Goal: Task Accomplishment & Management: Complete application form

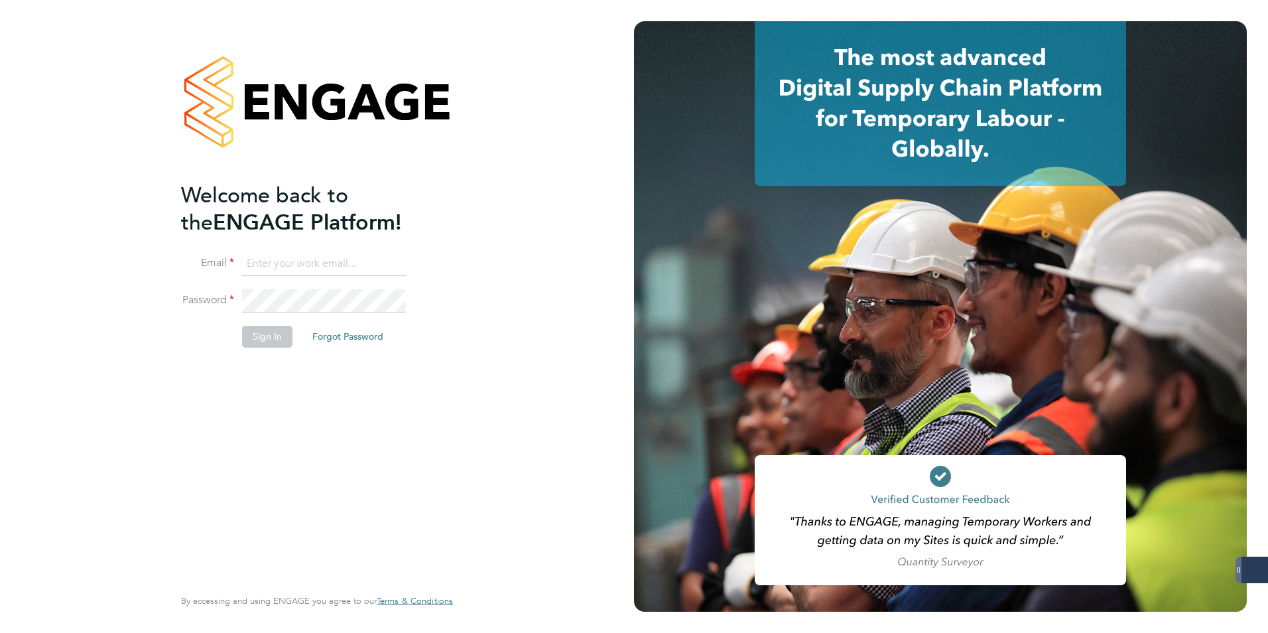
type input "[EMAIL_ADDRESS][DOMAIN_NAME]"
click at [261, 339] on button "Sign In" at bounding box center [267, 336] width 50 height 21
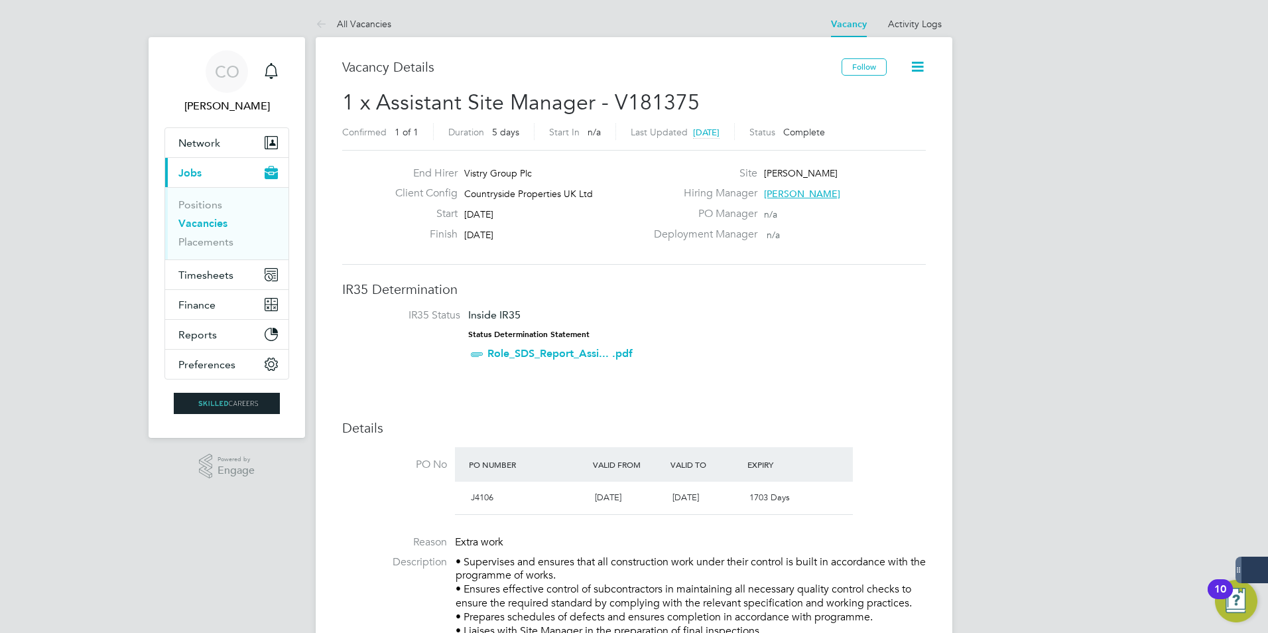
click at [208, 225] on link "Vacancies" at bounding box center [202, 223] width 49 height 13
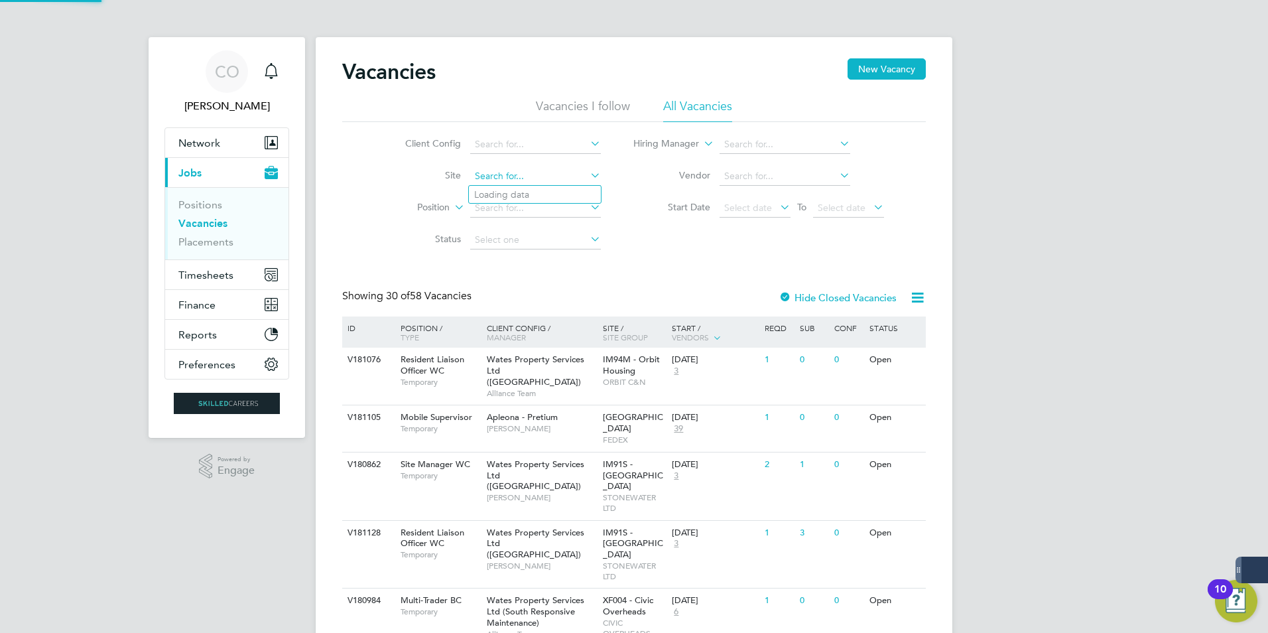
click at [514, 183] on input at bounding box center [535, 176] width 131 height 19
click at [536, 194] on li "Bexhill Phase 2" at bounding box center [560, 195] width 182 height 18
type input "Bexhill Phase 2"
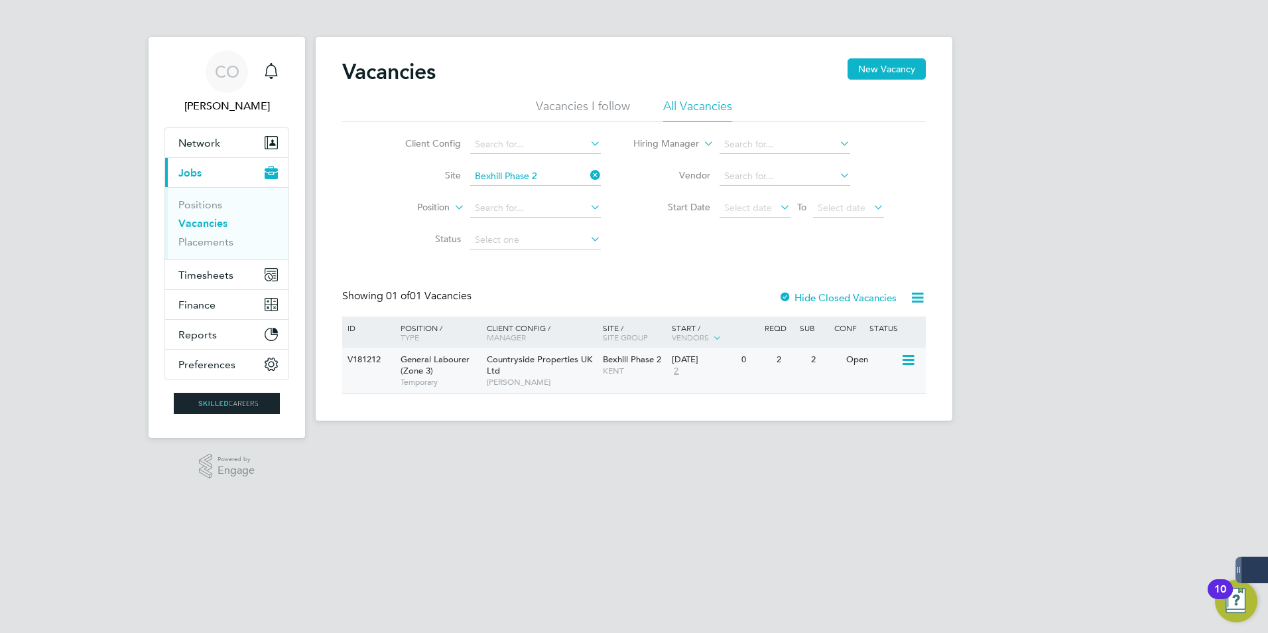
click at [419, 371] on span "General Labourer (Zone 3)" at bounding box center [435, 364] width 69 height 23
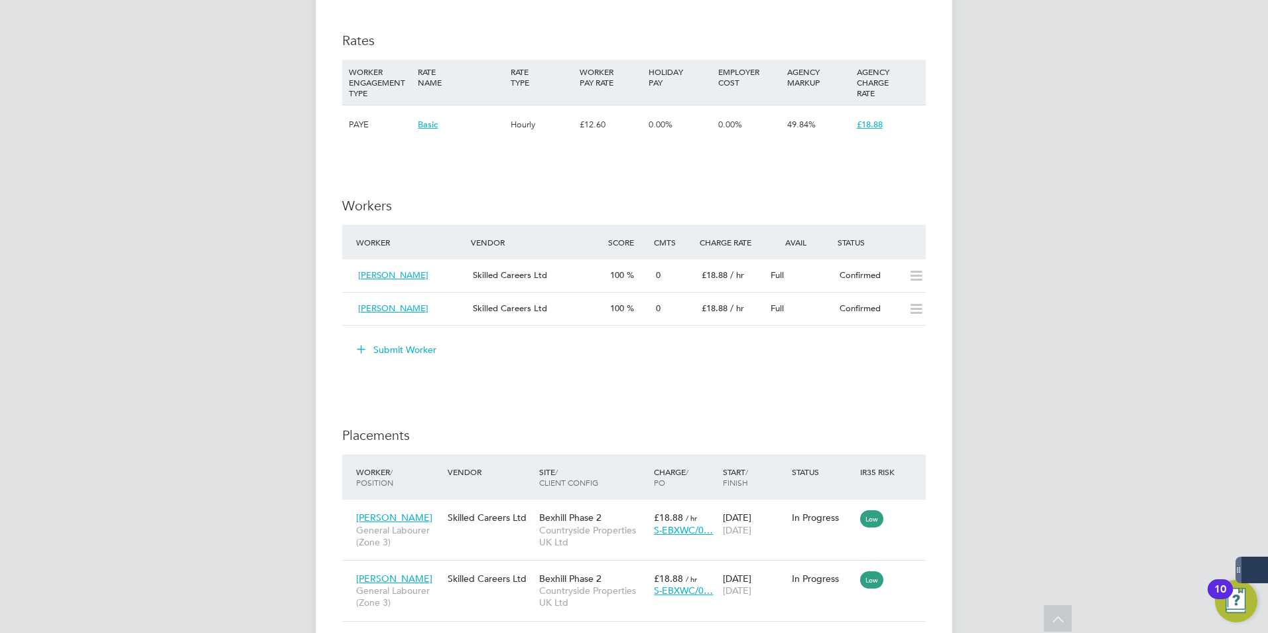
click at [386, 345] on button "Submit Worker" at bounding box center [397, 349] width 99 height 21
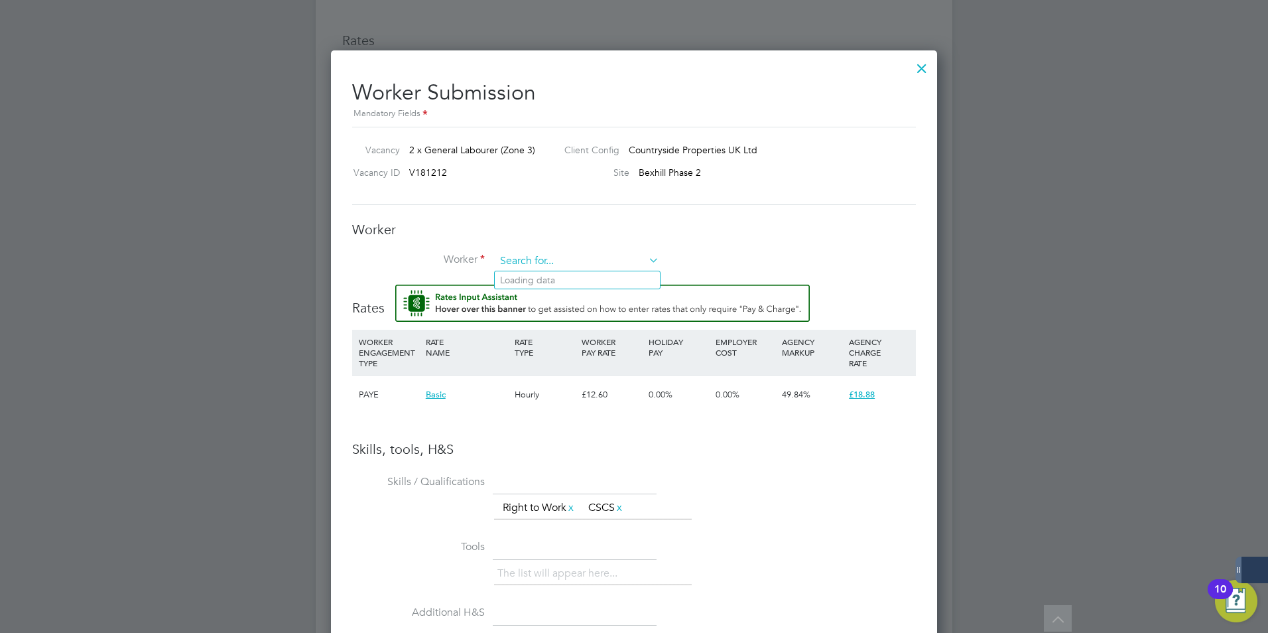
click at [539, 253] on input at bounding box center [577, 261] width 164 height 20
type input "[PERSON_NAME]"
click at [527, 296] on li "+ Add new" at bounding box center [577, 297] width 165 height 18
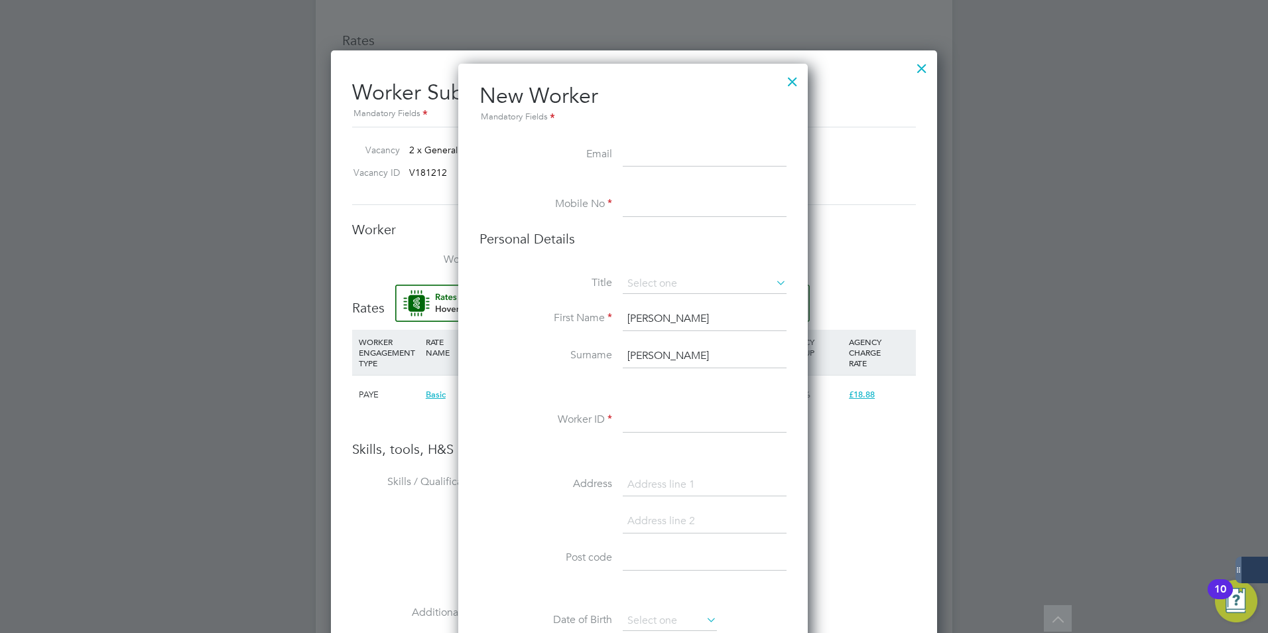
scroll to position [7, 7]
click at [695, 162] on input at bounding box center [705, 155] width 164 height 24
paste input "Levi1245780@gmail.com"
type input "Levi1245780@gmail.com"
click at [698, 210] on input at bounding box center [705, 205] width 164 height 24
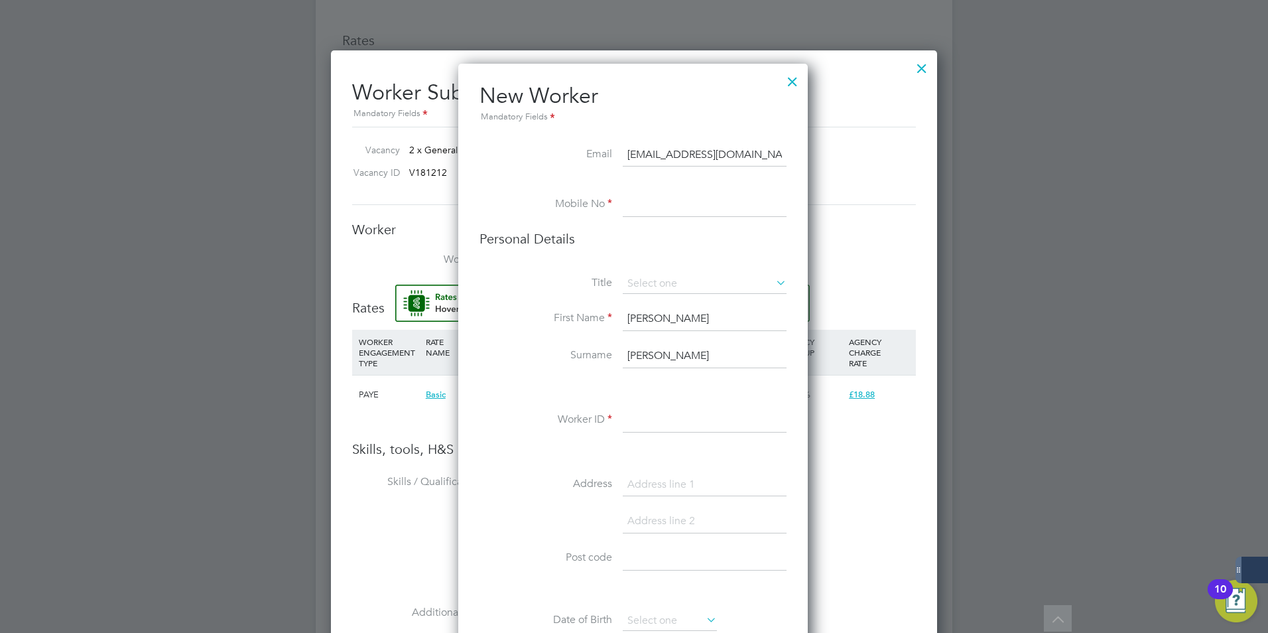
paste input "07933 203 122"
type input "07933 203 122"
click at [717, 287] on input at bounding box center [705, 284] width 164 height 20
click at [685, 300] on li "Mr" at bounding box center [704, 302] width 165 height 17
type input "Mr"
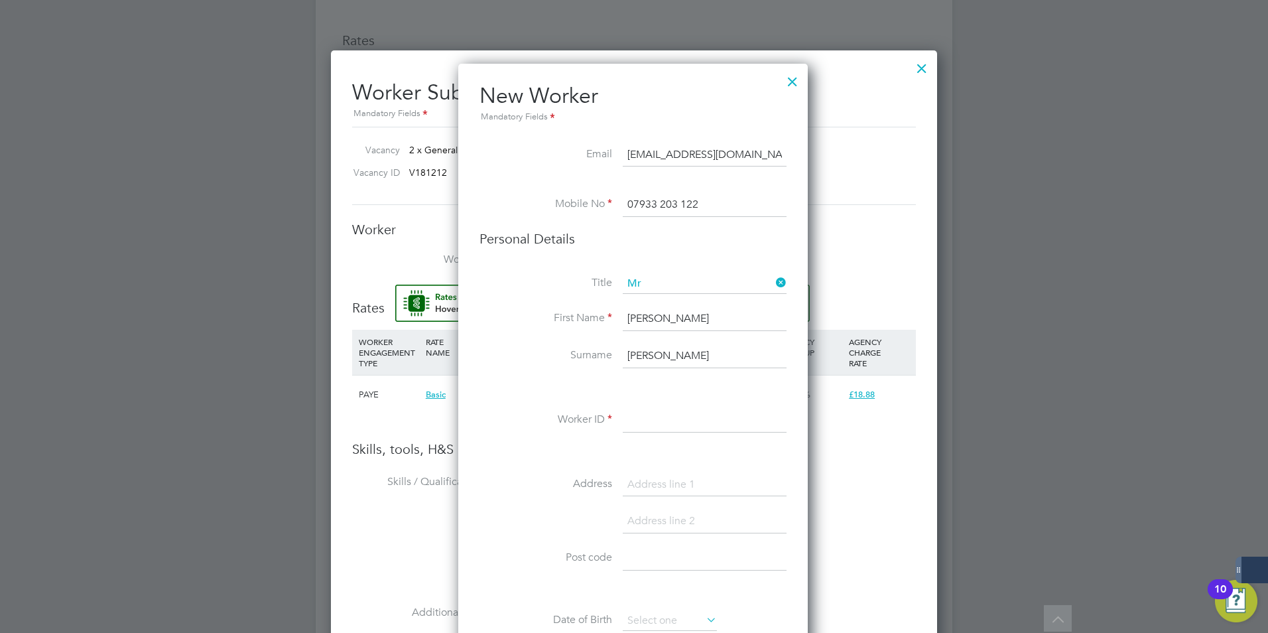
click at [667, 419] on input at bounding box center [705, 421] width 164 height 24
click at [707, 424] on input at bounding box center [705, 421] width 164 height 24
paste input "504564"
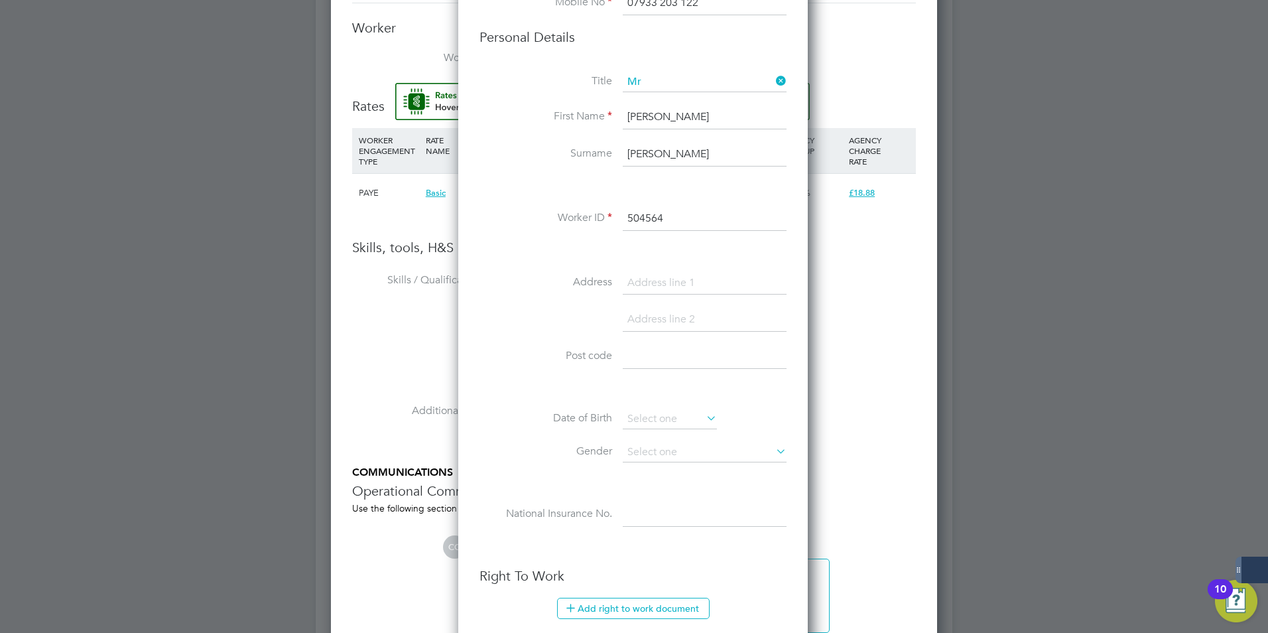
scroll to position [1127, 0]
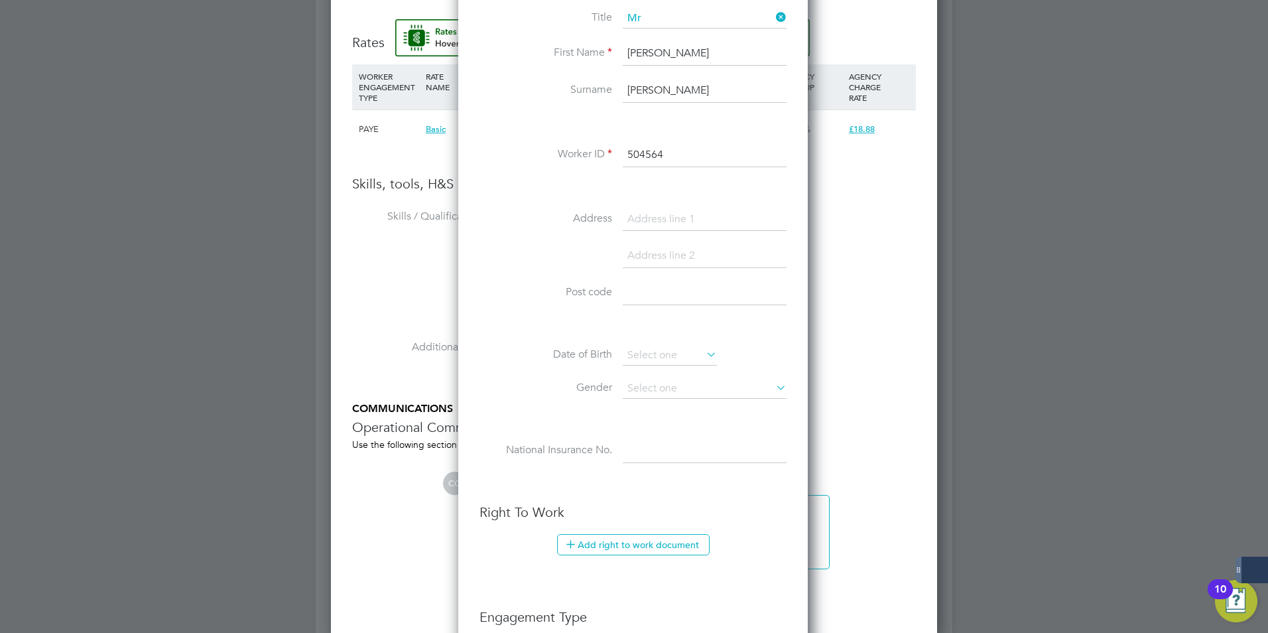
type input "504564"
click at [635, 296] on input at bounding box center [705, 293] width 164 height 24
paste input "TN38 9EW"
type input "TN38 9EW"
drag, startPoint x: 669, startPoint y: 219, endPoint x: 621, endPoint y: 211, distance: 49.1
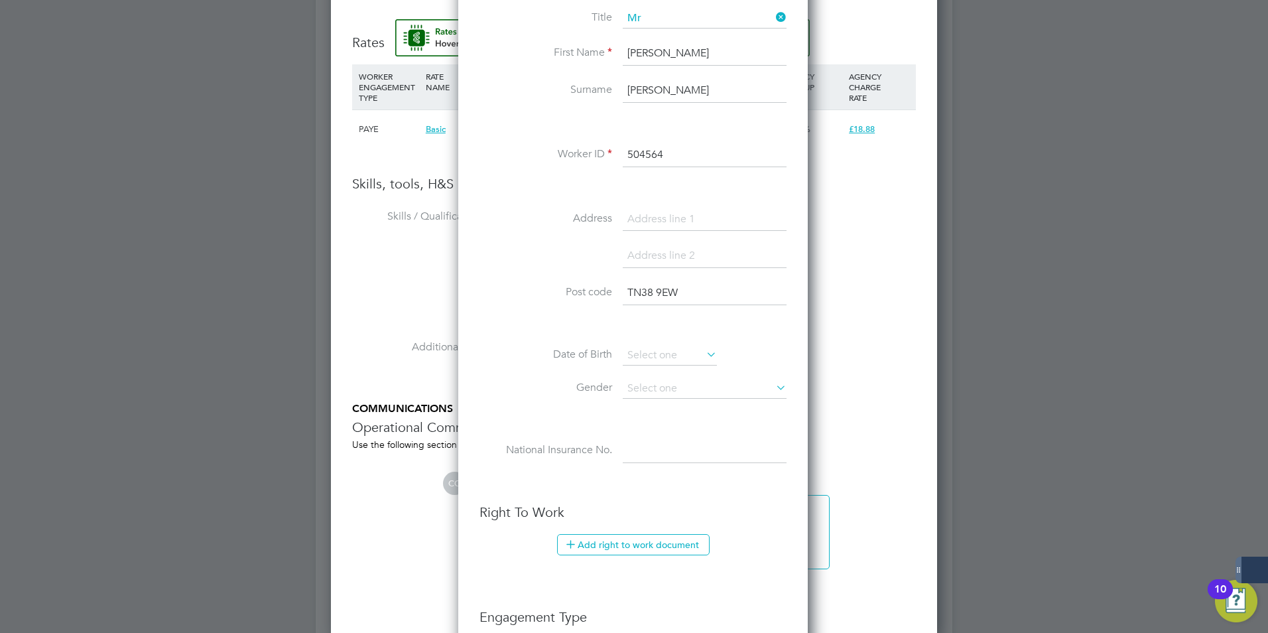
click at [669, 219] on input at bounding box center [705, 220] width 164 height 24
click at [643, 215] on input at bounding box center [705, 220] width 164 height 24
paste input "2 Bristol Road"
type input "2 Bristol Road"
drag, startPoint x: 656, startPoint y: 271, endPoint x: 655, endPoint y: 261, distance: 10.0
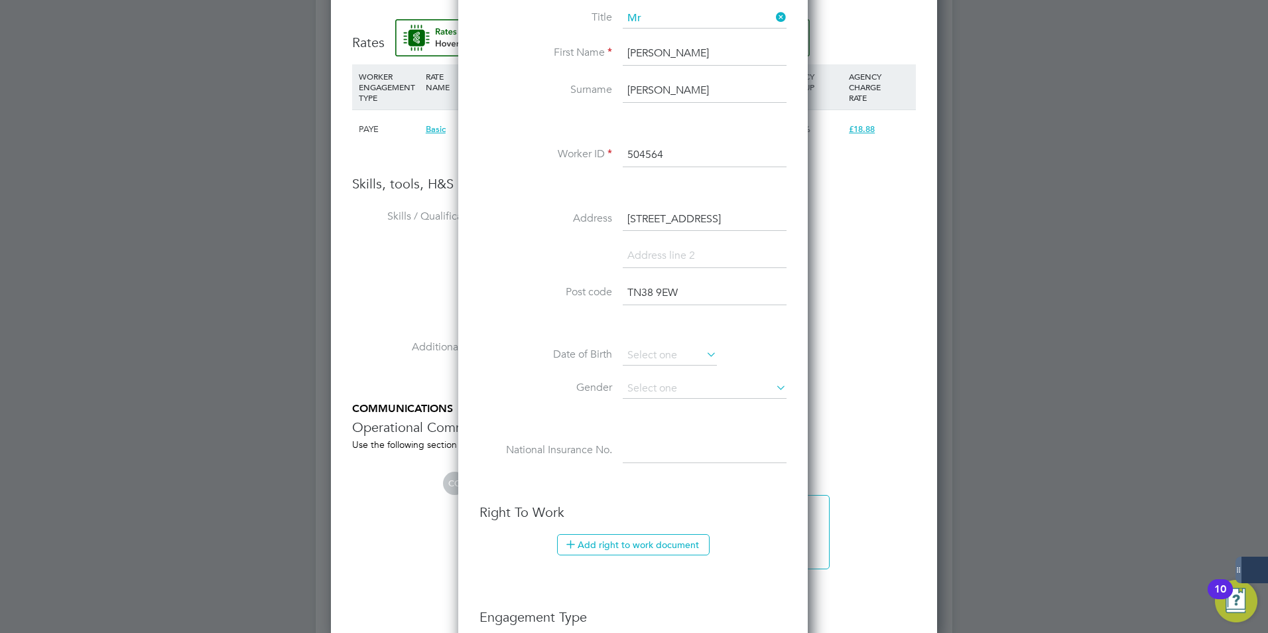
click at [656, 271] on li at bounding box center [633, 262] width 307 height 37
click at [655, 259] on input at bounding box center [705, 256] width 164 height 24
paste input "St Leonards"
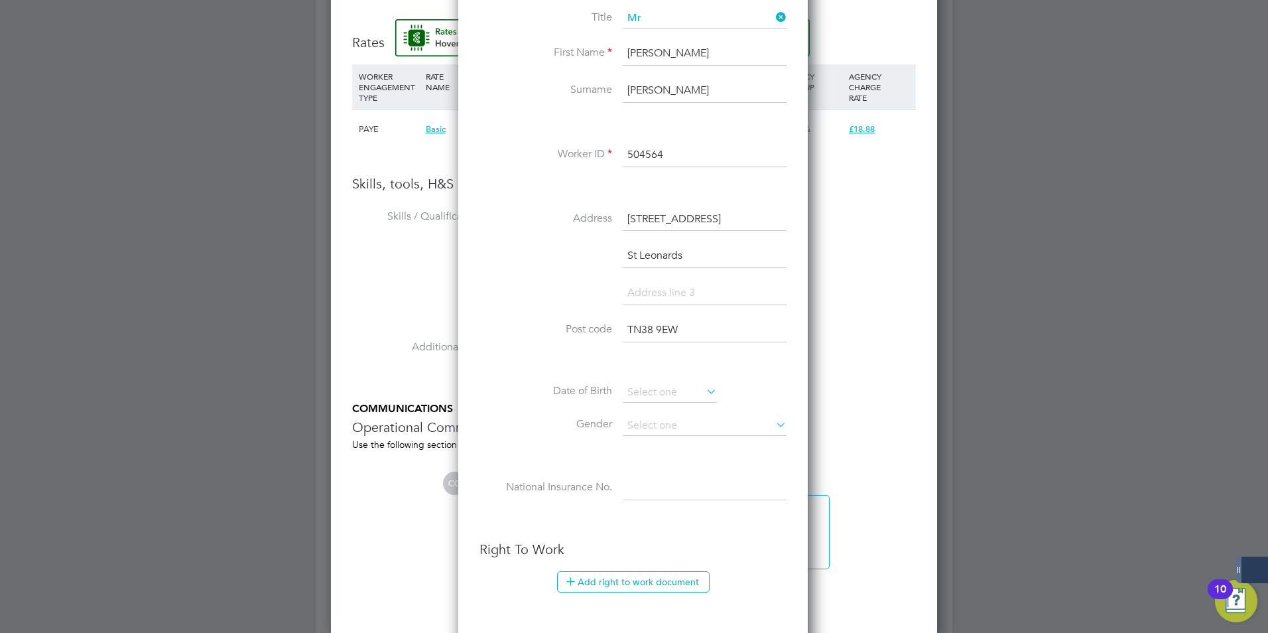
type input "St Leonards"
click at [645, 289] on input at bounding box center [705, 293] width 164 height 24
type input "East Sussex"
click at [672, 388] on input at bounding box center [670, 393] width 94 height 20
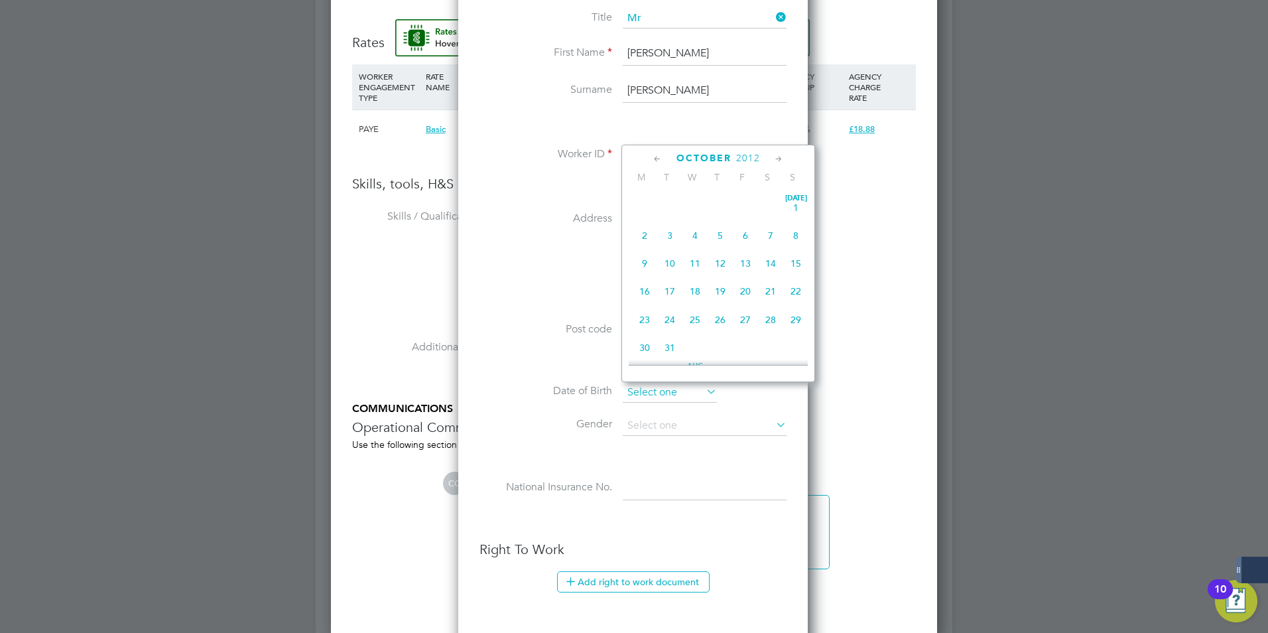
scroll to position [402, 0]
click at [661, 156] on icon at bounding box center [657, 159] width 13 height 15
click at [760, 159] on div "August 2012" at bounding box center [718, 158] width 179 height 13
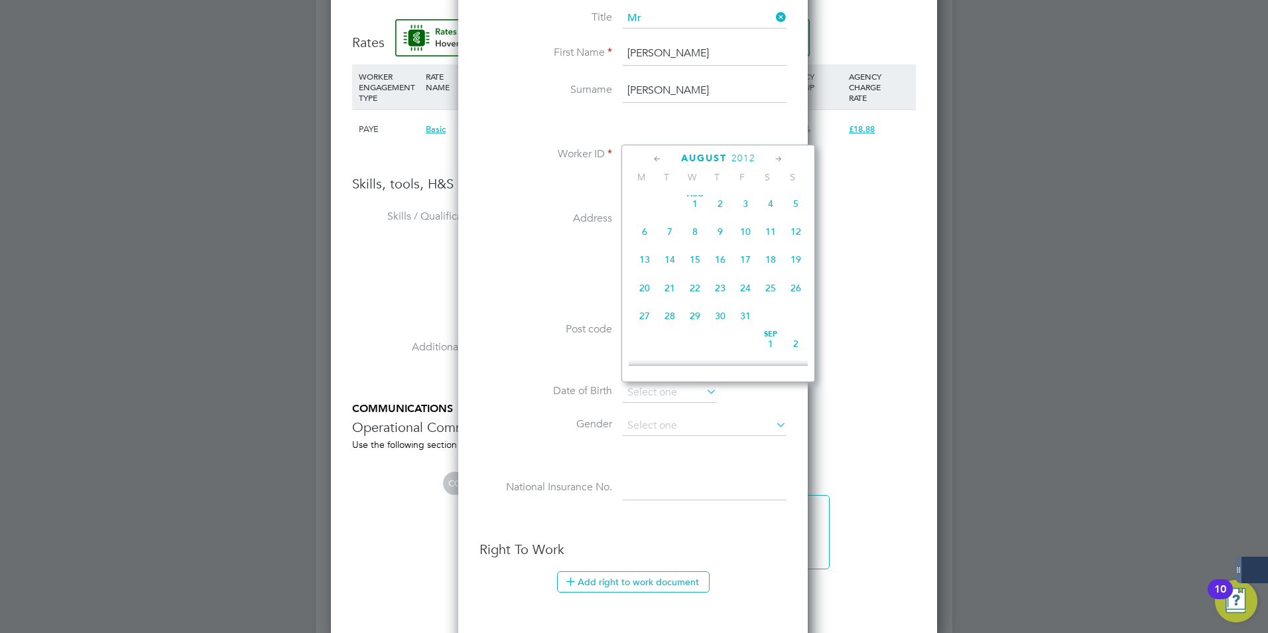
click at [741, 155] on span "2012" at bounding box center [744, 158] width 24 height 11
click at [745, 228] on span "2002" at bounding box center [745, 219] width 25 height 25
click at [696, 313] on span "2" at bounding box center [694, 303] width 25 height 25
click at [676, 399] on input "02 Oct 2002" at bounding box center [670, 393] width 94 height 20
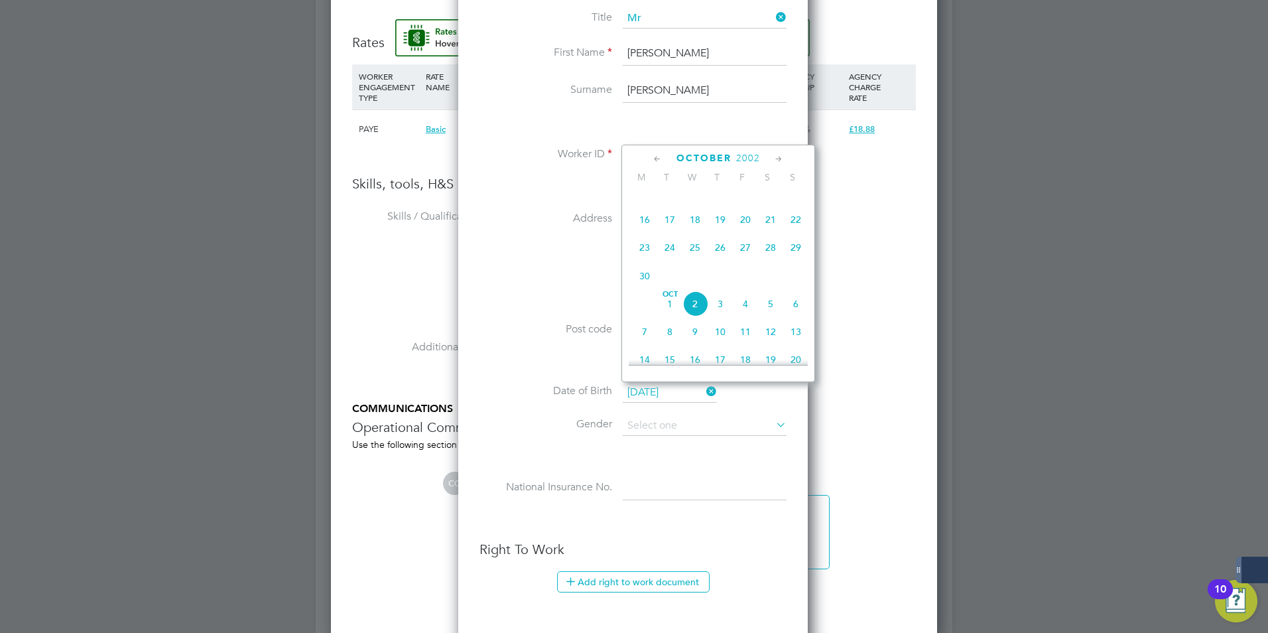
scroll to position [402, 0]
click at [795, 321] on span "20" at bounding box center [795, 308] width 25 height 25
type input "20 Oct 2002"
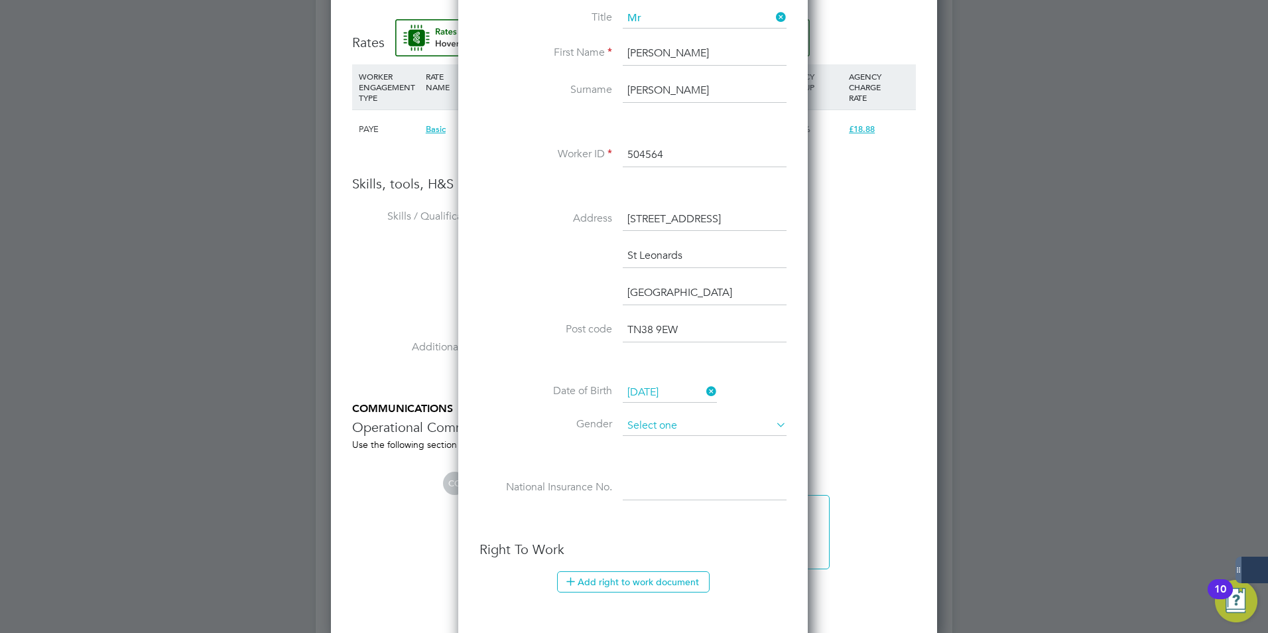
click at [718, 431] on input at bounding box center [705, 426] width 164 height 20
click at [663, 446] on li "Male" at bounding box center [704, 444] width 165 height 17
type input "Male"
click at [693, 495] on input at bounding box center [705, 488] width 164 height 24
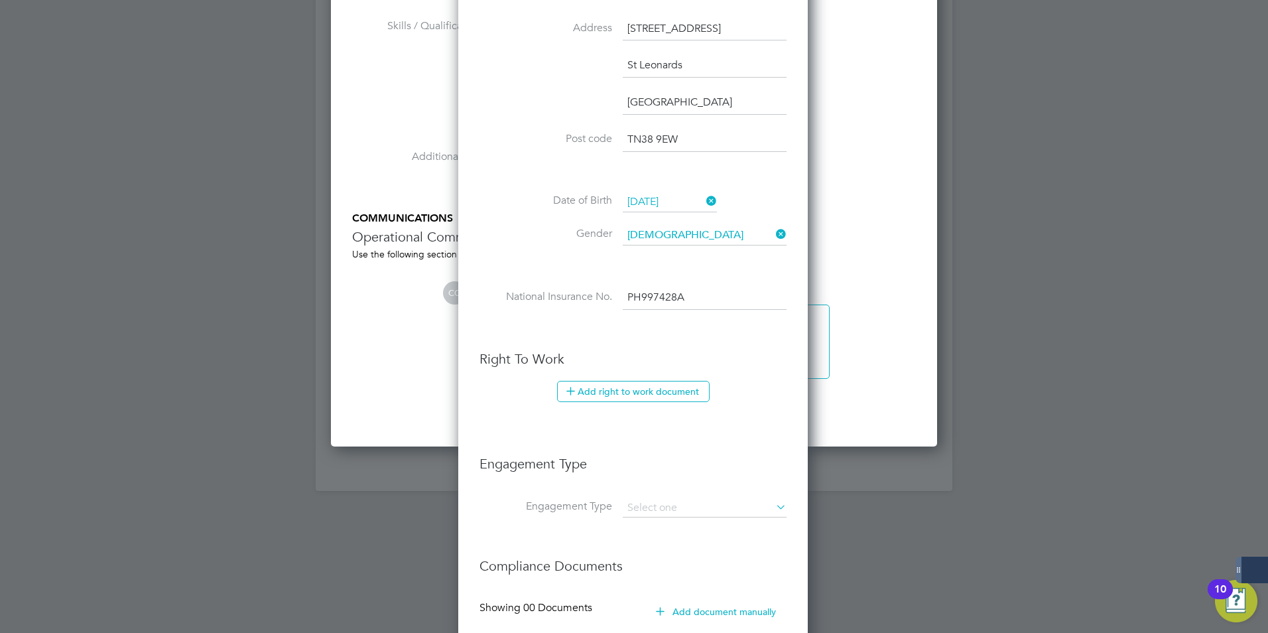
scroll to position [1393, 0]
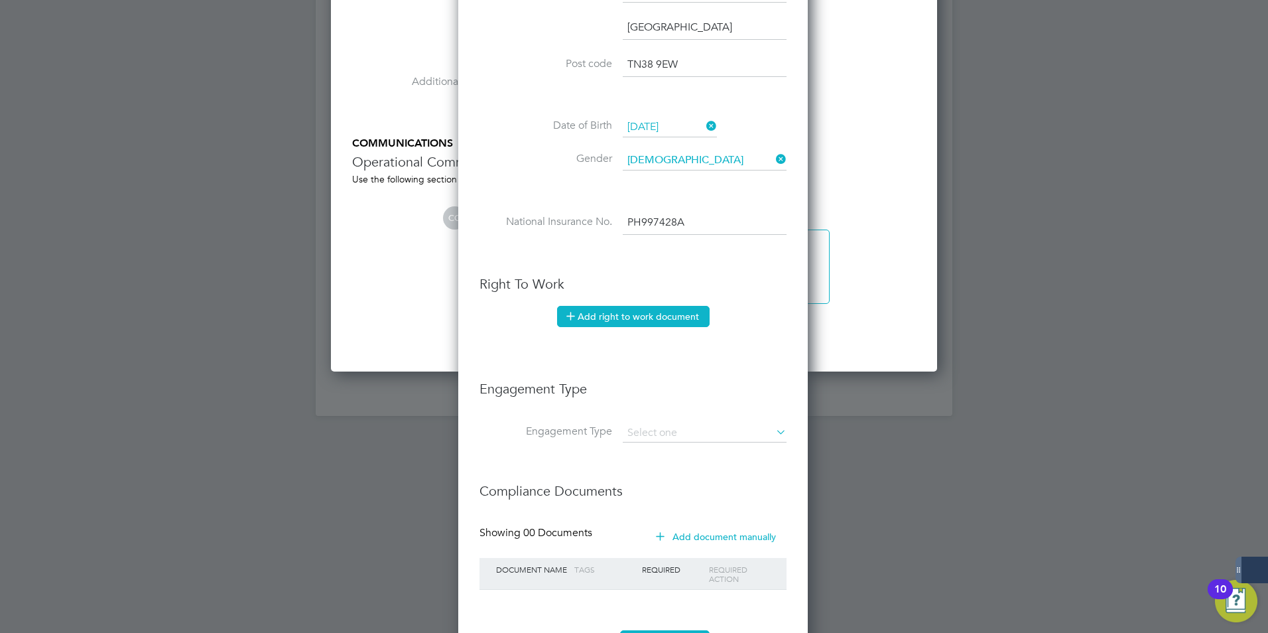
type input "PH 99 74 28 A"
click at [627, 318] on button "Add right to work document" at bounding box center [633, 316] width 153 height 21
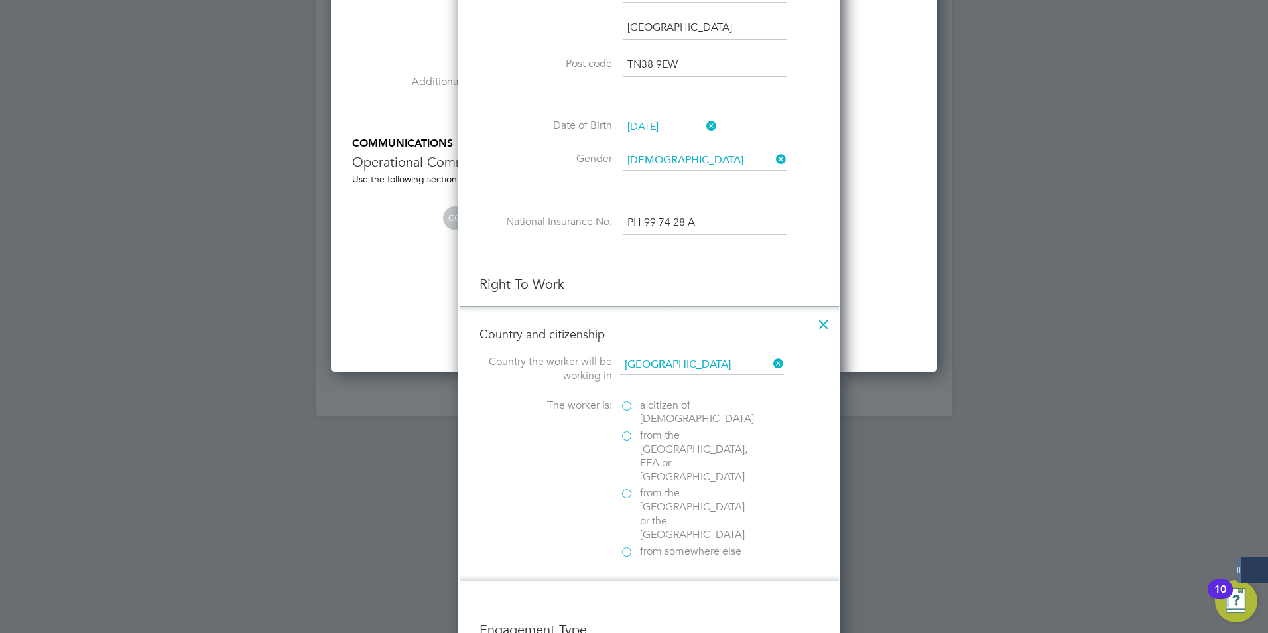
scroll to position [1359, 383]
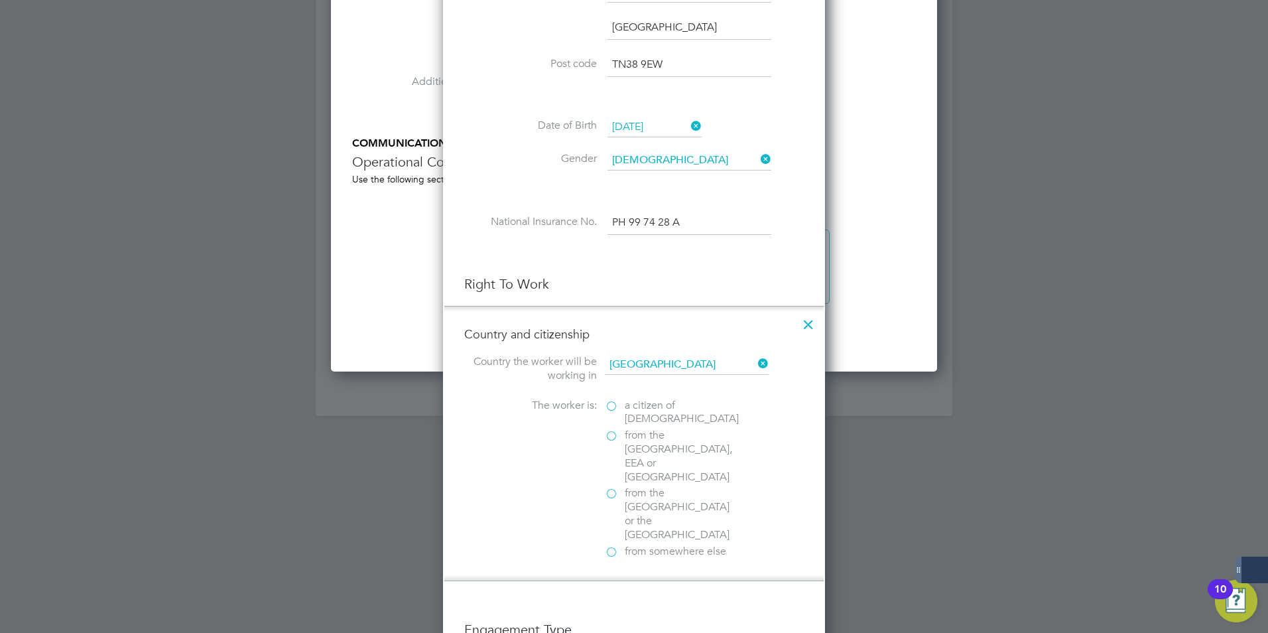
drag, startPoint x: 609, startPoint y: 404, endPoint x: 697, endPoint y: 422, distance: 90.0
click at [609, 404] on label "a citizen of United Kingdom" at bounding box center [671, 413] width 133 height 28
click at [0, 0] on input "a citizen of United Kingdom" at bounding box center [0, 0] width 0 height 0
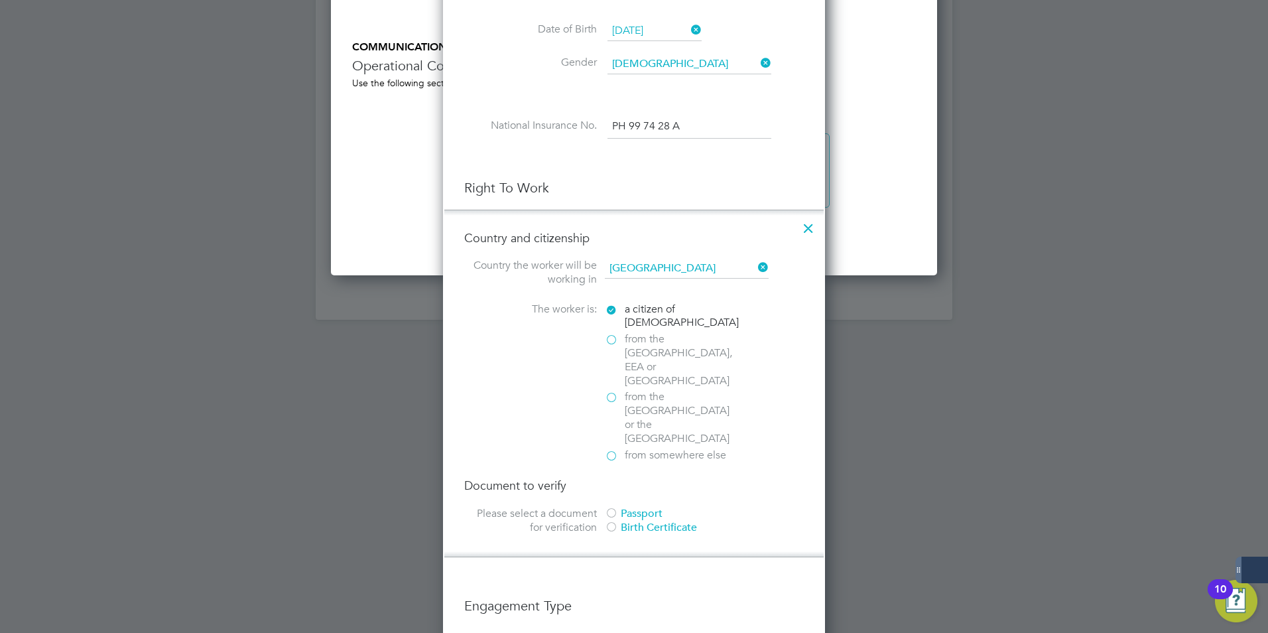
scroll to position [1525, 0]
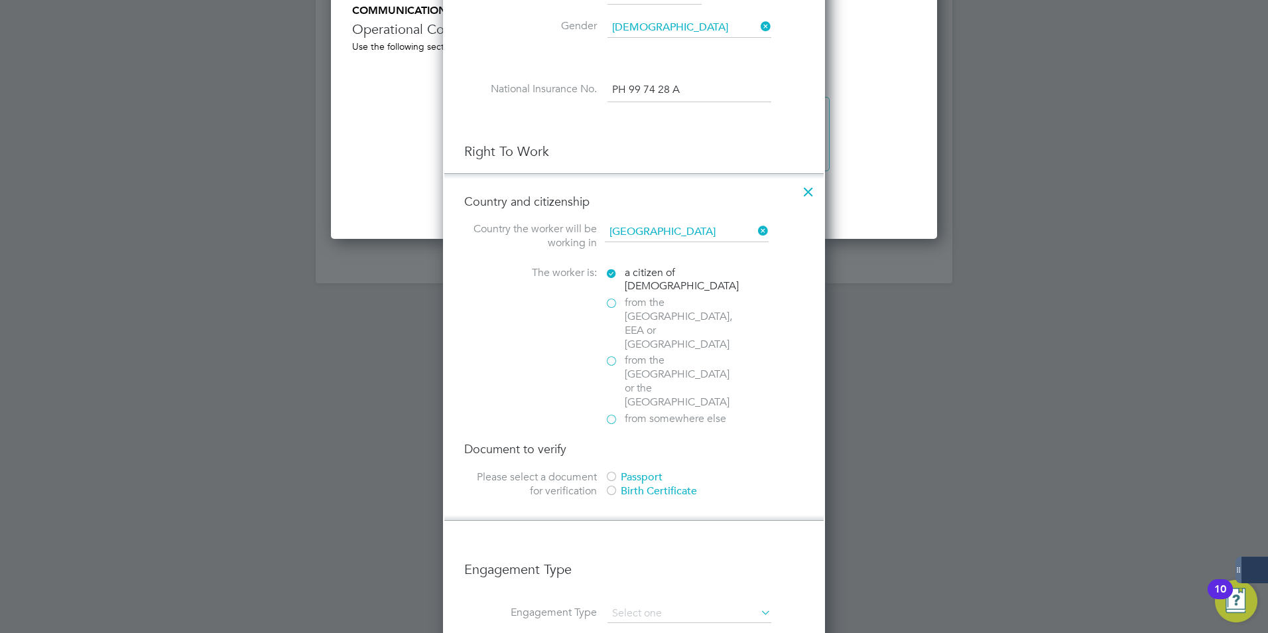
click at [616, 485] on div at bounding box center [611, 491] width 13 height 13
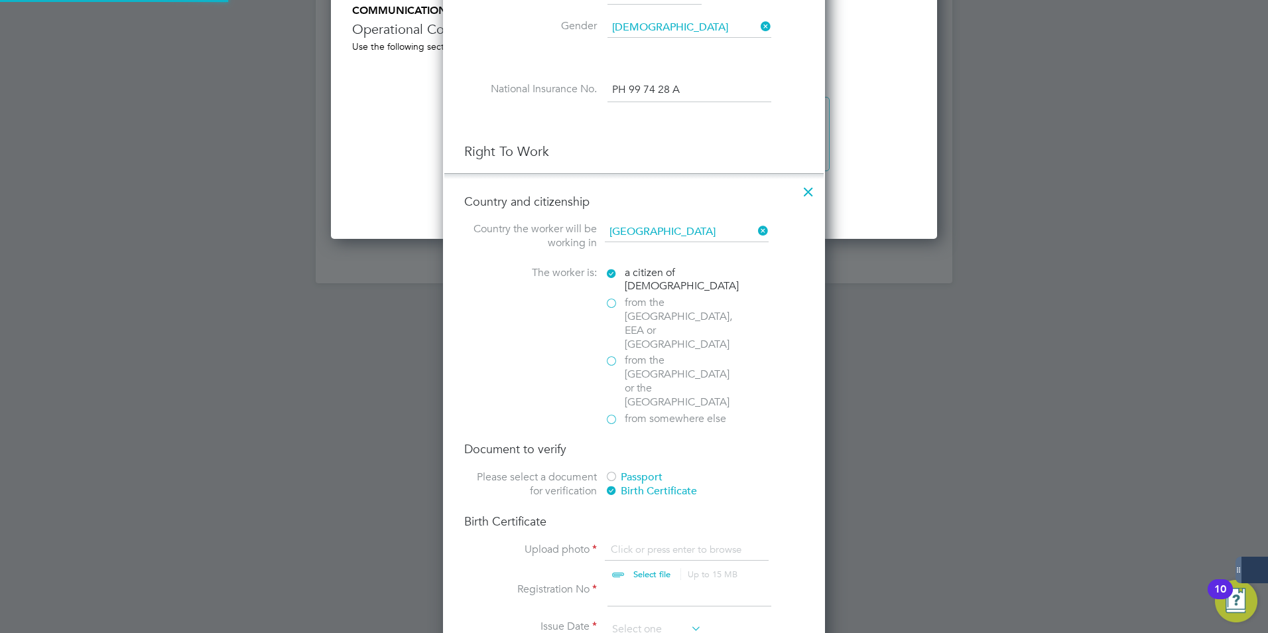
scroll to position [1769, 383]
click at [628, 543] on input "file" at bounding box center [664, 563] width 208 height 40
type input "C:\fakepath\EZRA BC.pdf"
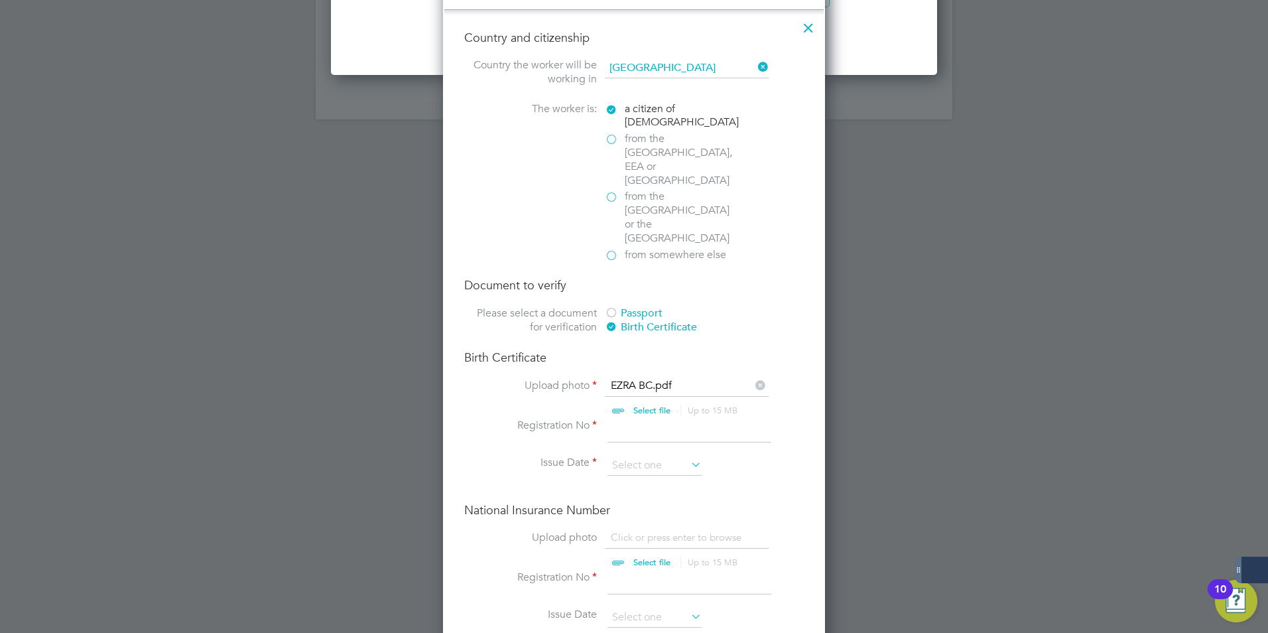
scroll to position [1724, 0]
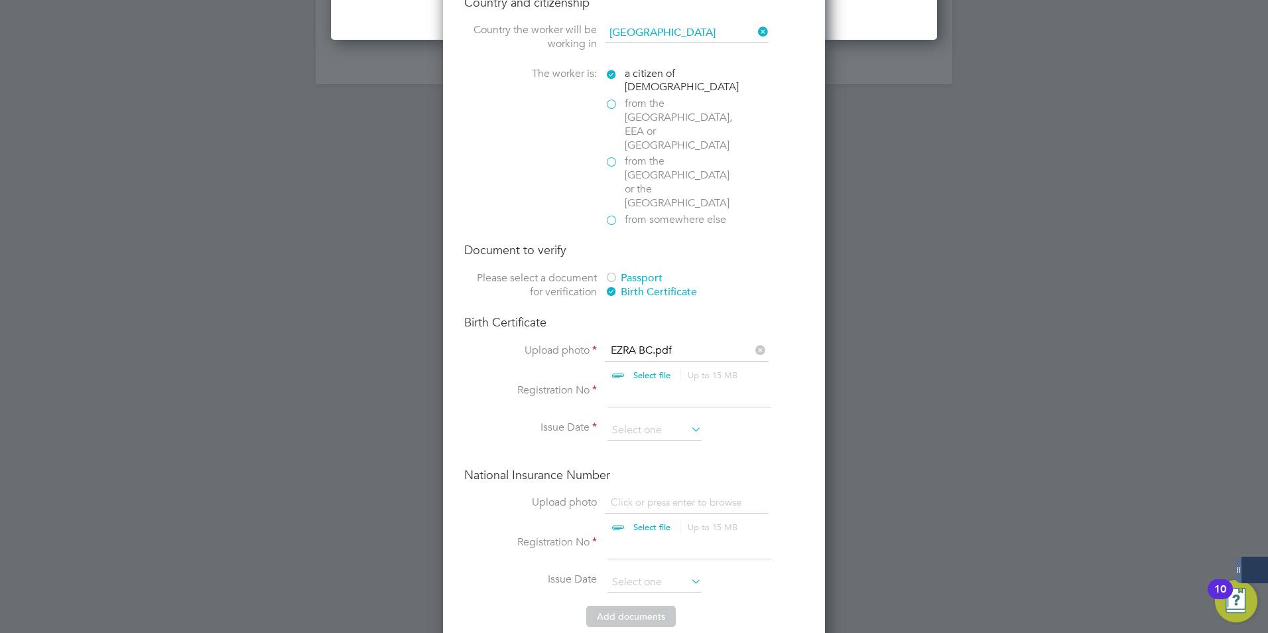
click at [639, 344] on input "file" at bounding box center [664, 364] width 208 height 40
type input "C:\fakepath\EZRA p45.pdf"
click at [648, 344] on input "file" at bounding box center [664, 364] width 208 height 40
type input "C:\fakepath\EZRA BC.pdf"
click at [649, 383] on input at bounding box center [690, 395] width 164 height 24
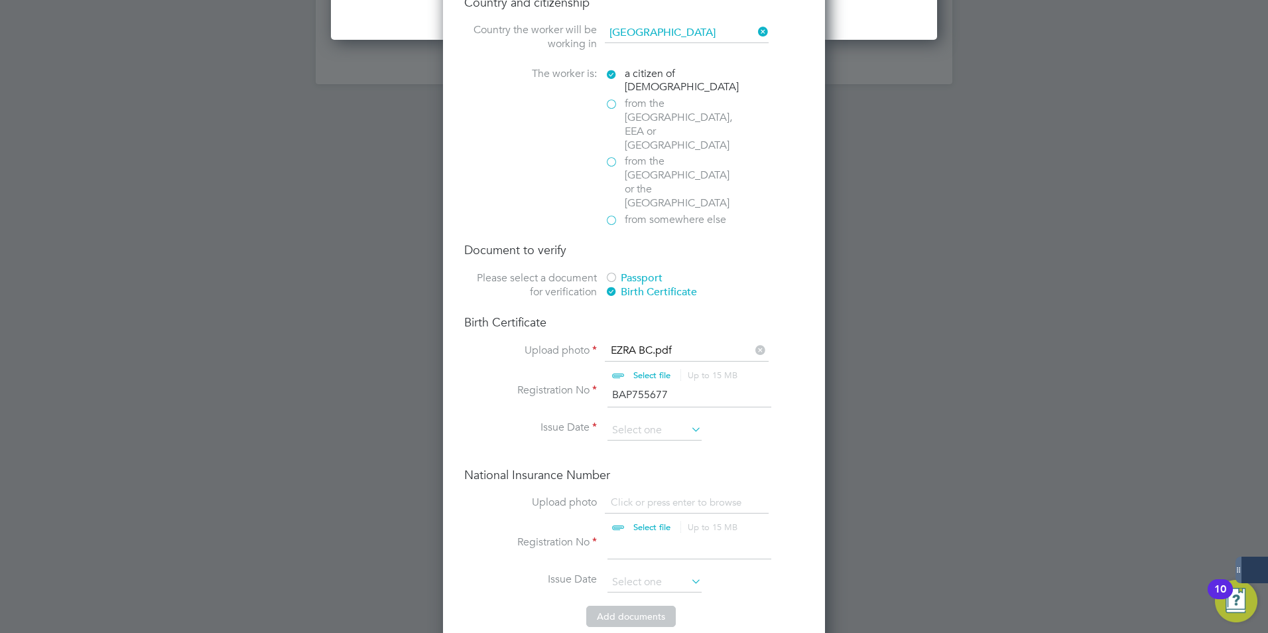
type input "BAP755677"
click at [631, 420] on input at bounding box center [655, 430] width 94 height 20
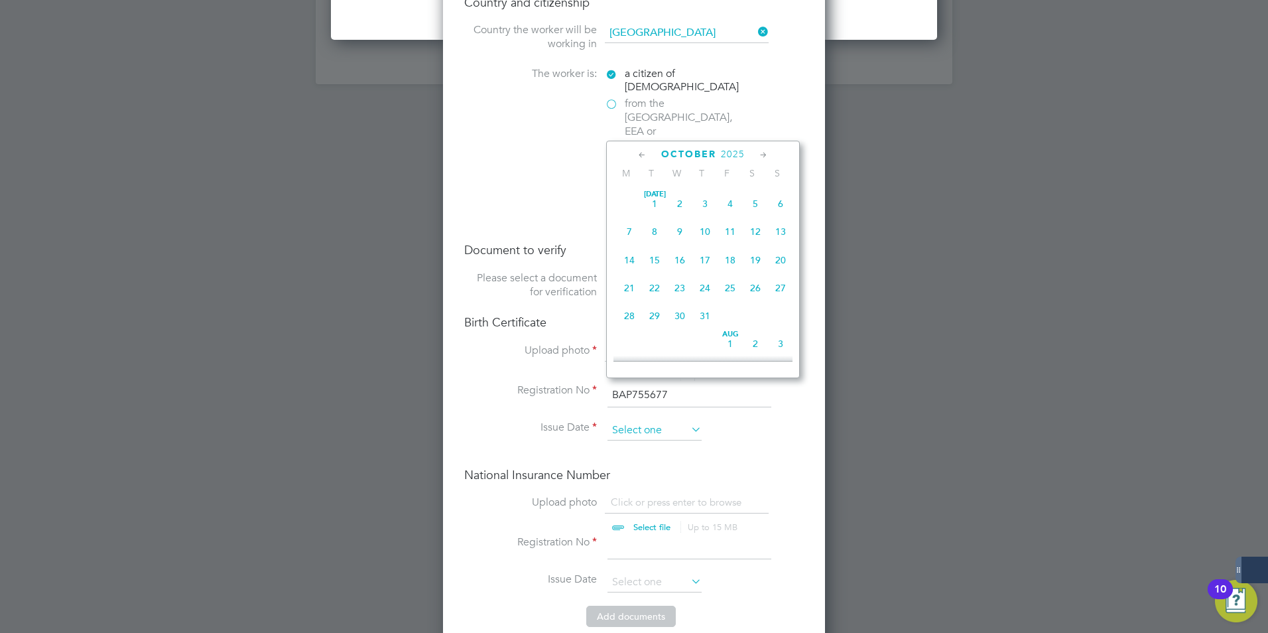
scroll to position [373, 0]
click at [649, 157] on div "October 2025" at bounding box center [702, 154] width 179 height 13
click at [644, 157] on icon at bounding box center [642, 155] width 13 height 15
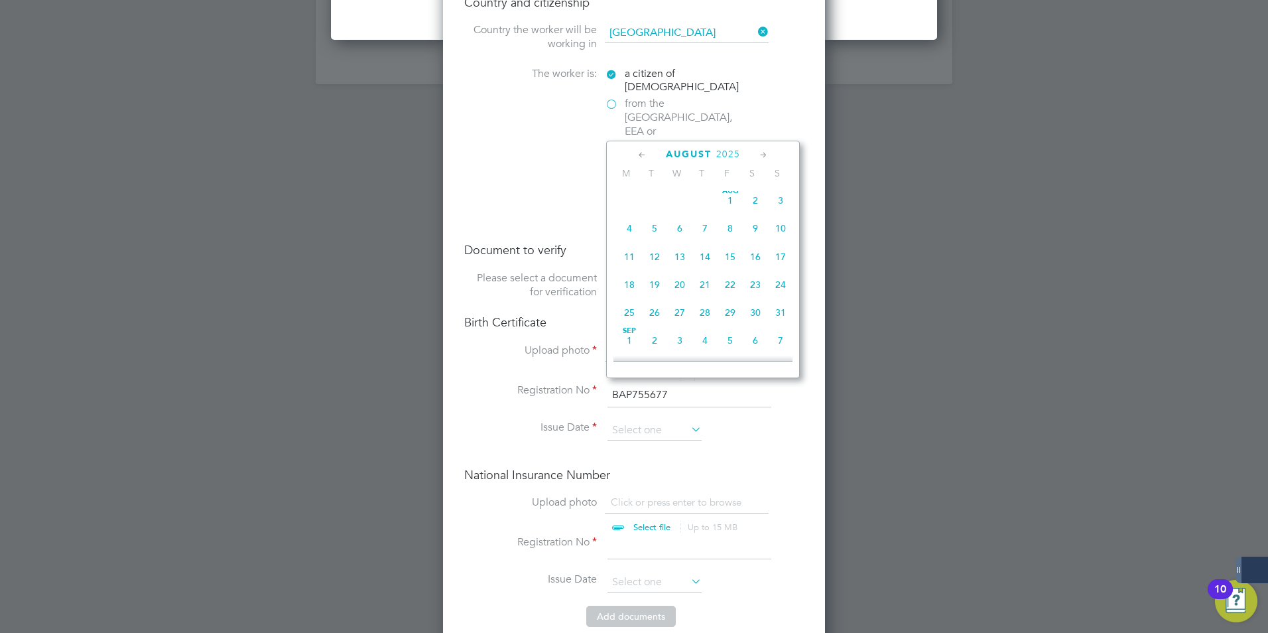
click at [644, 157] on icon at bounding box center [642, 155] width 13 height 15
click at [713, 153] on span "2025" at bounding box center [718, 154] width 24 height 11
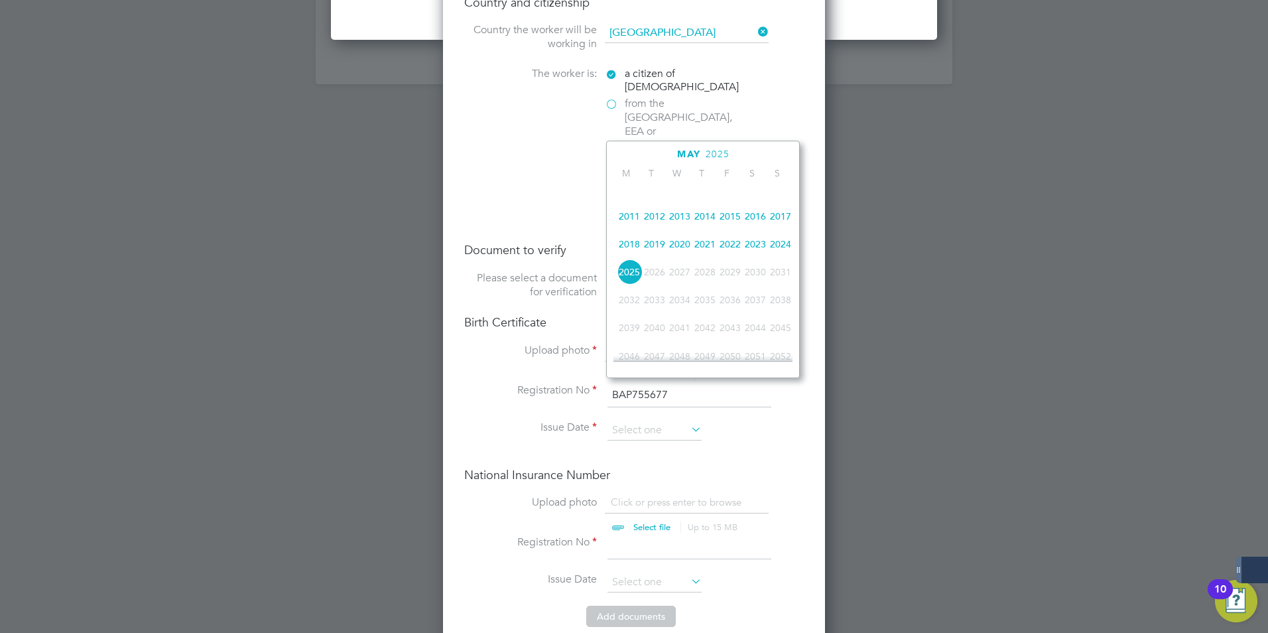
click at [629, 227] on span "2011" at bounding box center [629, 216] width 25 height 25
click at [662, 155] on span "September" at bounding box center [688, 154] width 67 height 11
click at [641, 153] on icon at bounding box center [642, 155] width 13 height 15
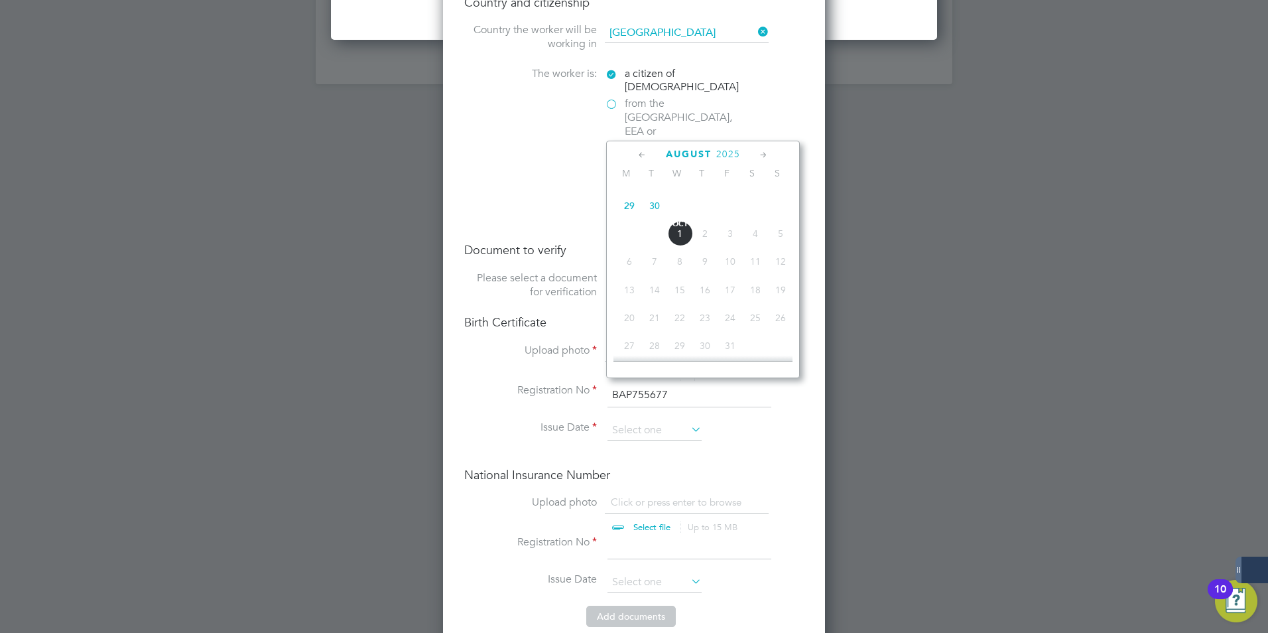
click at [641, 153] on icon at bounding box center [642, 155] width 13 height 15
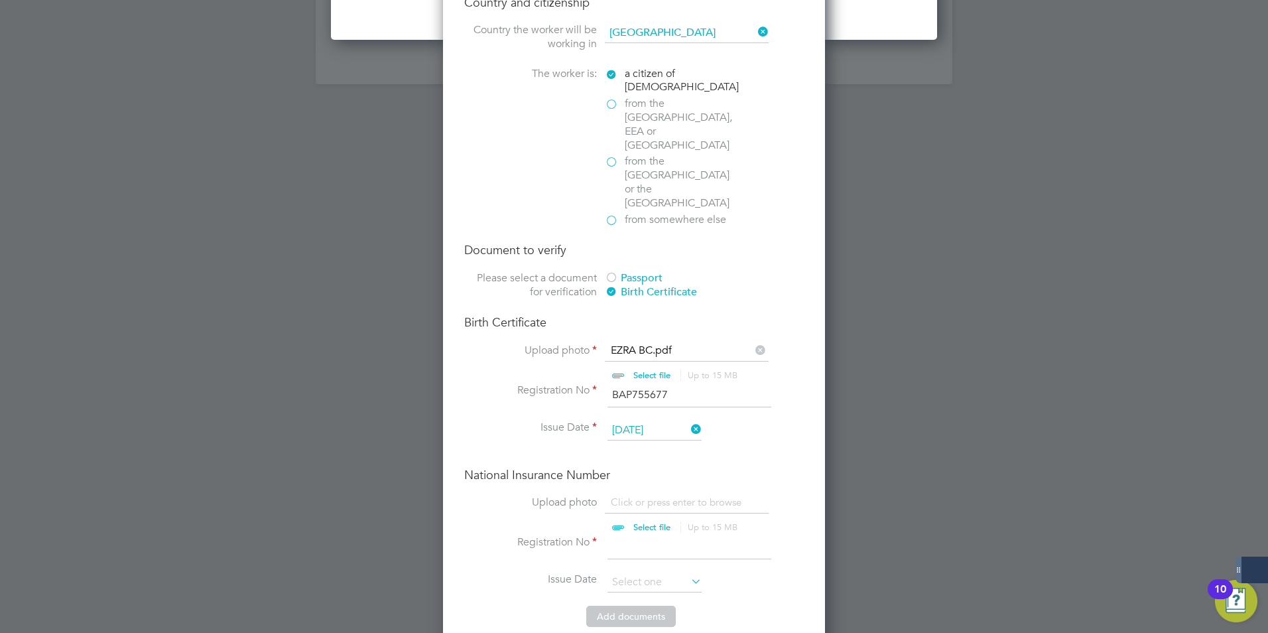
click at [666, 420] on input "12 Jul 2025" at bounding box center [655, 430] width 94 height 20
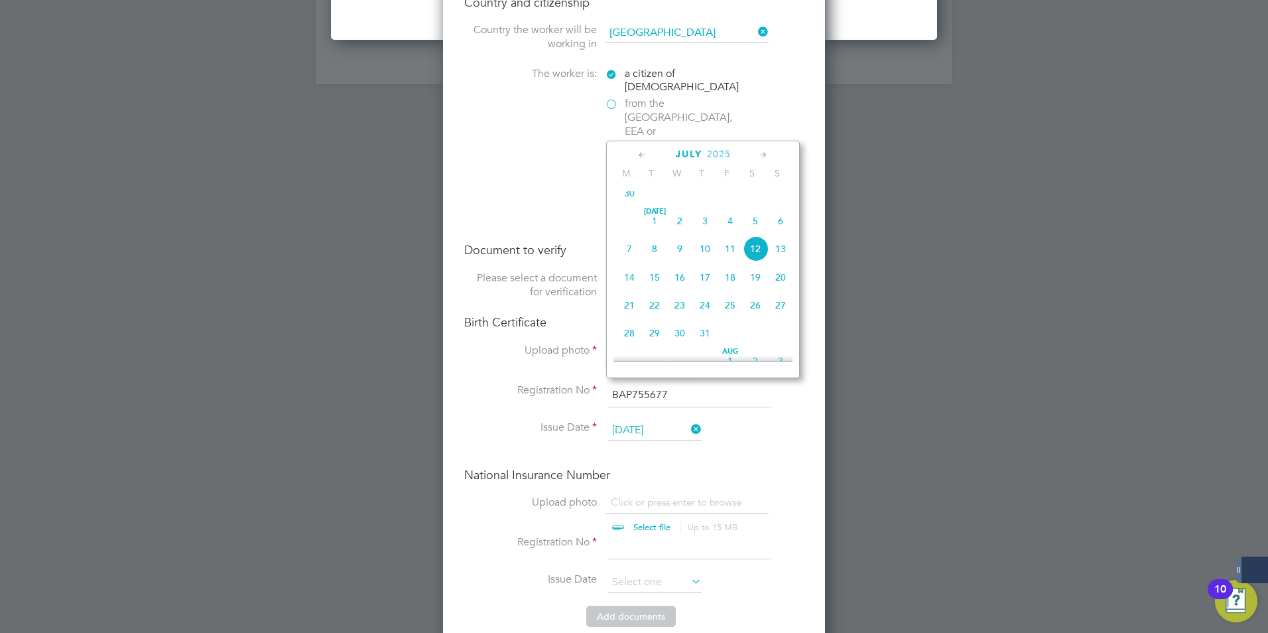
click at [738, 153] on div "July 2025" at bounding box center [702, 154] width 179 height 13
click at [720, 149] on span "2025" at bounding box center [719, 154] width 24 height 11
click at [633, 226] on span "2011" at bounding box center [629, 216] width 25 height 25
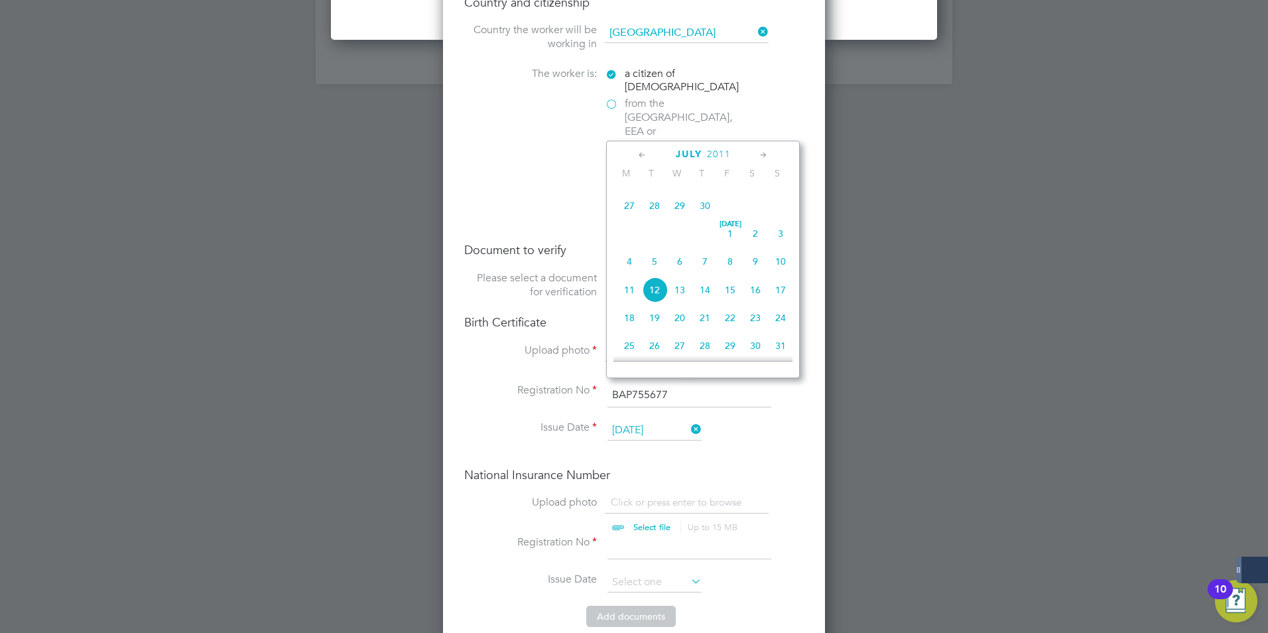
click at [661, 302] on span "12" at bounding box center [654, 289] width 25 height 25
type input "[DATE]"
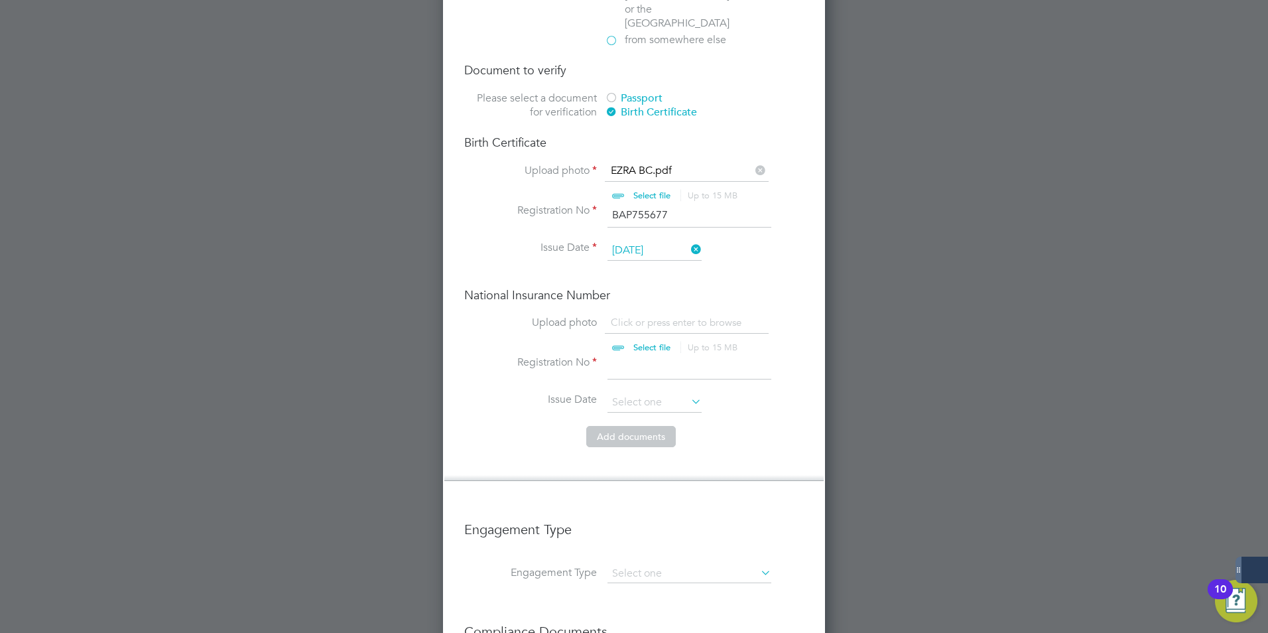
scroll to position [1923, 0]
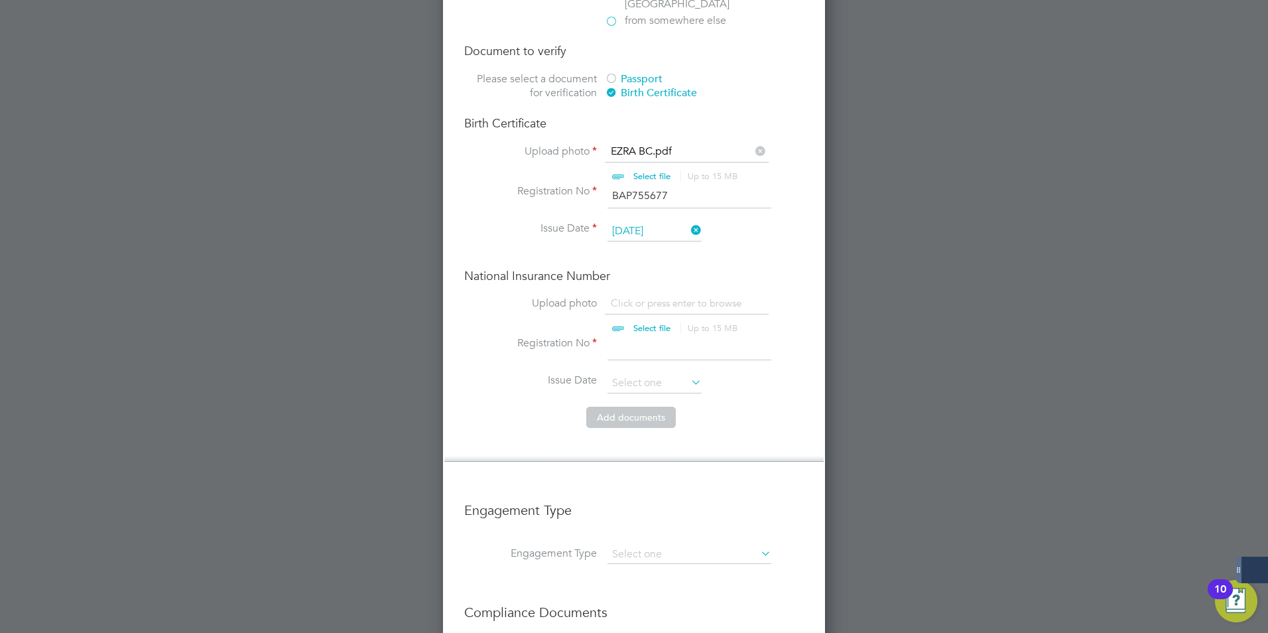
click at [657, 296] on input "file" at bounding box center [664, 316] width 208 height 40
type input "C:\fakepath\EZRA p45.pdf"
click at [627, 336] on input at bounding box center [690, 348] width 164 height 24
type input "PH997428A"
click at [632, 373] on input at bounding box center [655, 383] width 94 height 20
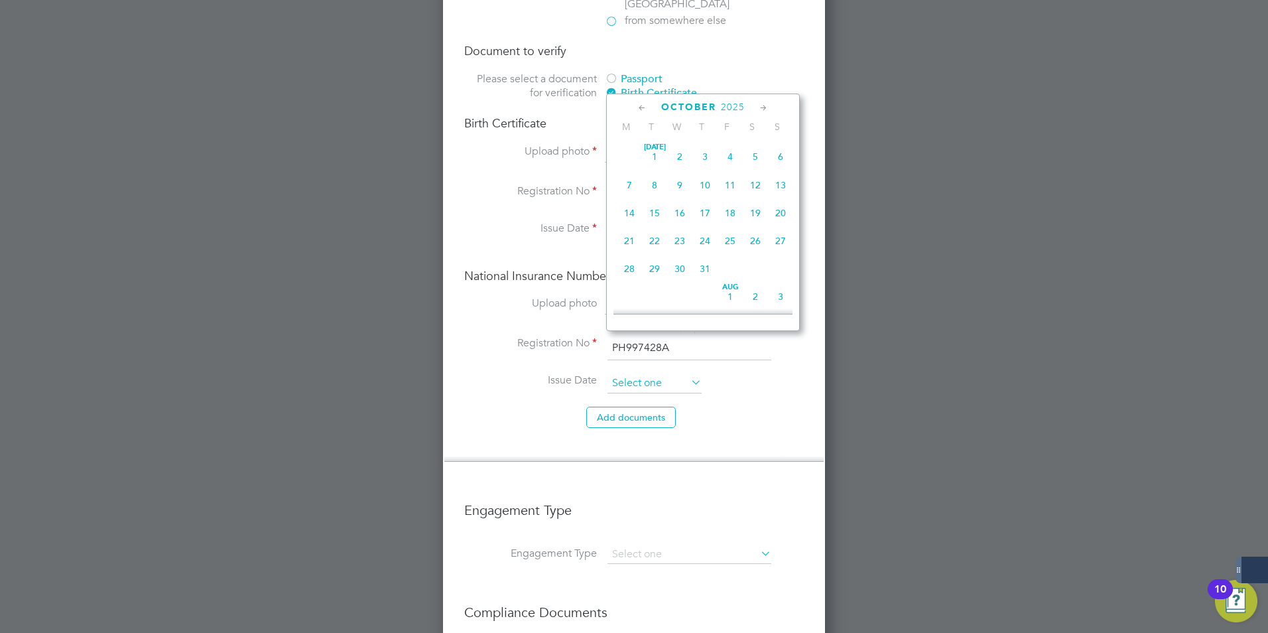
scroll to position [373, 0]
click at [643, 108] on icon at bounding box center [642, 108] width 13 height 15
click at [643, 106] on icon at bounding box center [642, 108] width 13 height 15
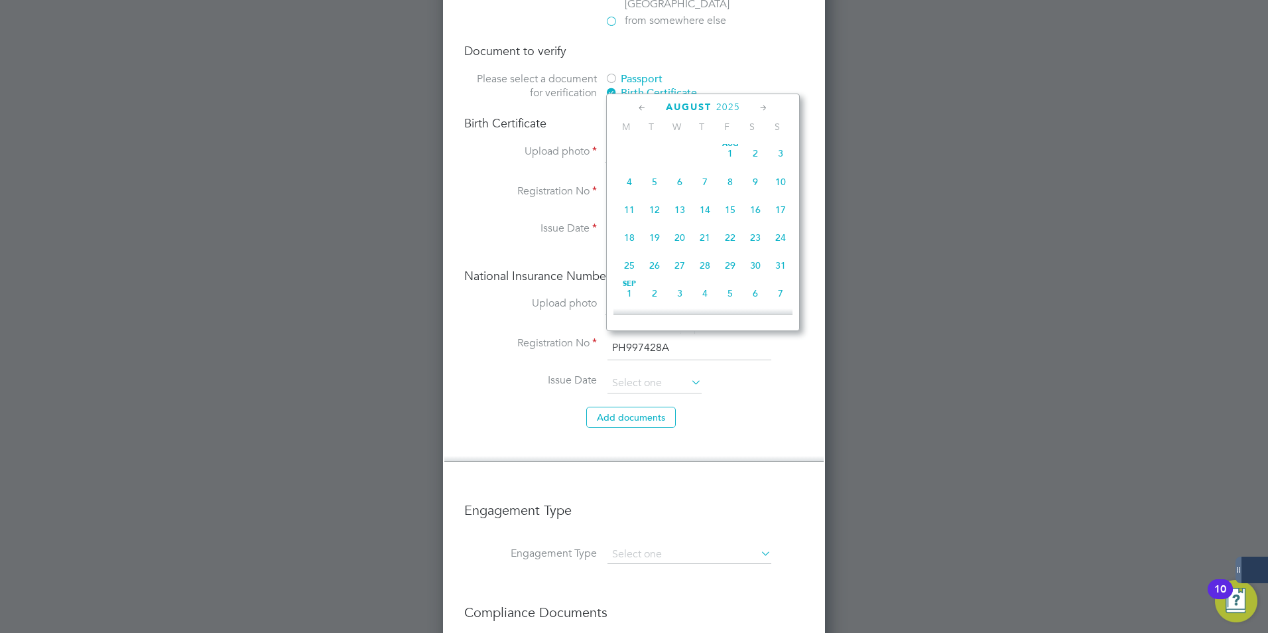
scroll to position [0, 0]
click at [642, 106] on icon at bounding box center [642, 108] width 13 height 15
click at [757, 106] on icon at bounding box center [763, 108] width 13 height 15
click at [710, 271] on span "26" at bounding box center [704, 265] width 25 height 25
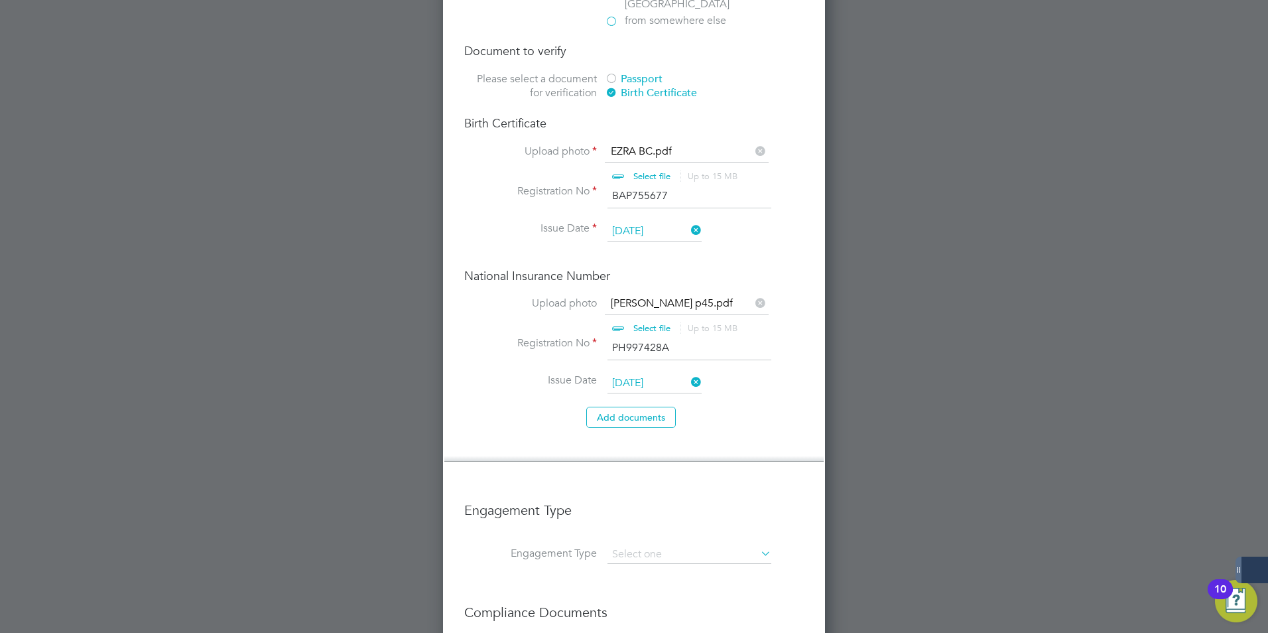
click at [641, 373] on input "26 Jun 2025" at bounding box center [655, 383] width 94 height 20
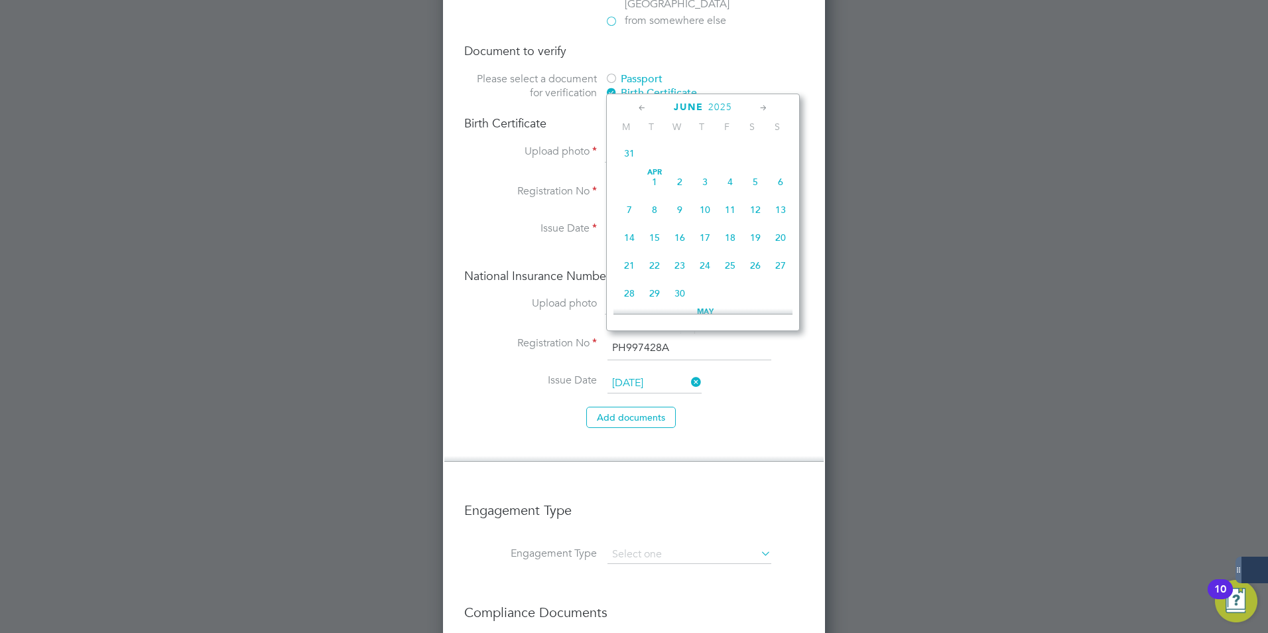
scroll to position [517, 0]
click at [781, 212] on span "29" at bounding box center [780, 199] width 25 height 25
type input "[DATE]"
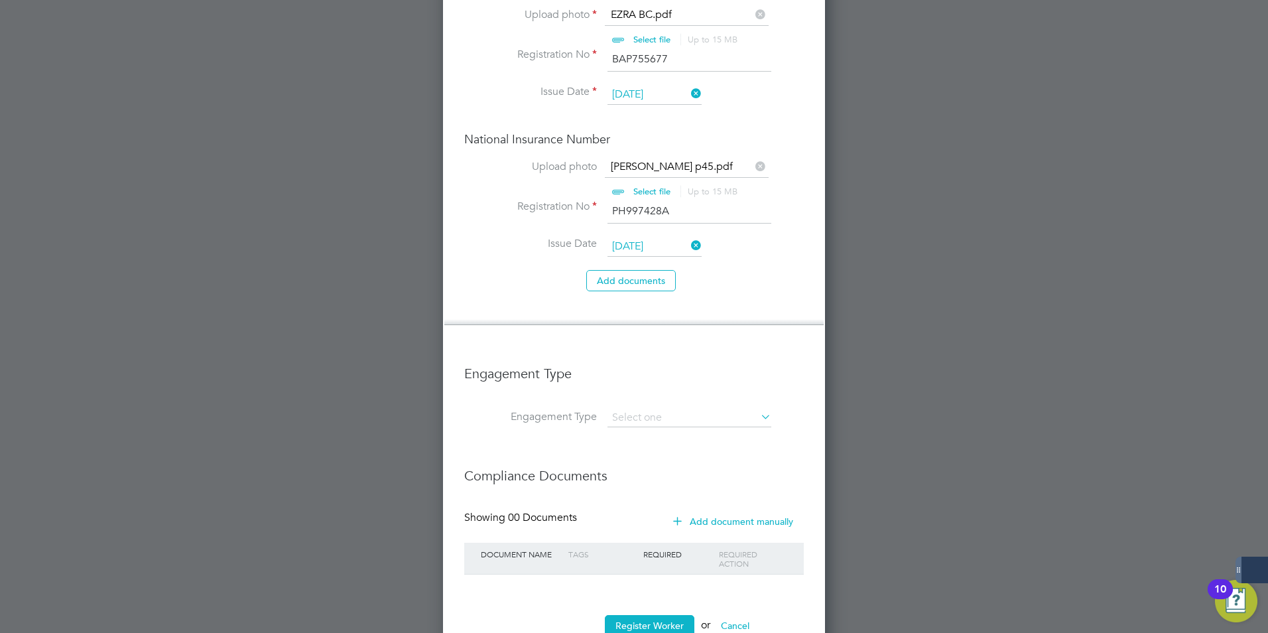
scroll to position [2062, 0]
click at [654, 407] on input at bounding box center [690, 416] width 164 height 19
click at [662, 415] on li "PAYE Direct" at bounding box center [689, 412] width 165 height 19
type input "PAYE Direct"
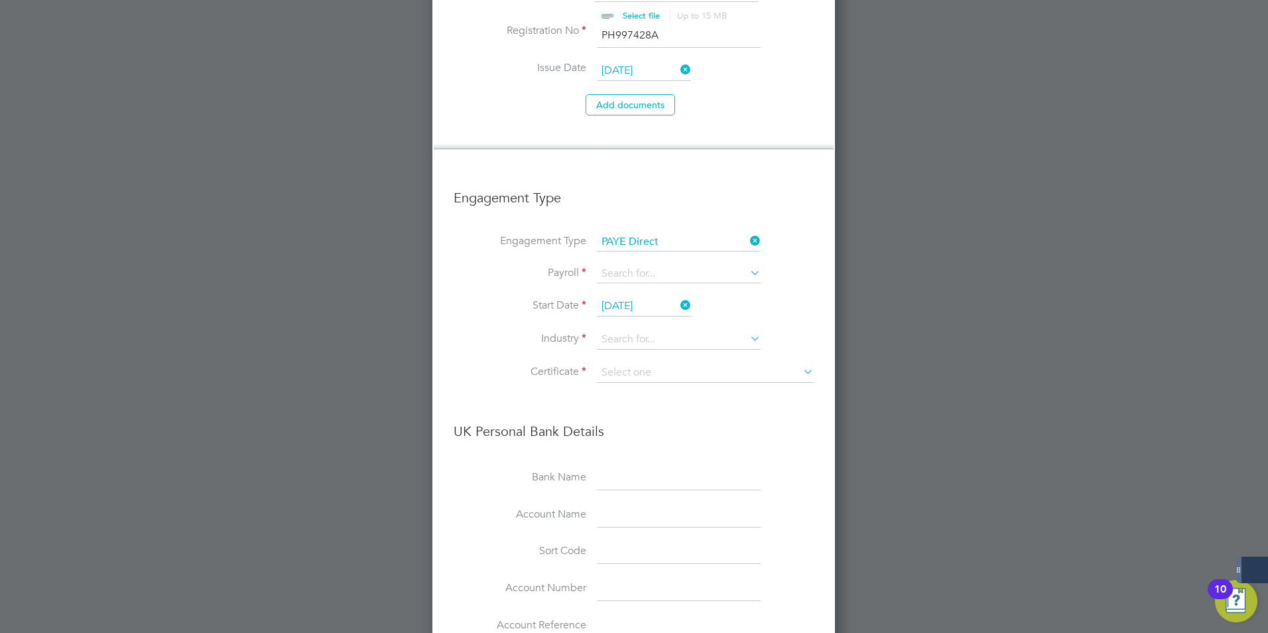
scroll to position [2261, 0]
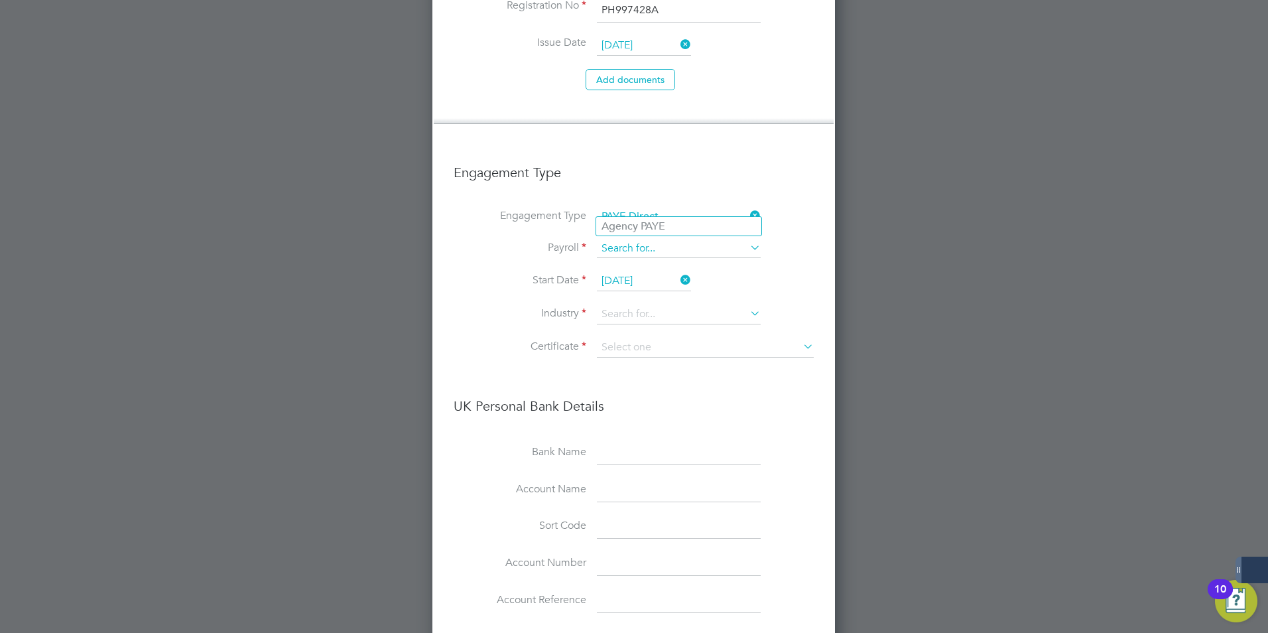
drag, startPoint x: 644, startPoint y: 210, endPoint x: 648, endPoint y: 204, distance: 7.7
click at [645, 239] on input at bounding box center [679, 248] width 164 height 19
click at [670, 226] on li "Agency PAYE" at bounding box center [678, 226] width 165 height 19
type input "Agency PAYE"
click at [691, 304] on input at bounding box center [679, 314] width 164 height 20
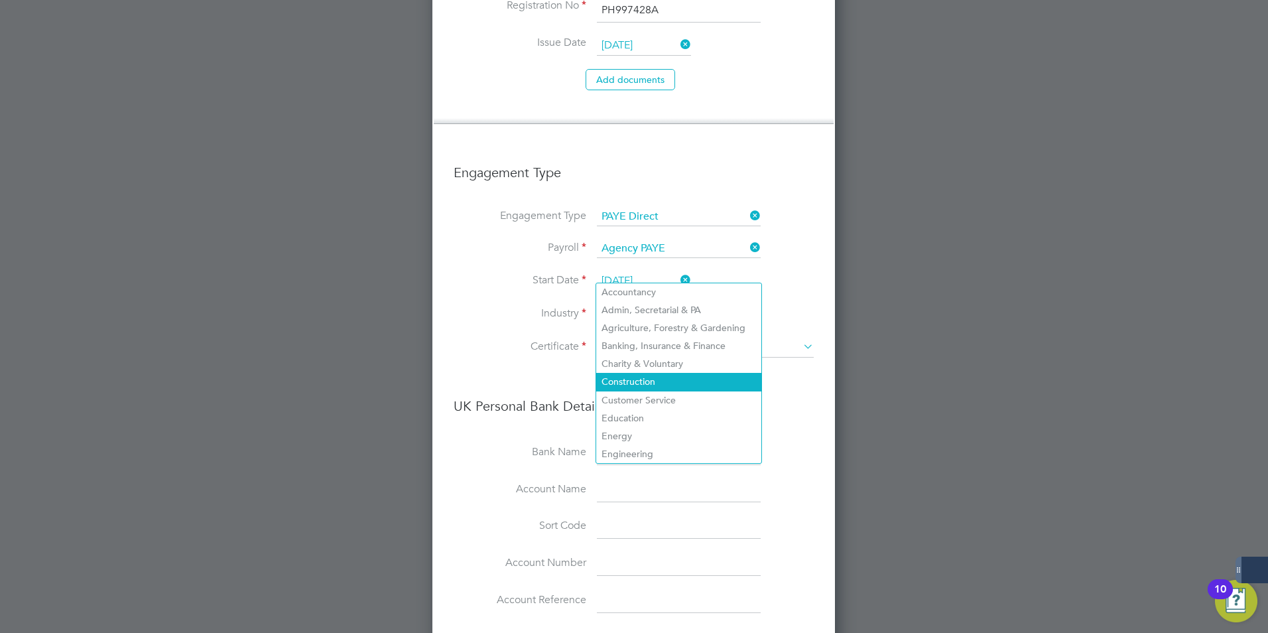
click at [650, 379] on li "Construction" at bounding box center [678, 382] width 165 height 18
type input "Construction"
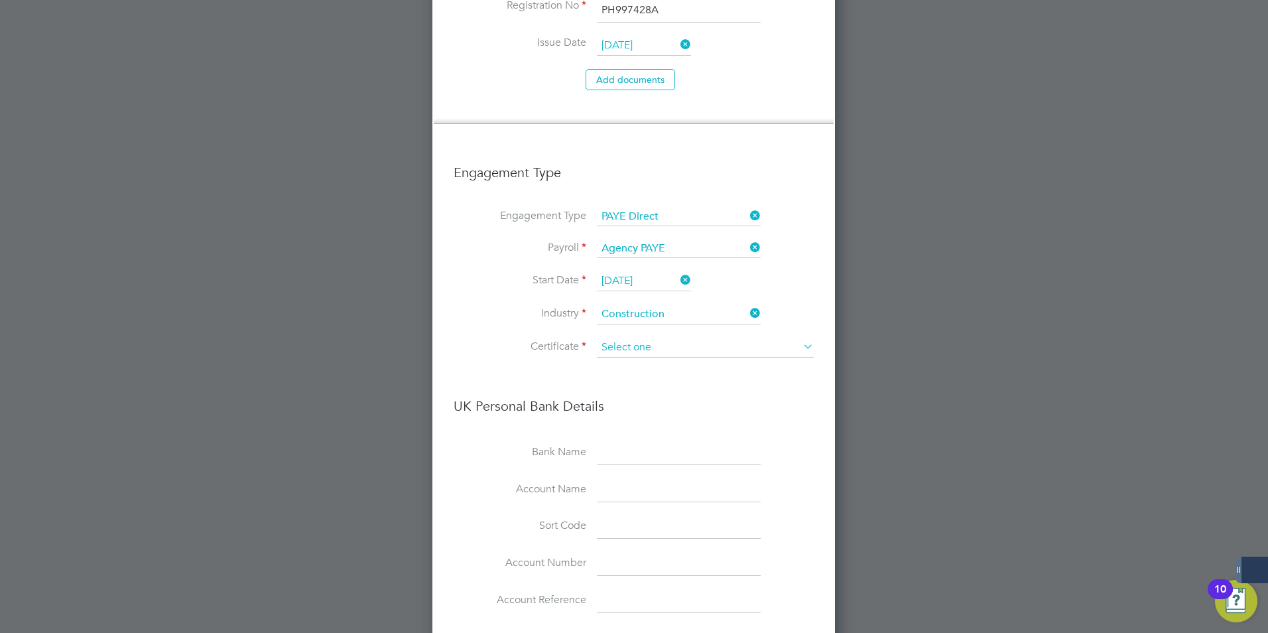
click at [732, 338] on input at bounding box center [705, 348] width 217 height 20
click at [680, 327] on li "Yes, worker has a P45 certificate" at bounding box center [705, 324] width 218 height 17
type input "Yes, worker has a P45 certificate"
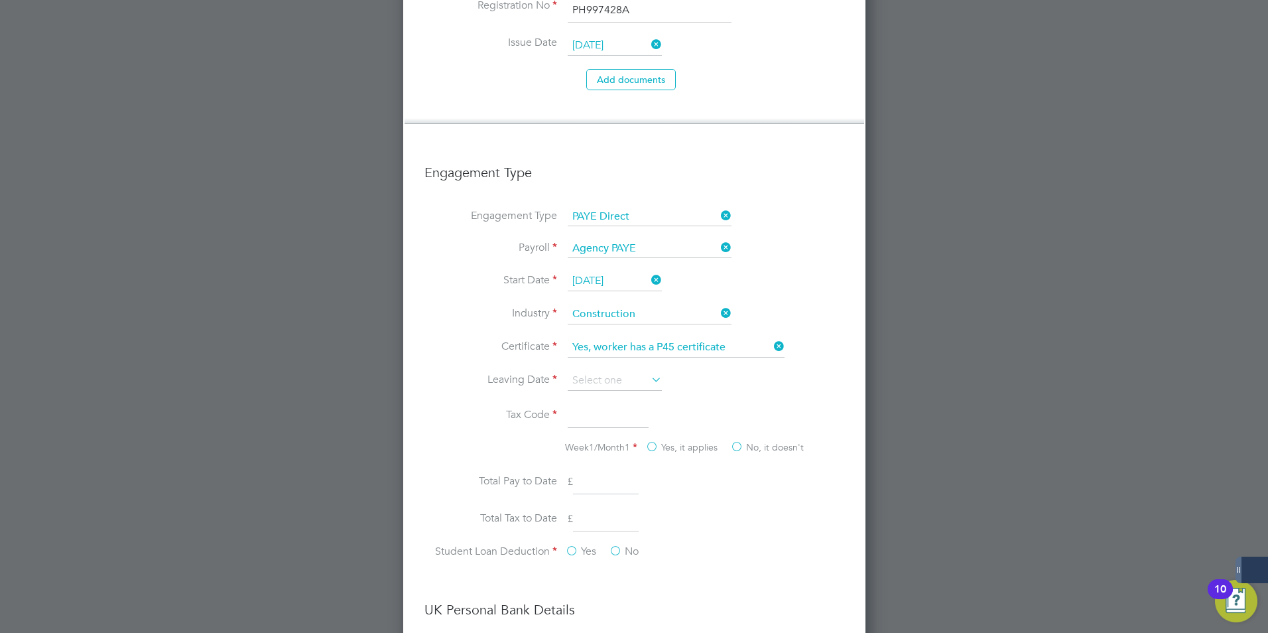
scroll to position [2359, 462]
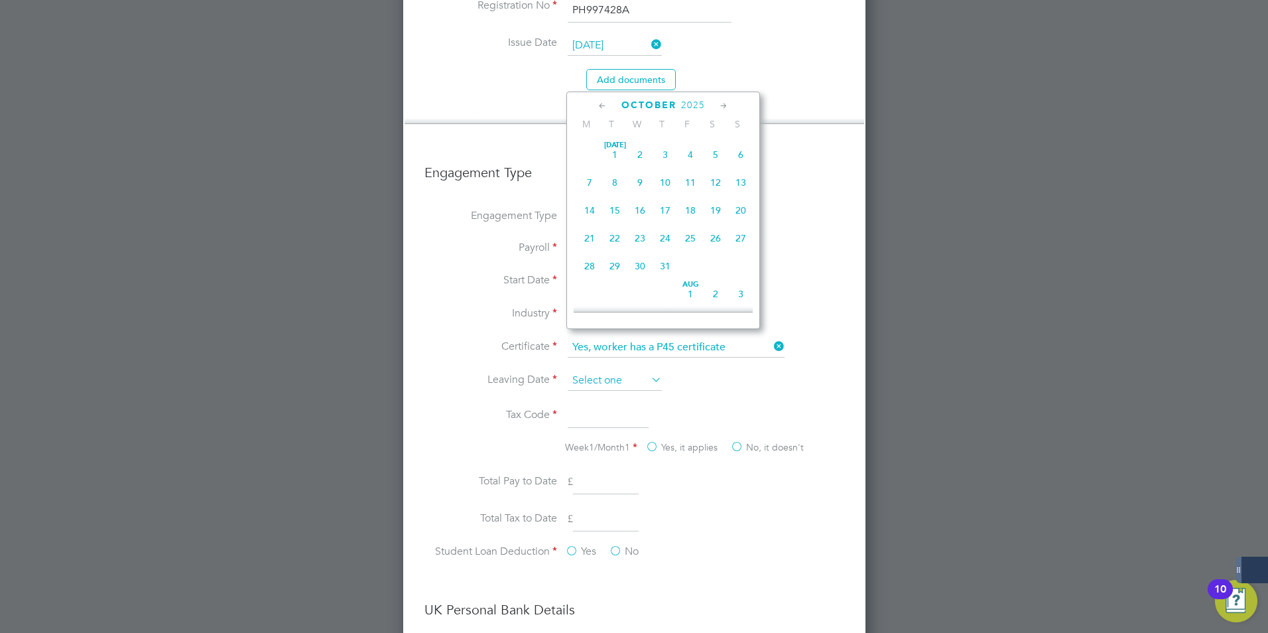
click at [637, 371] on input at bounding box center [615, 381] width 94 height 20
click at [603, 101] on icon at bounding box center [602, 106] width 13 height 15
click at [604, 103] on icon at bounding box center [602, 106] width 13 height 15
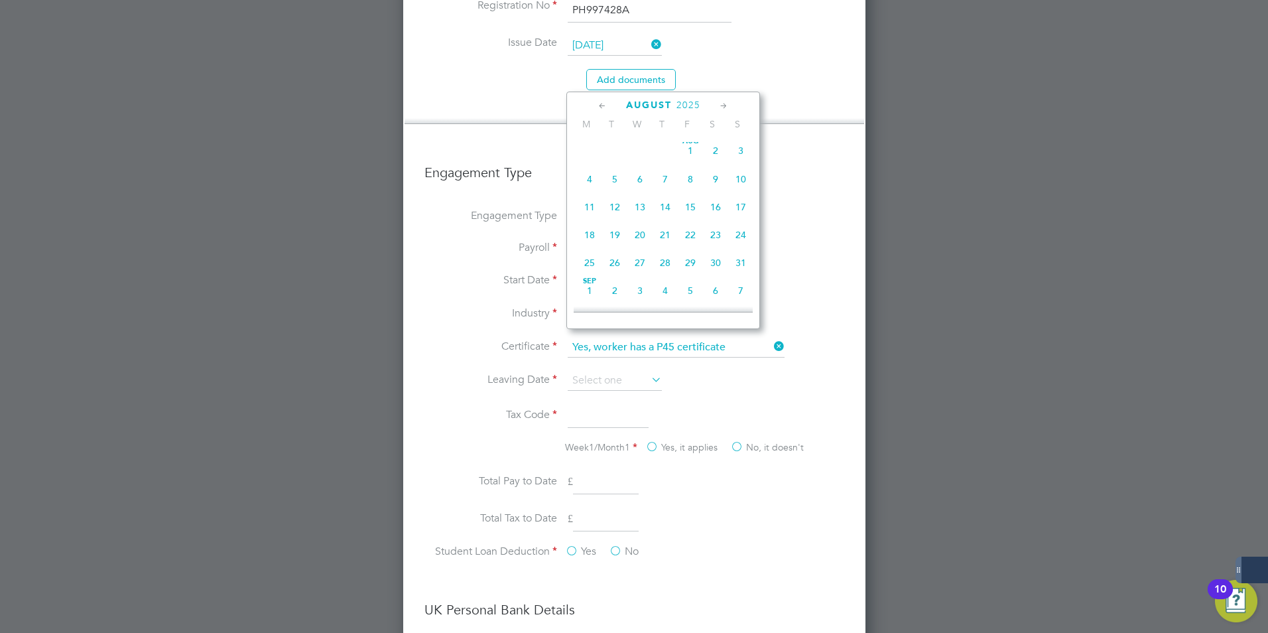
click at [604, 108] on icon at bounding box center [602, 106] width 13 height 15
click at [736, 271] on span "29" at bounding box center [740, 265] width 25 height 25
type input "[DATE]"
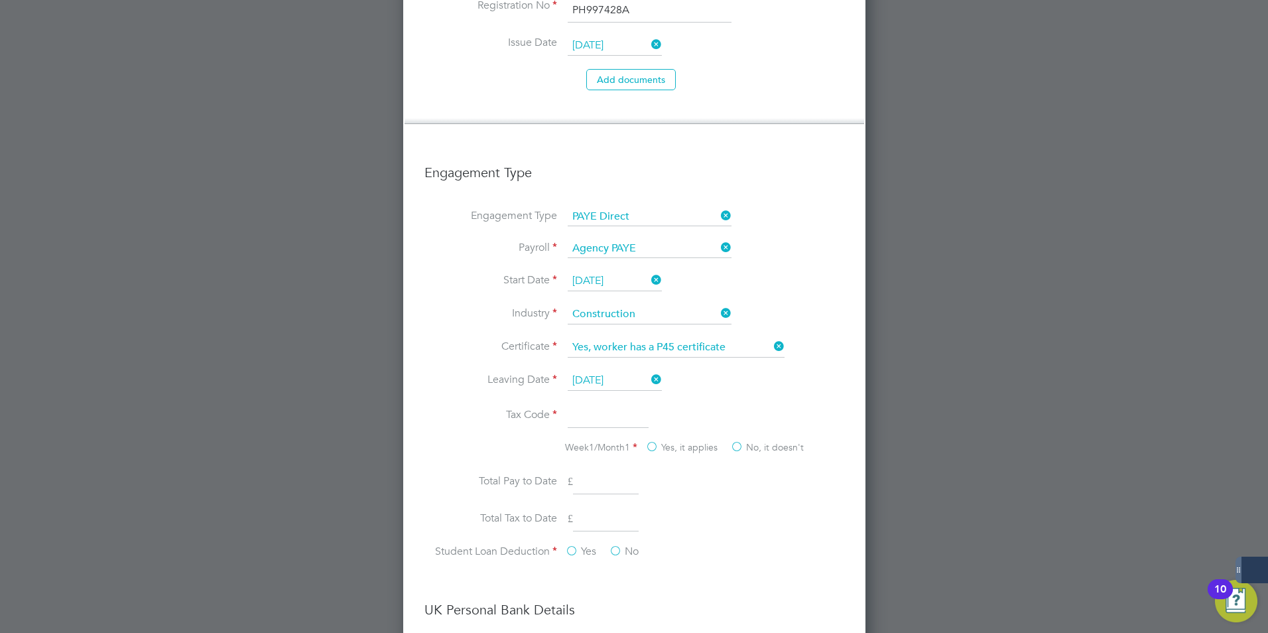
click at [587, 404] on input at bounding box center [608, 416] width 81 height 24
type input "1256L"
click at [767, 470] on li "Total Pay to Date" at bounding box center [634, 488] width 420 height 37
click at [744, 441] on label "No, it doesn't" at bounding box center [767, 448] width 74 height 14
click at [0, 0] on input "No, it doesn't" at bounding box center [0, 0] width 0 height 0
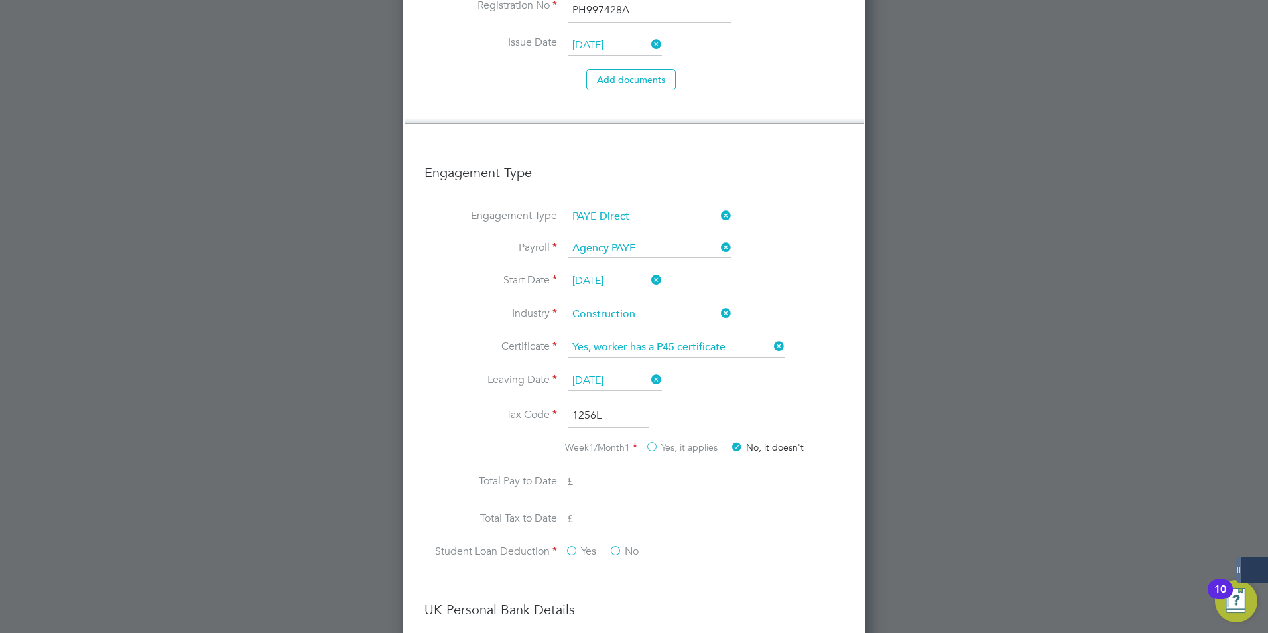
drag, startPoint x: 617, startPoint y: 507, endPoint x: 571, endPoint y: 529, distance: 51.3
click at [617, 544] on label "No" at bounding box center [624, 551] width 30 height 14
click at [0, 0] on input "No" at bounding box center [0, 0] width 0 height 0
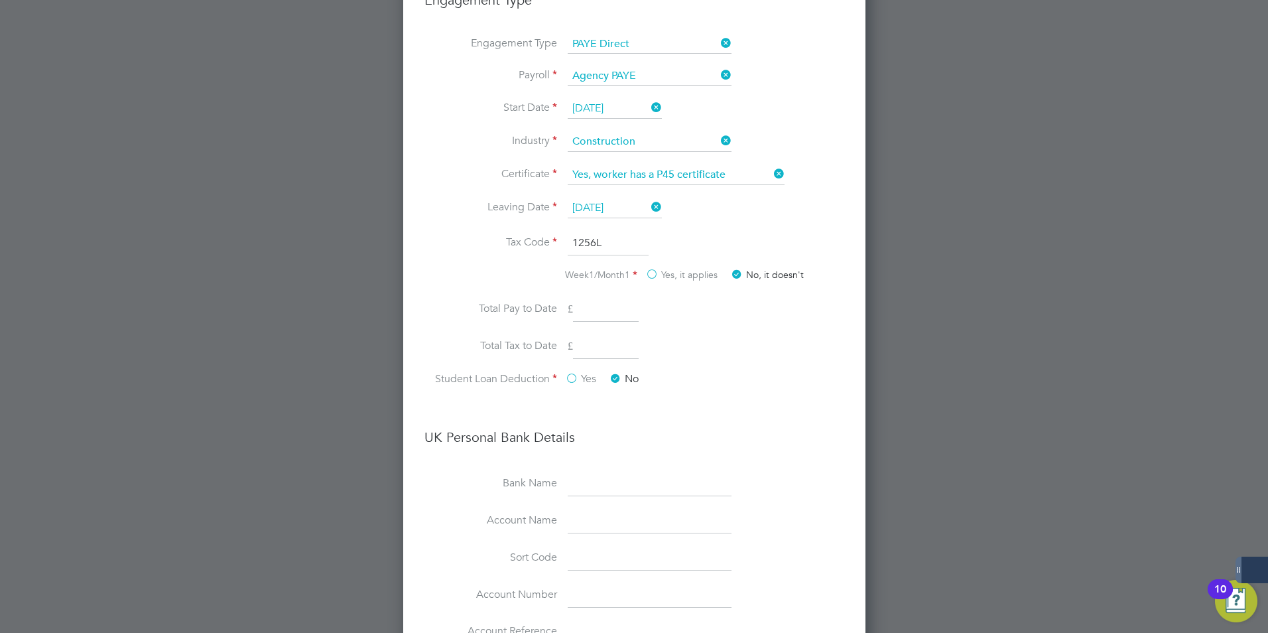
scroll to position [2652, 0]
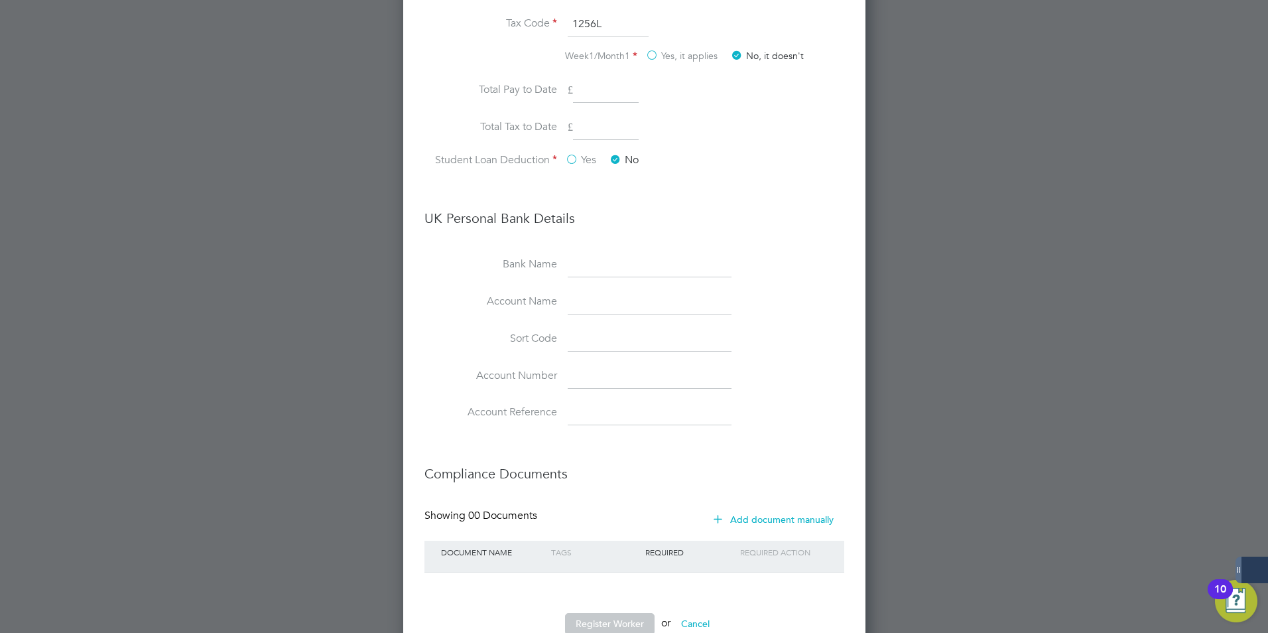
click at [676, 253] on li "Bank Name" at bounding box center [634, 271] width 420 height 37
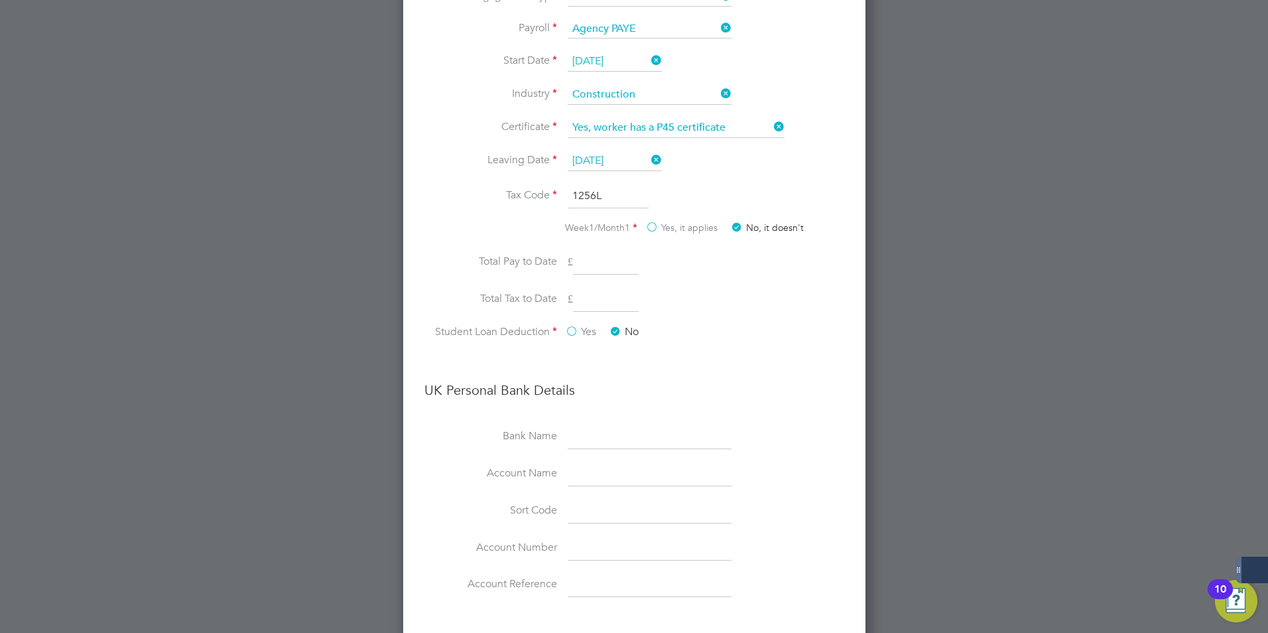
scroll to position [2254, 0]
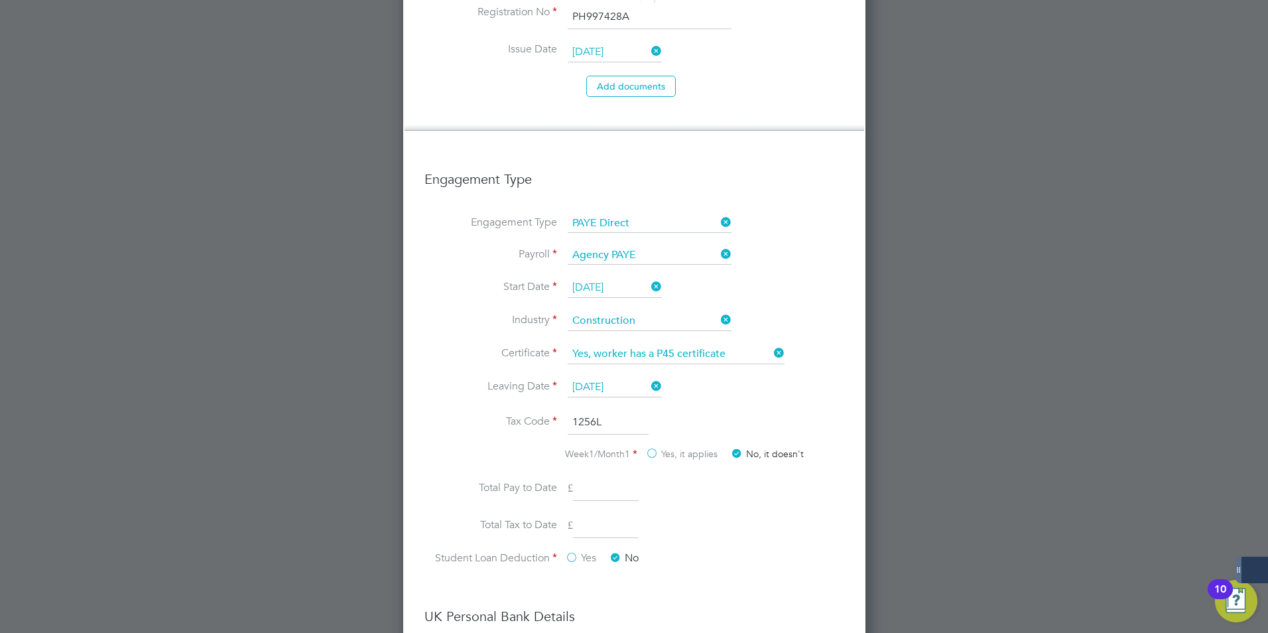
click at [771, 344] on icon at bounding box center [771, 353] width 0 height 19
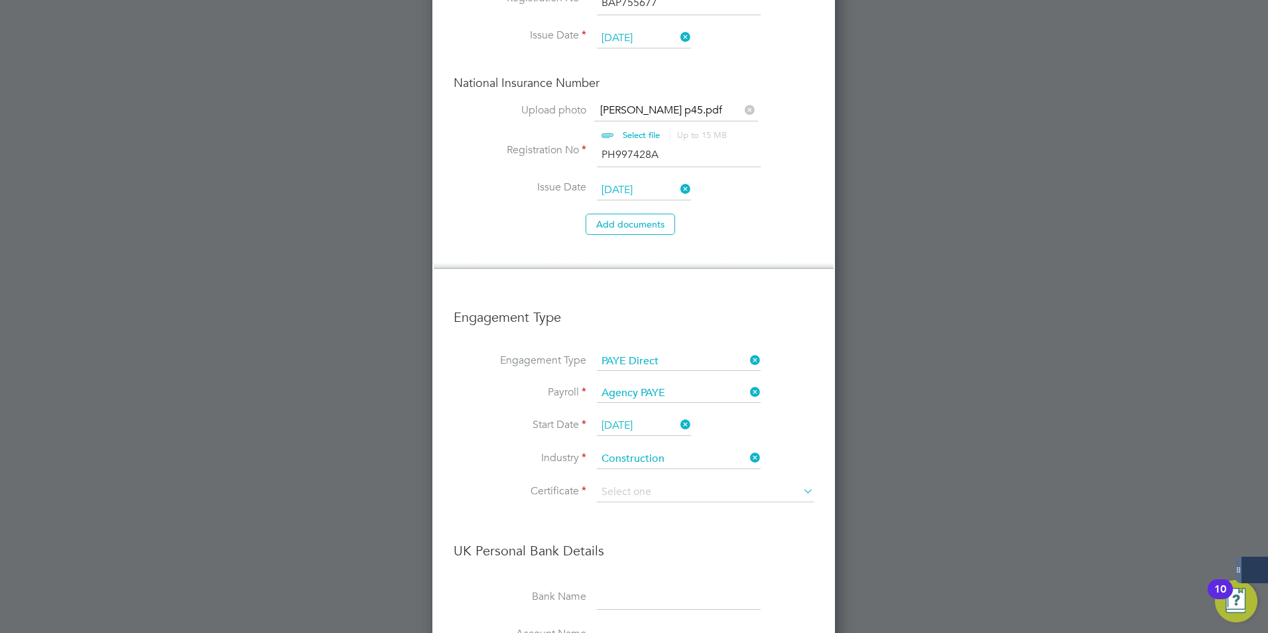
scroll to position [2117, 0]
click at [640, 481] on input at bounding box center [705, 491] width 217 height 20
click at [704, 487] on li "No, worker doesn't have a P45 certificate" at bounding box center [705, 486] width 218 height 17
type input "No, worker doesn't have a P45 certificate"
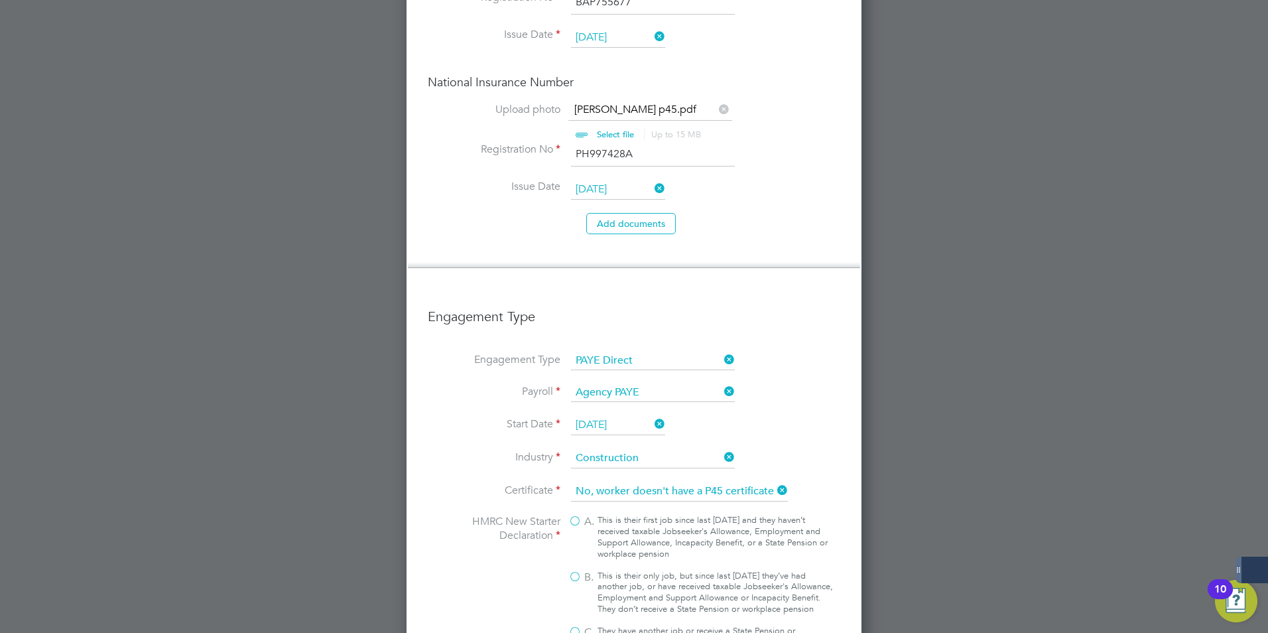
scroll to position [2549, 455]
click at [592, 570] on span "B." at bounding box center [589, 577] width 10 height 14
click at [0, 0] on input "B. This is their only job, but since last 6 April they’ve had another job, or h…" at bounding box center [0, 0] width 0 height 0
type input "1257L"
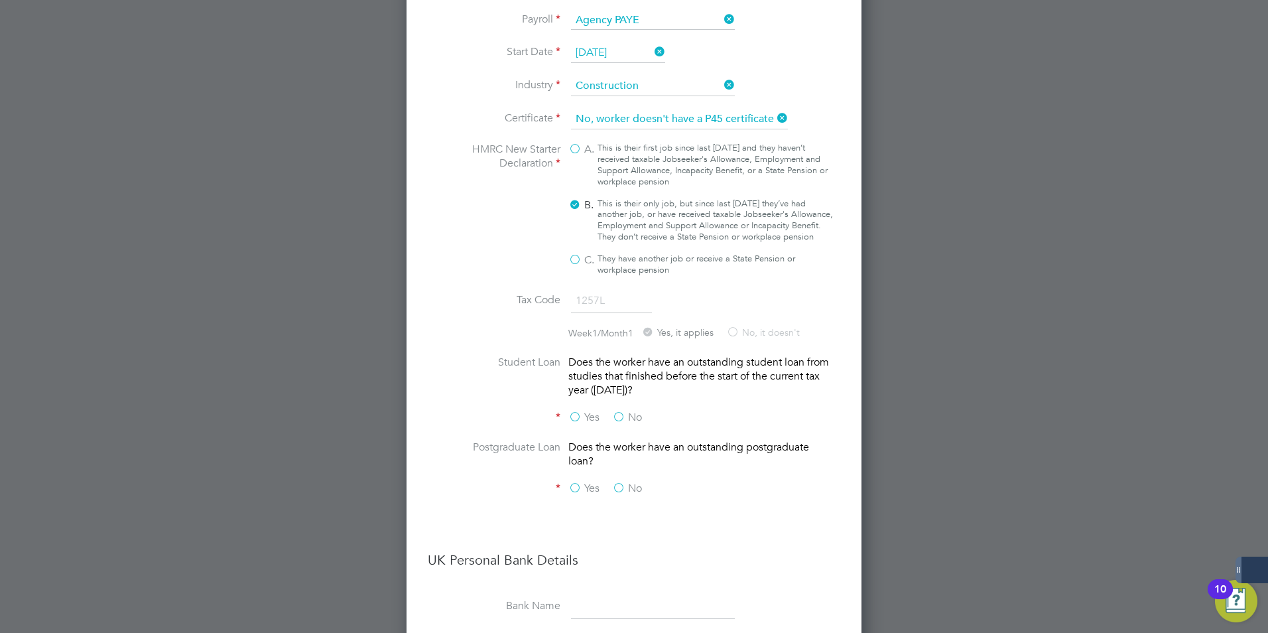
scroll to position [2515, 0]
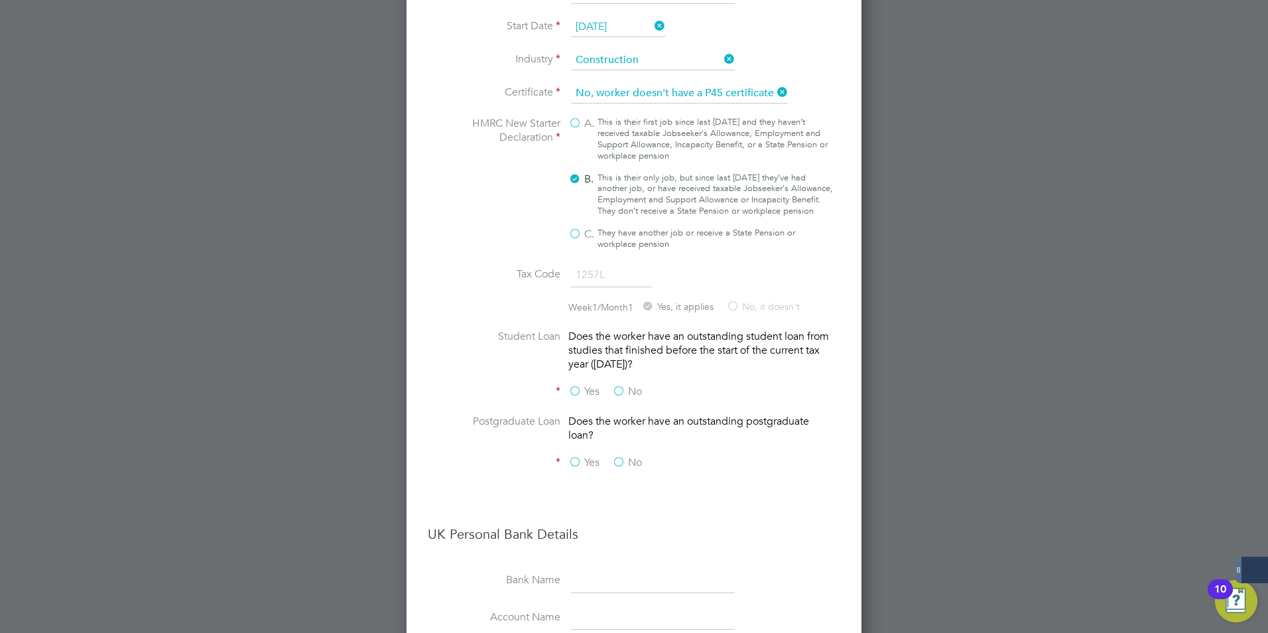
click at [623, 385] on label "No" at bounding box center [627, 392] width 30 height 14
click at [0, 0] on input "No" at bounding box center [0, 0] width 0 height 0
click at [622, 456] on label "No" at bounding box center [627, 463] width 30 height 14
click at [0, 0] on input "No" at bounding box center [0, 0] width 0 height 0
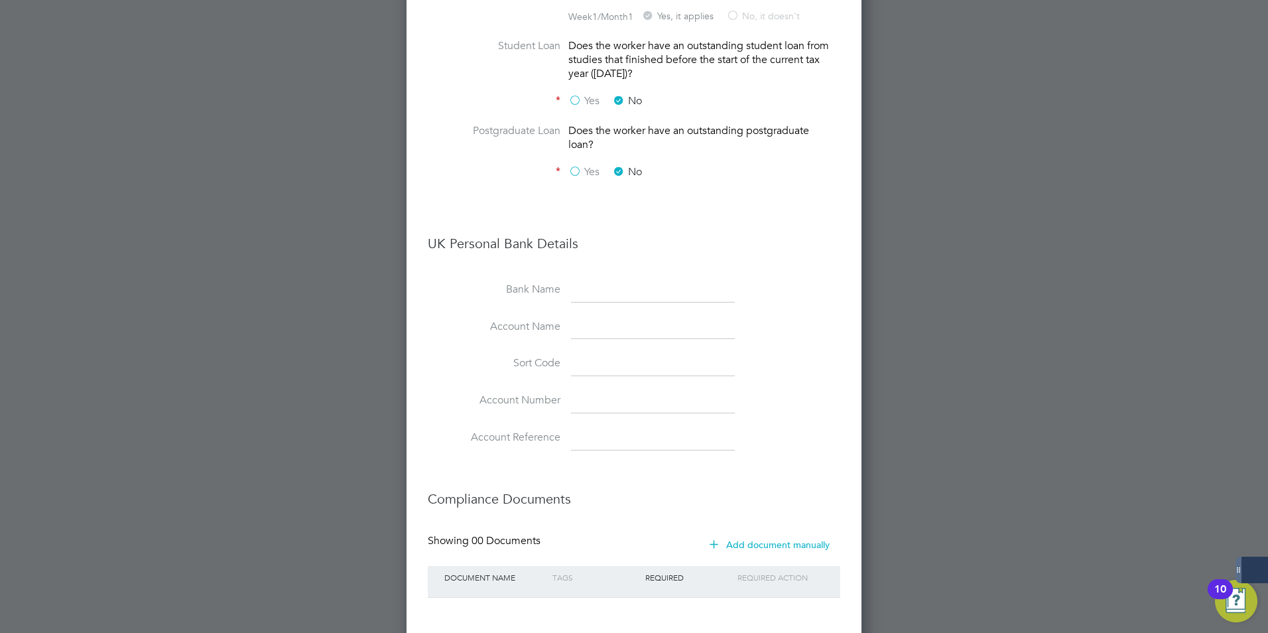
scroll to position [2841, 0]
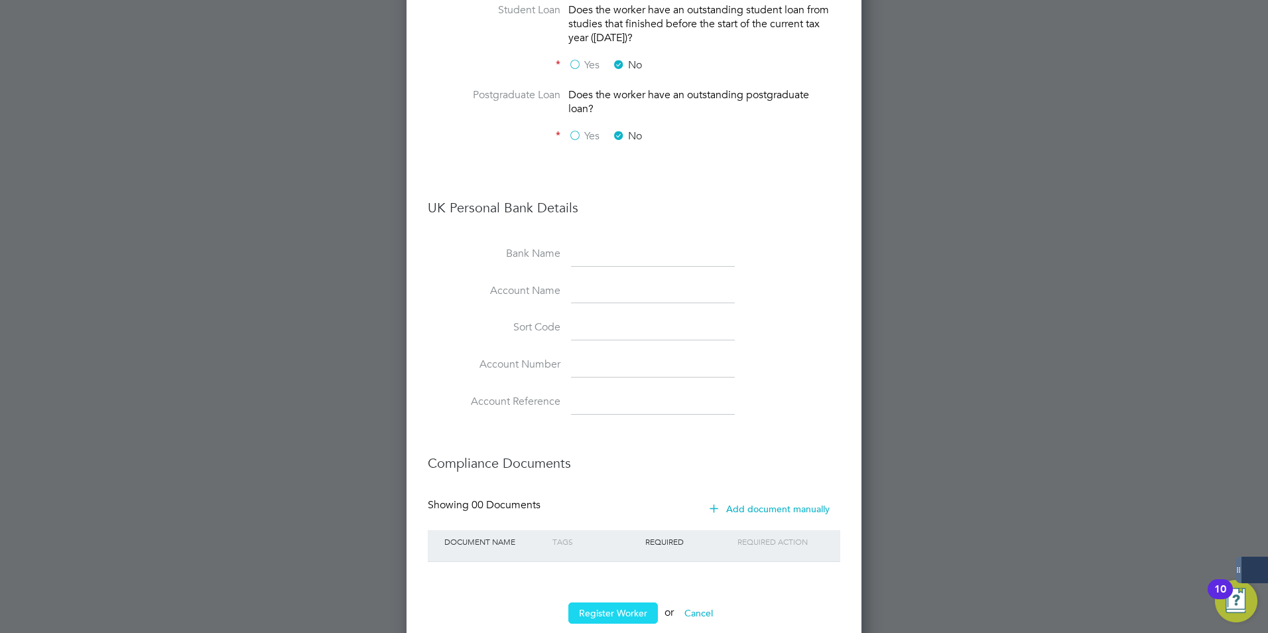
click at [629, 602] on button "Register Worker" at bounding box center [613, 612] width 90 height 21
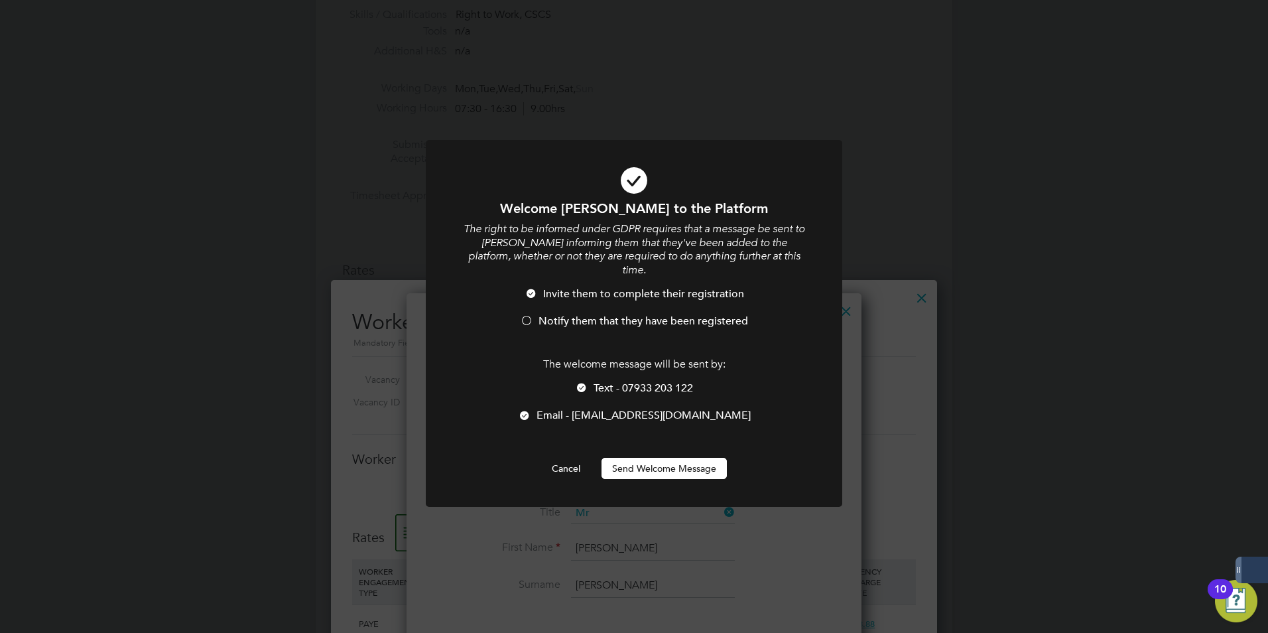
click at [649, 458] on button "Send Welcome Message" at bounding box center [664, 468] width 125 height 21
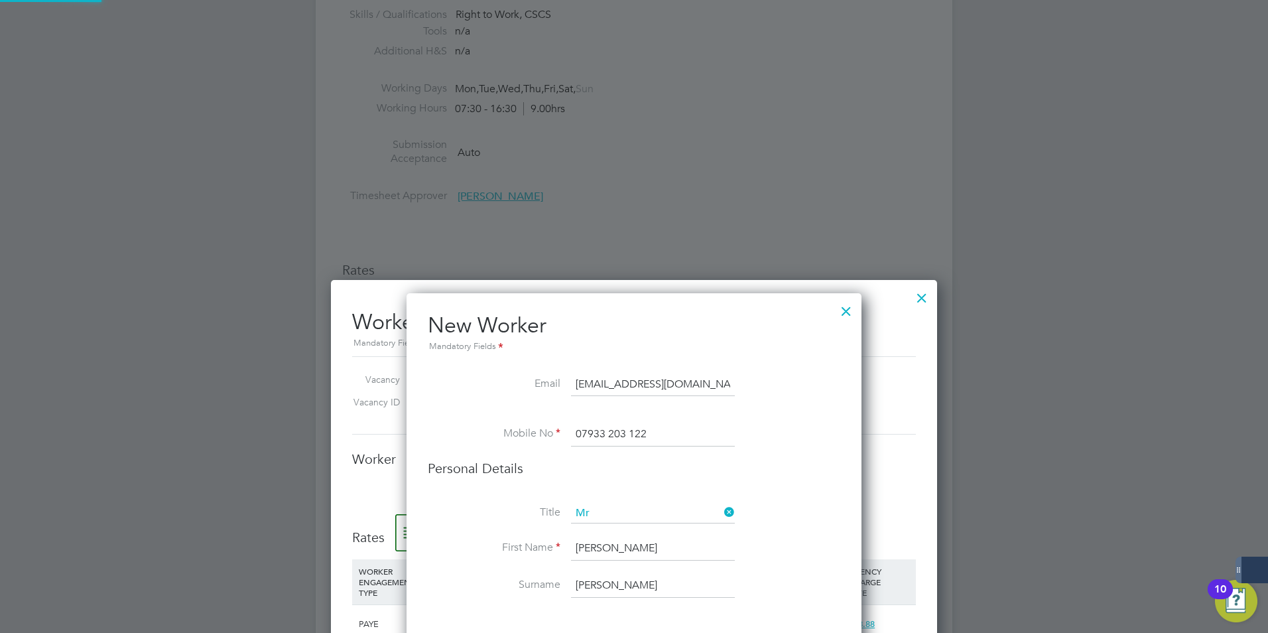
type input "Ezra Thomas (504564)"
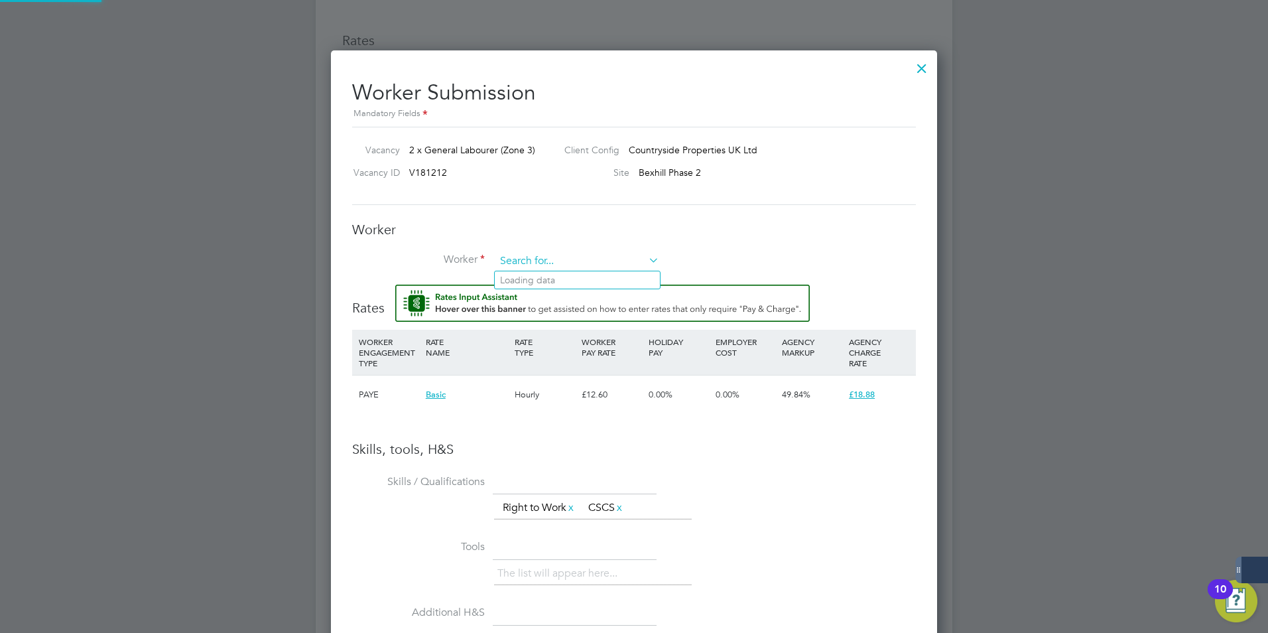
scroll to position [854, 607]
click at [615, 255] on input at bounding box center [577, 261] width 164 height 20
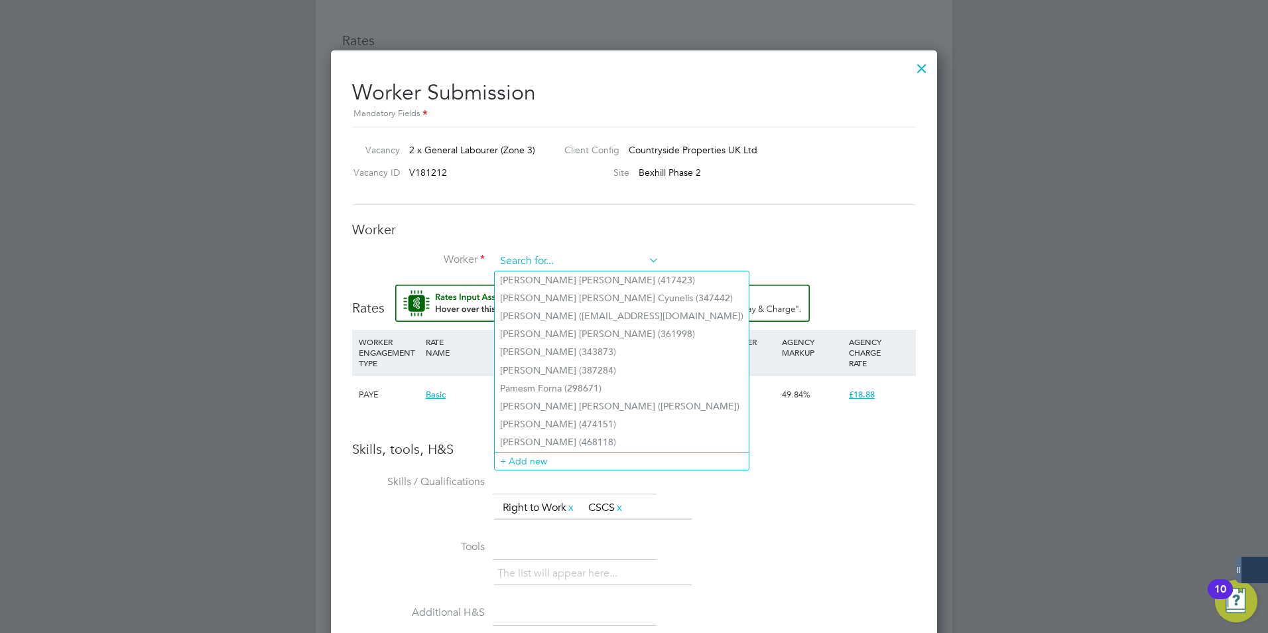
click at [584, 257] on input at bounding box center [577, 261] width 164 height 20
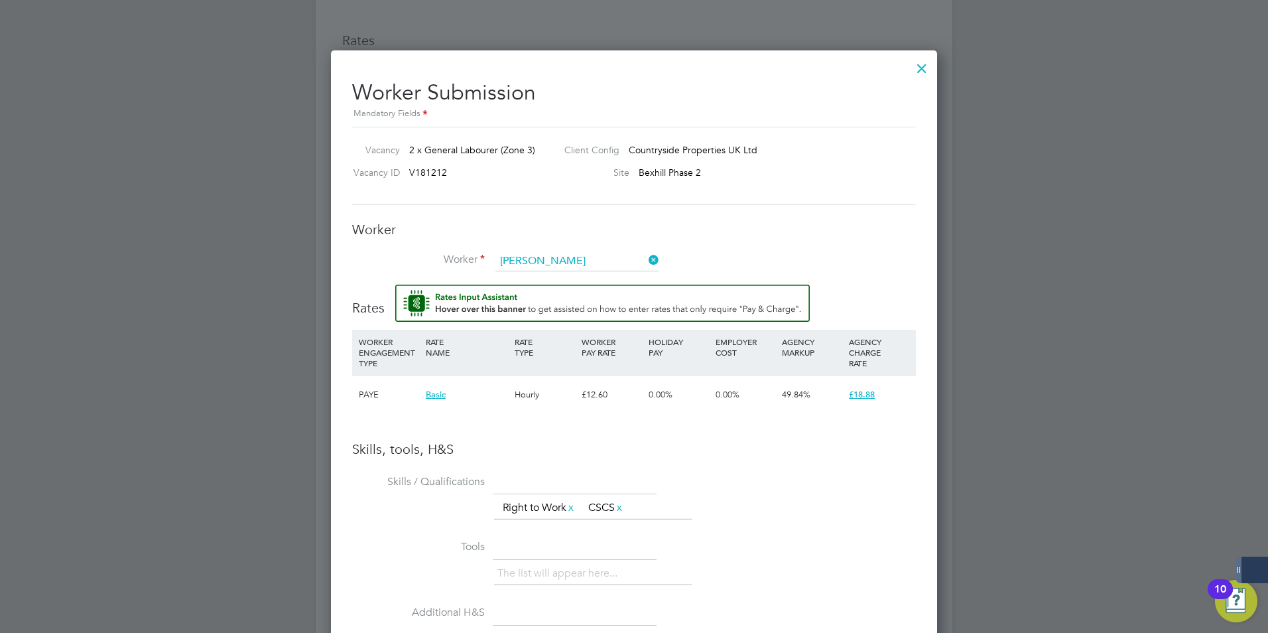
drag, startPoint x: 566, startPoint y: 319, endPoint x: 562, endPoint y: 308, distance: 11.3
click at [564, 314] on li "Ezra Thomas (504564)" at bounding box center [597, 316] width 204 height 18
type input "Ezra Thomas (504564)"
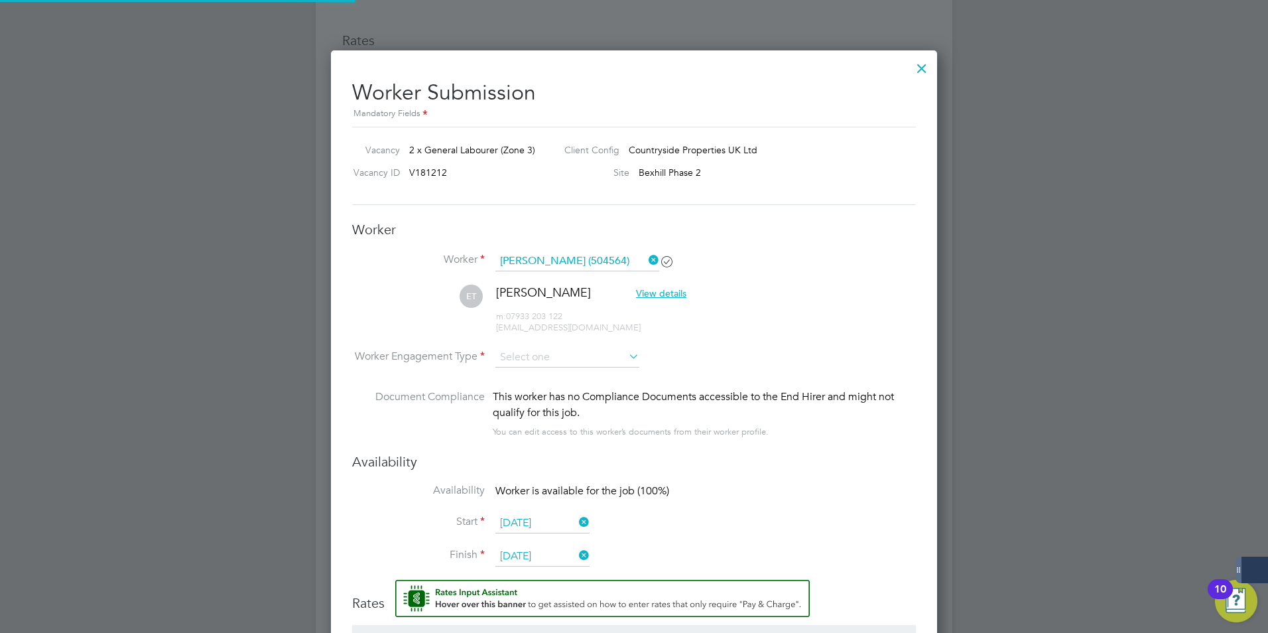
scroll to position [7, 7]
click at [576, 554] on icon at bounding box center [576, 555] width 0 height 19
click at [531, 559] on input at bounding box center [542, 556] width 94 height 20
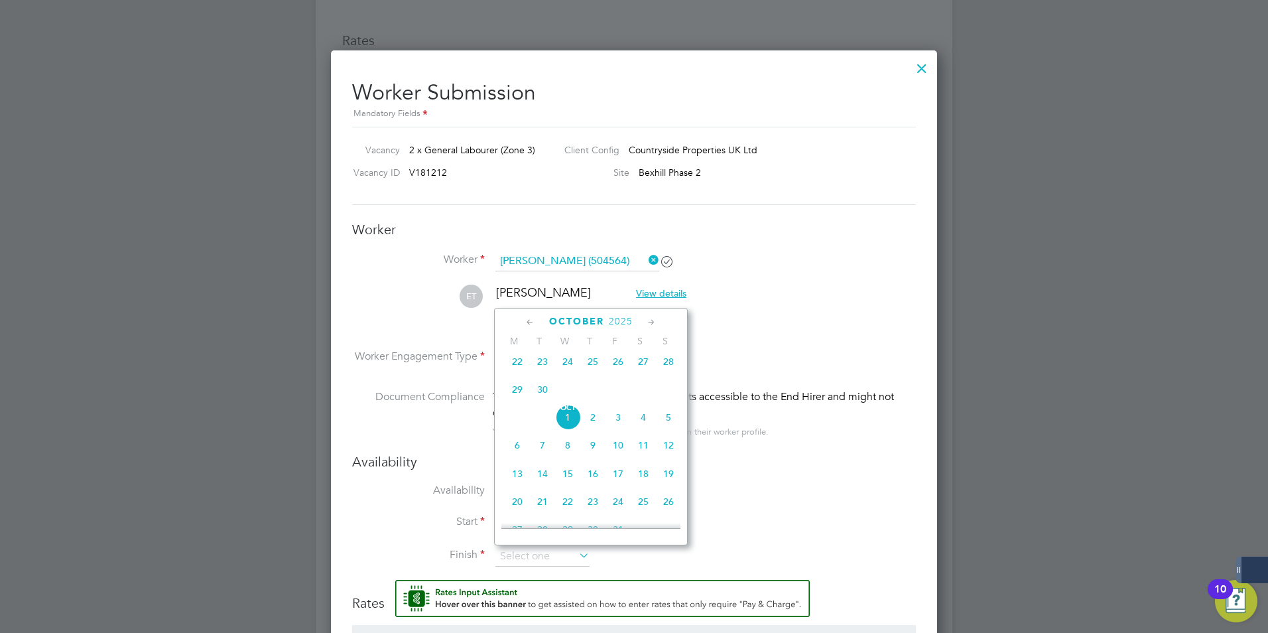
scroll to position [307, 0]
click at [519, 438] on span "22" at bounding box center [517, 427] width 25 height 25
type input "[DATE]"
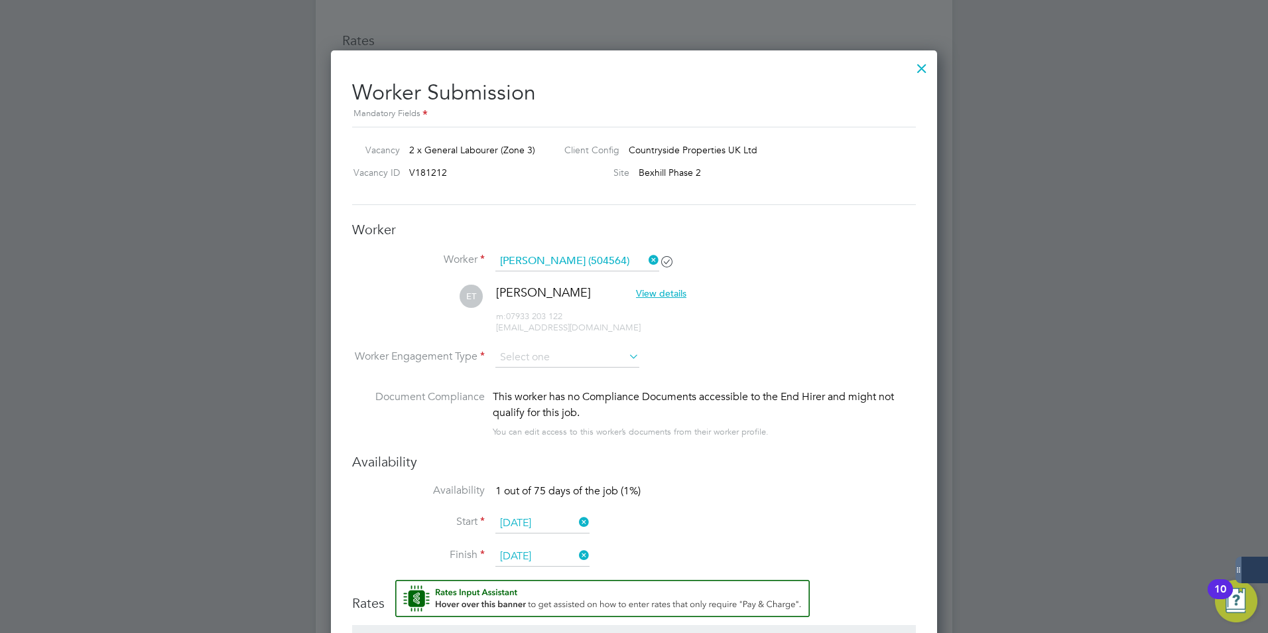
click at [737, 513] on li "Start 22 Sep 2025" at bounding box center [634, 529] width 564 height 33
click at [615, 359] on input at bounding box center [567, 358] width 144 height 20
click at [580, 387] on li "PAYE" at bounding box center [567, 393] width 145 height 17
type input "PAYE"
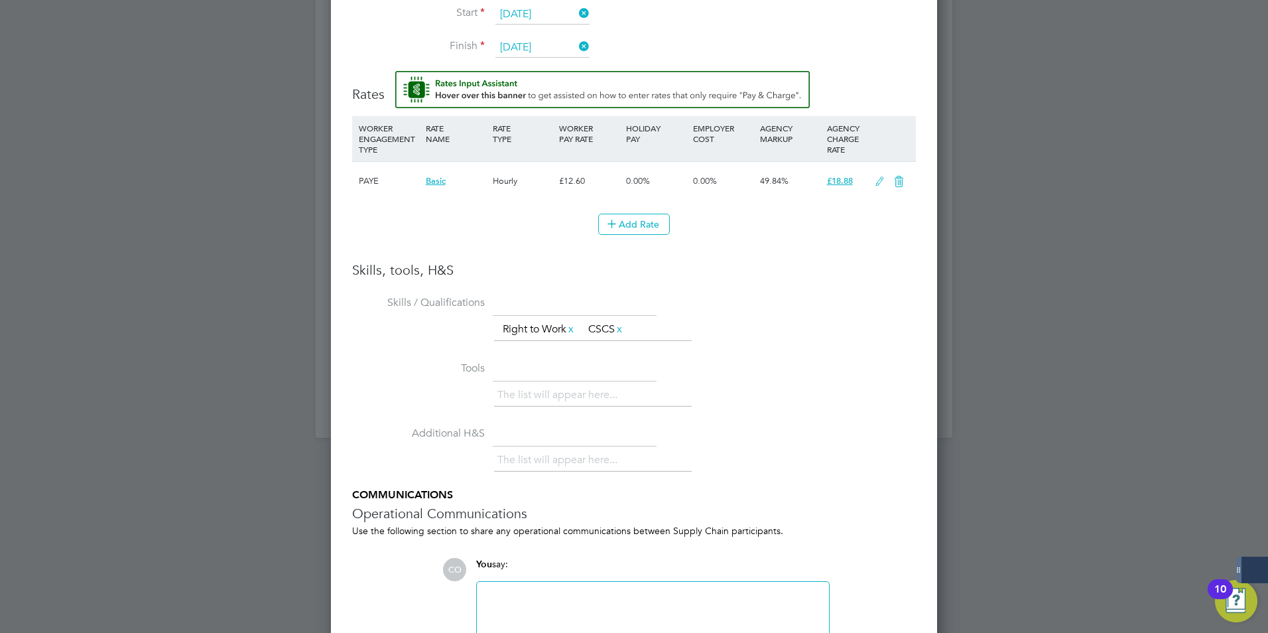
scroll to position [1462, 0]
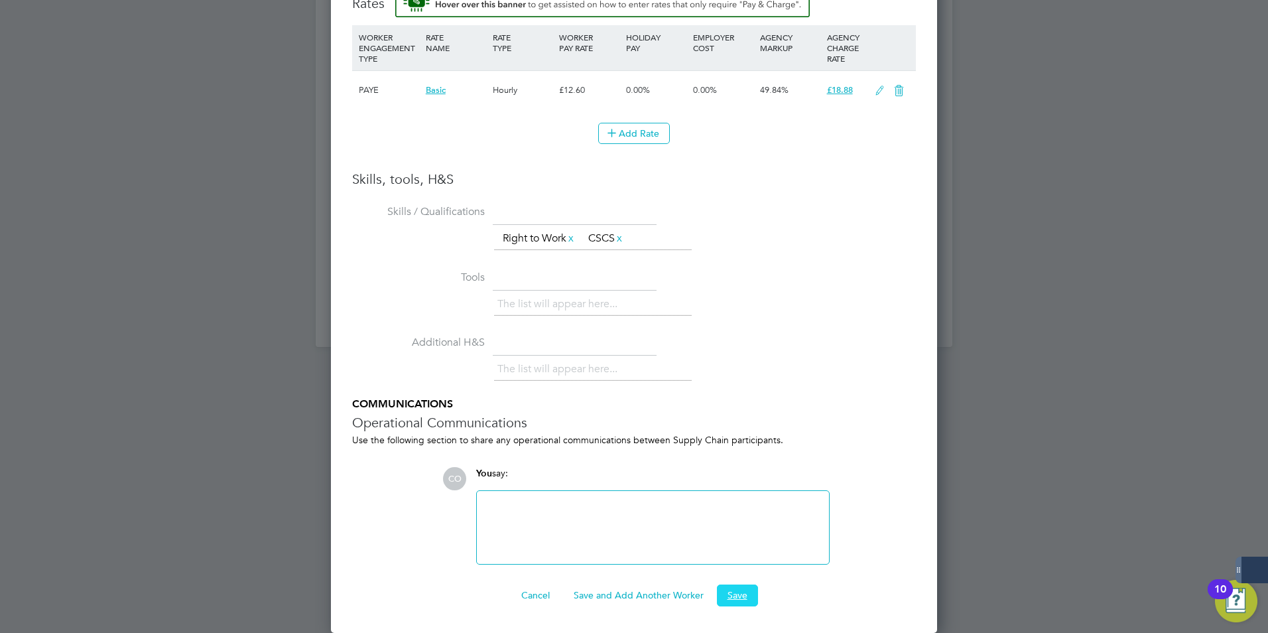
click at [738, 595] on button "Save" at bounding box center [737, 594] width 41 height 21
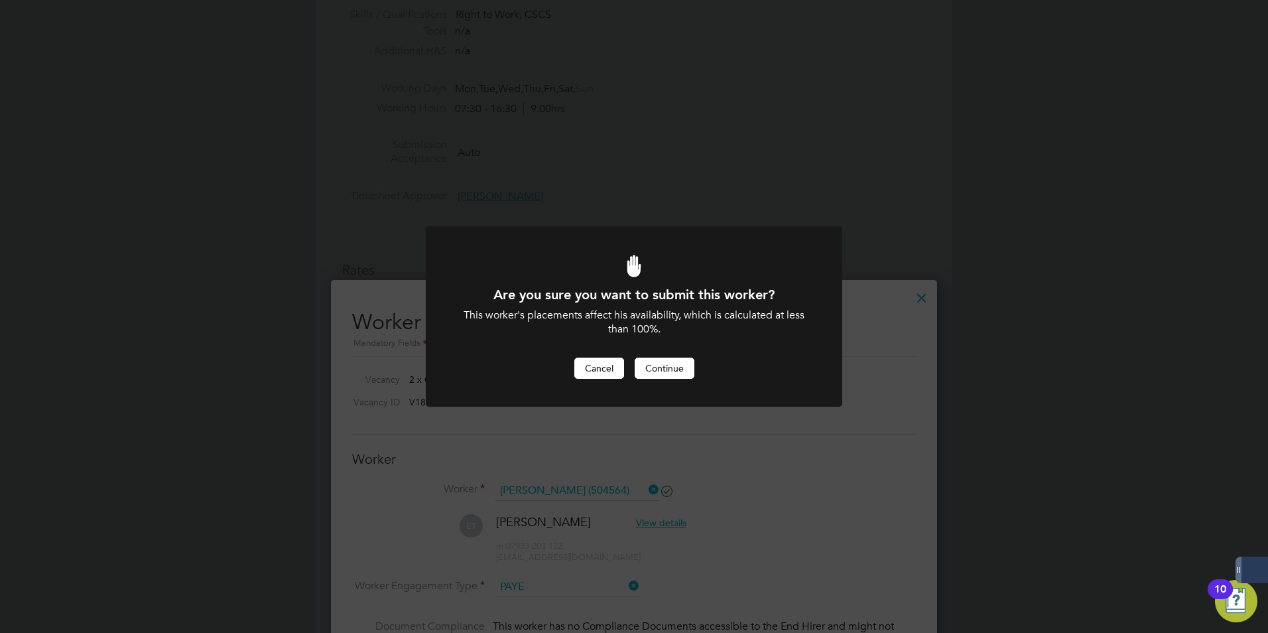
click at [590, 369] on button "Cancel" at bounding box center [599, 367] width 50 height 21
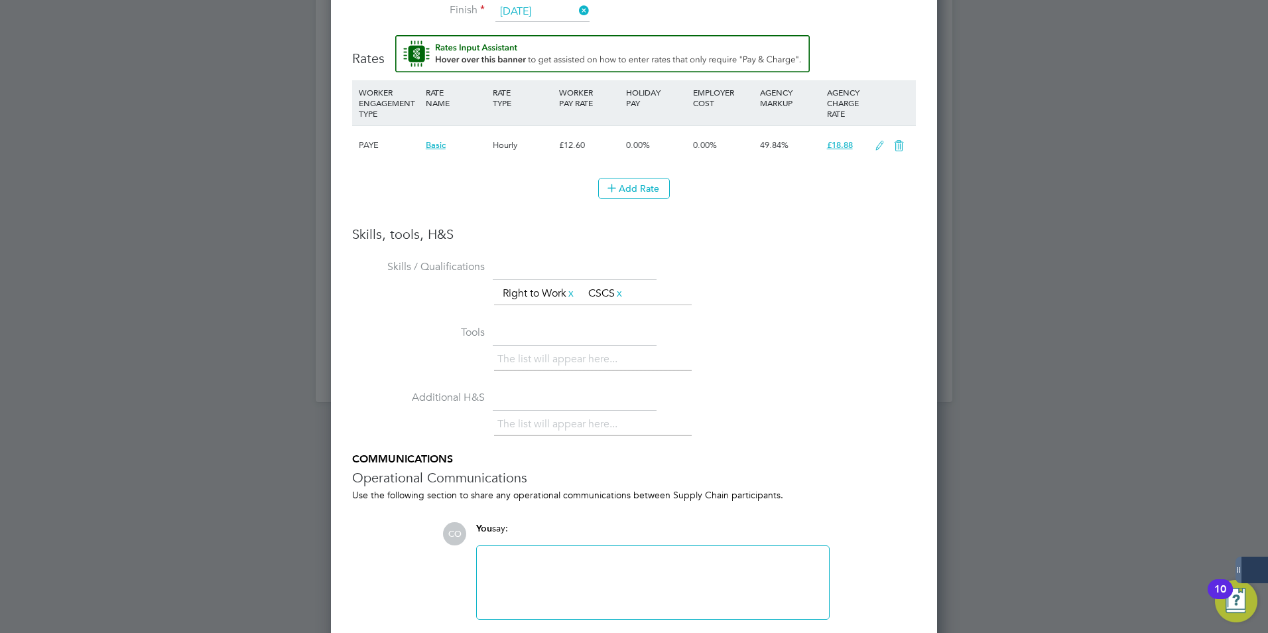
scroll to position [1462, 0]
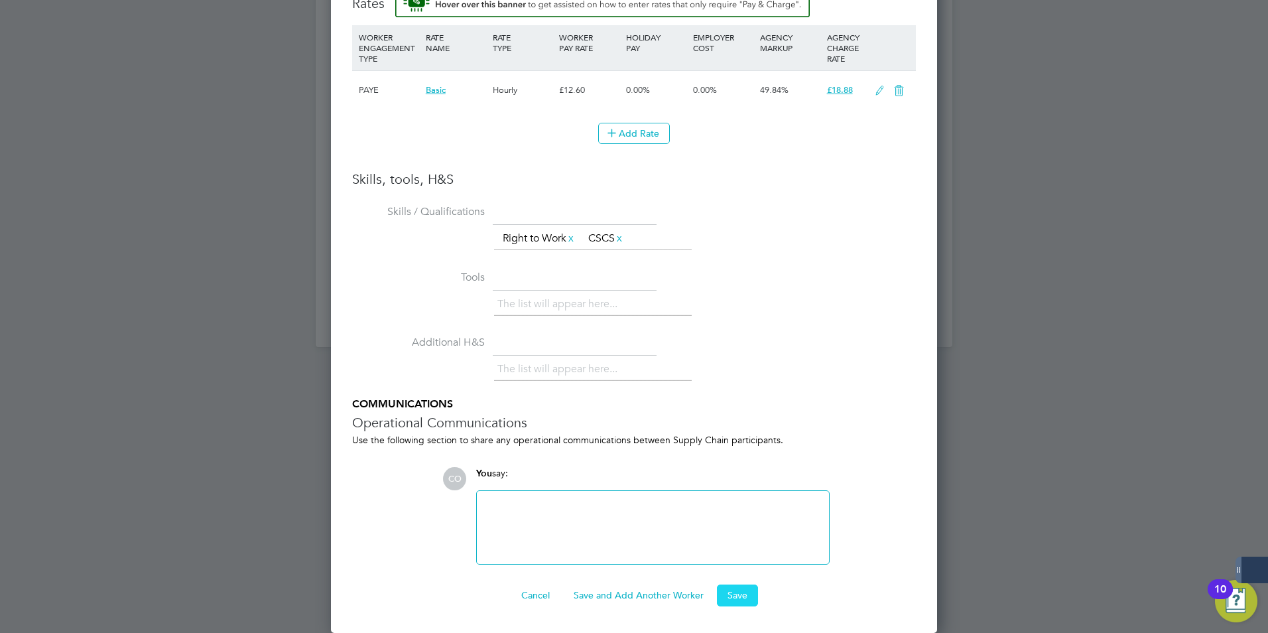
click at [731, 594] on button "Save" at bounding box center [737, 594] width 41 height 21
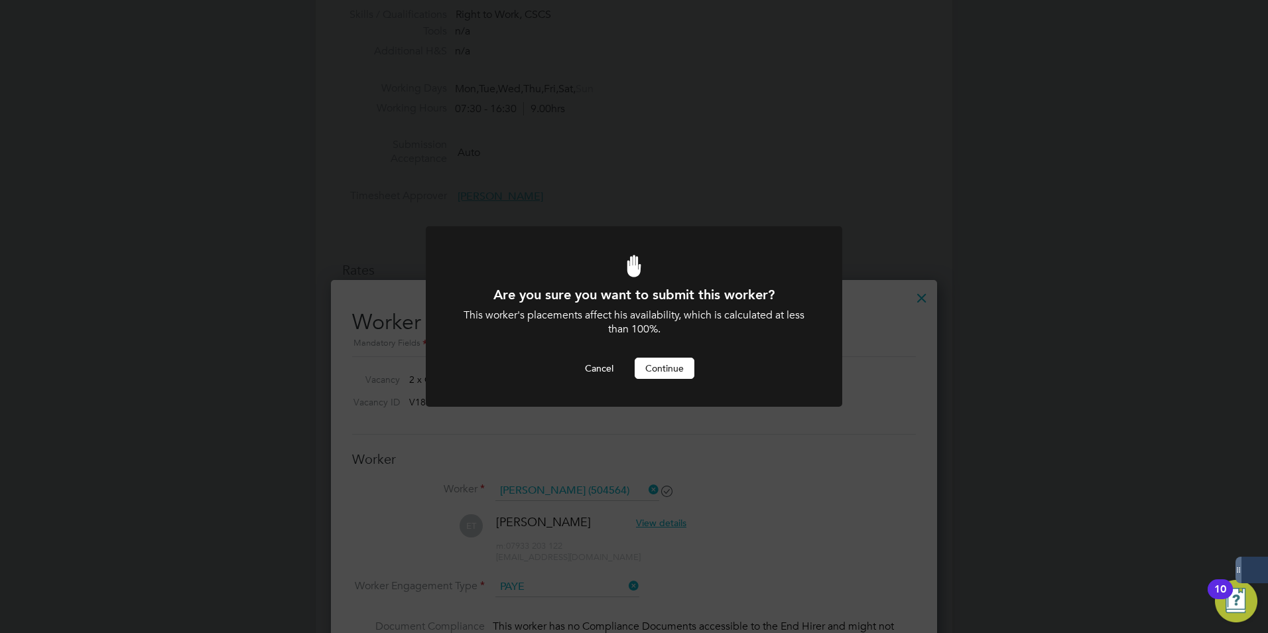
scroll to position [0, 0]
click at [653, 375] on button "Continue" at bounding box center [665, 367] width 60 height 21
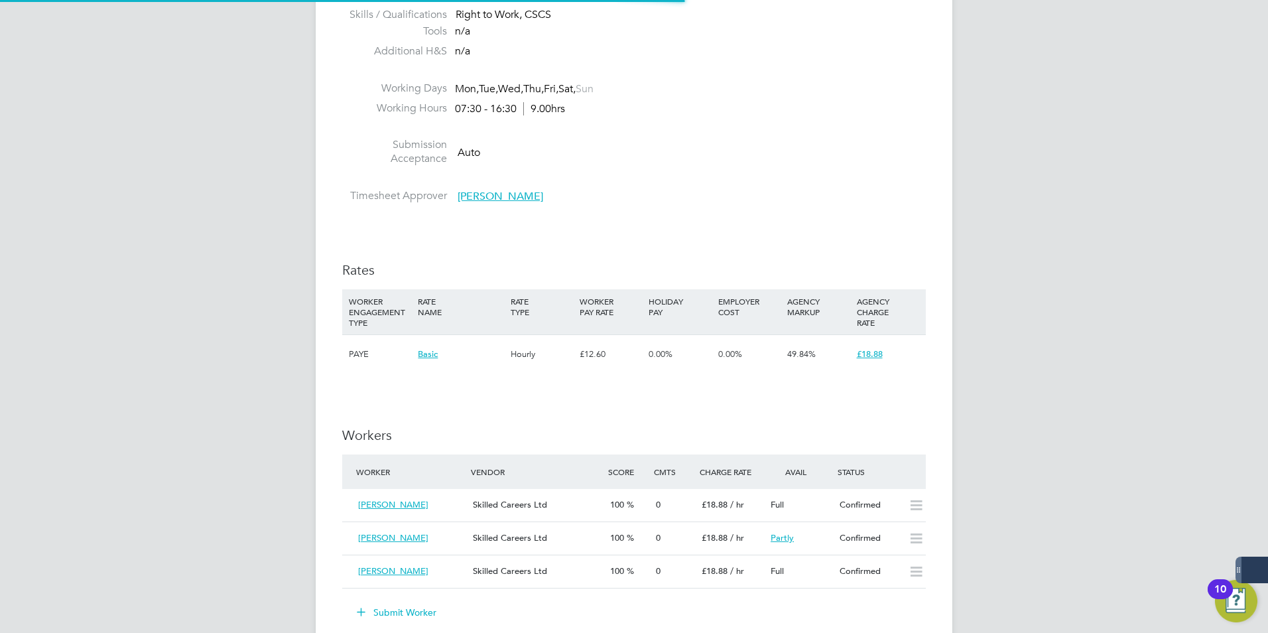
scroll to position [39, 93]
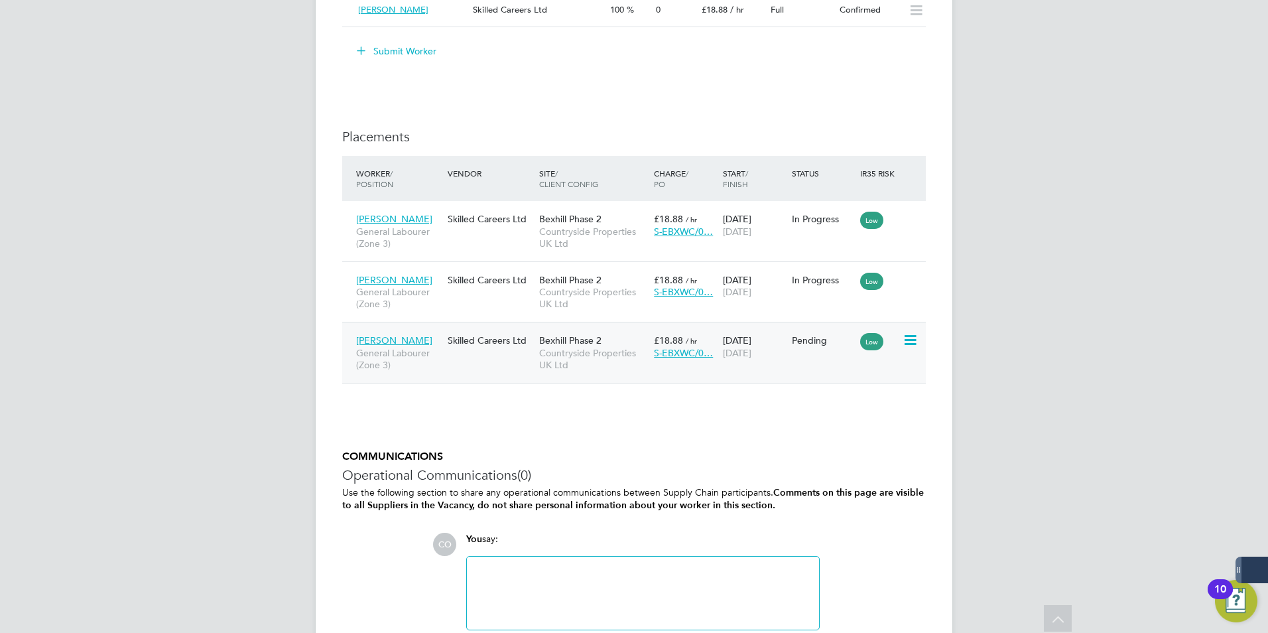
click at [911, 334] on icon at bounding box center [909, 340] width 13 height 16
click at [810, 425] on li "Start" at bounding box center [849, 422] width 136 height 19
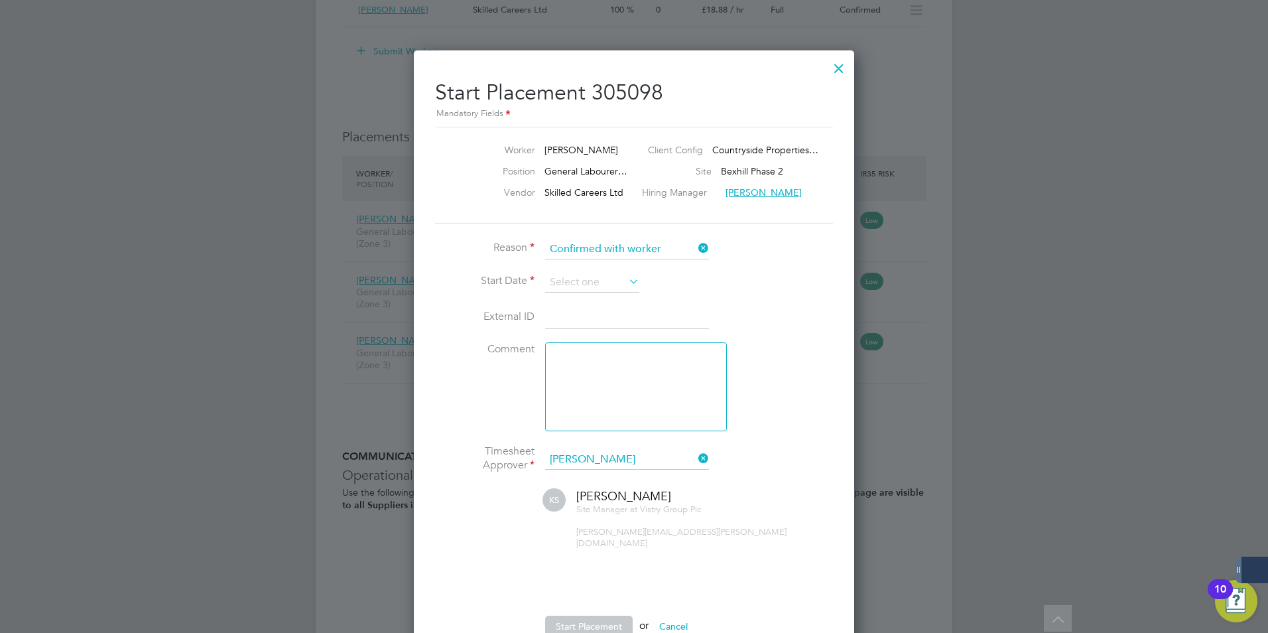
click at [626, 286] on icon at bounding box center [626, 281] width 0 height 19
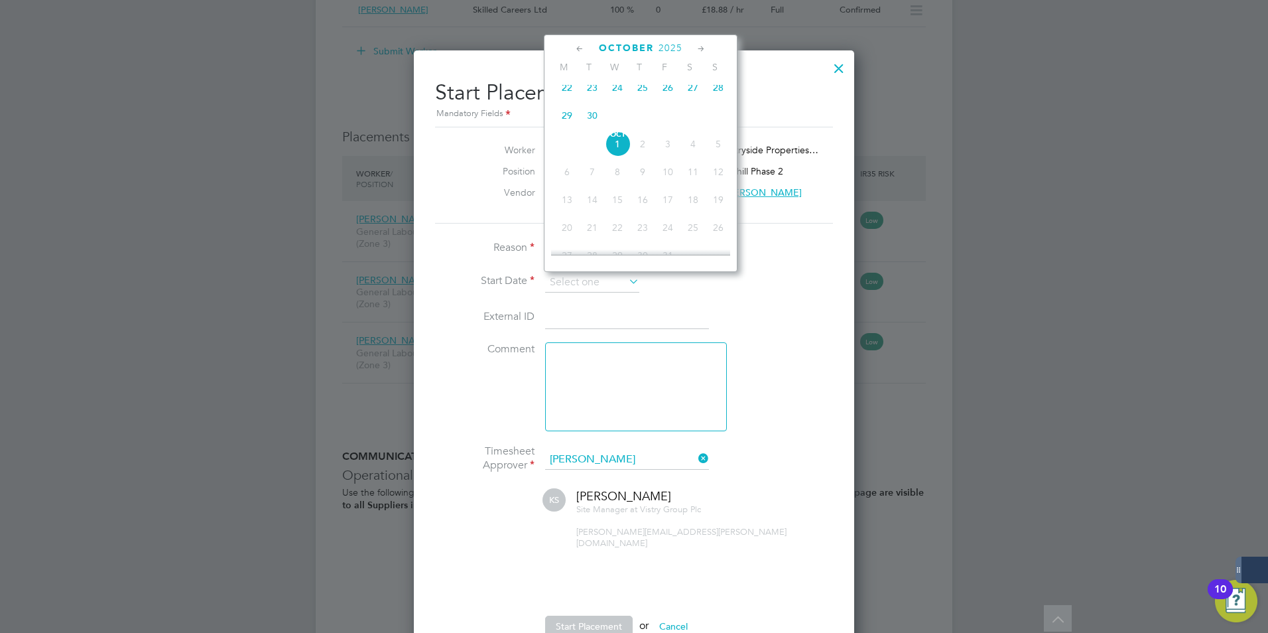
click at [563, 92] on span "22" at bounding box center [566, 87] width 25 height 25
type input "[DATE]"
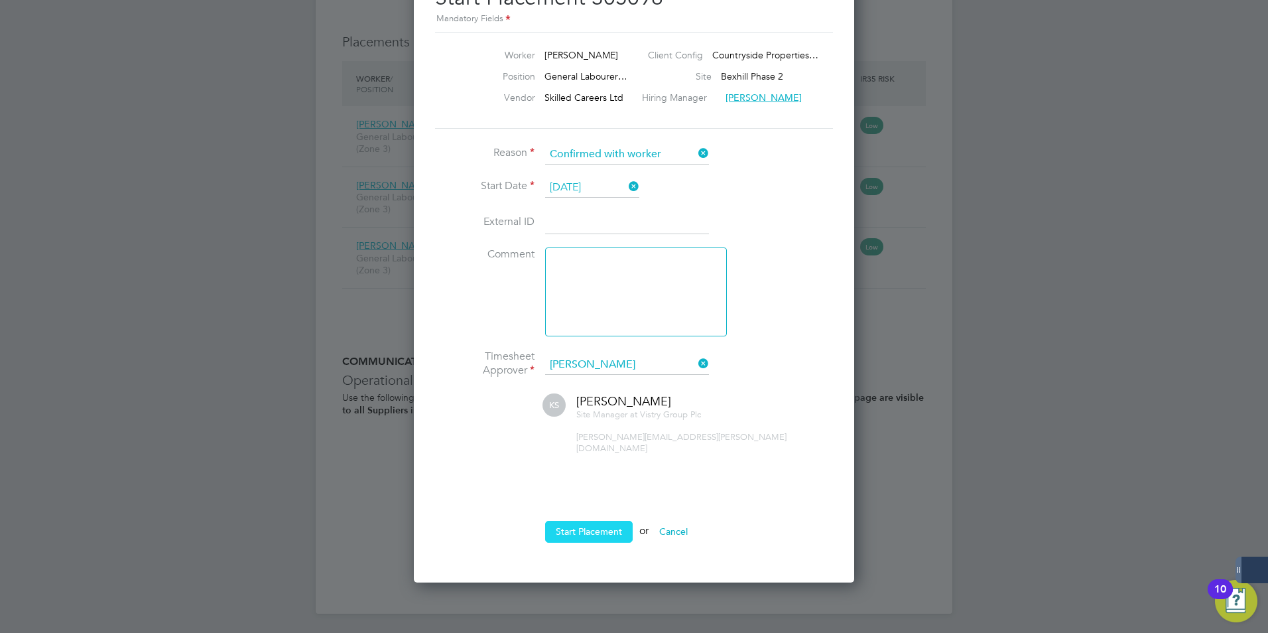
click at [592, 521] on button "Start Placement" at bounding box center [589, 531] width 88 height 21
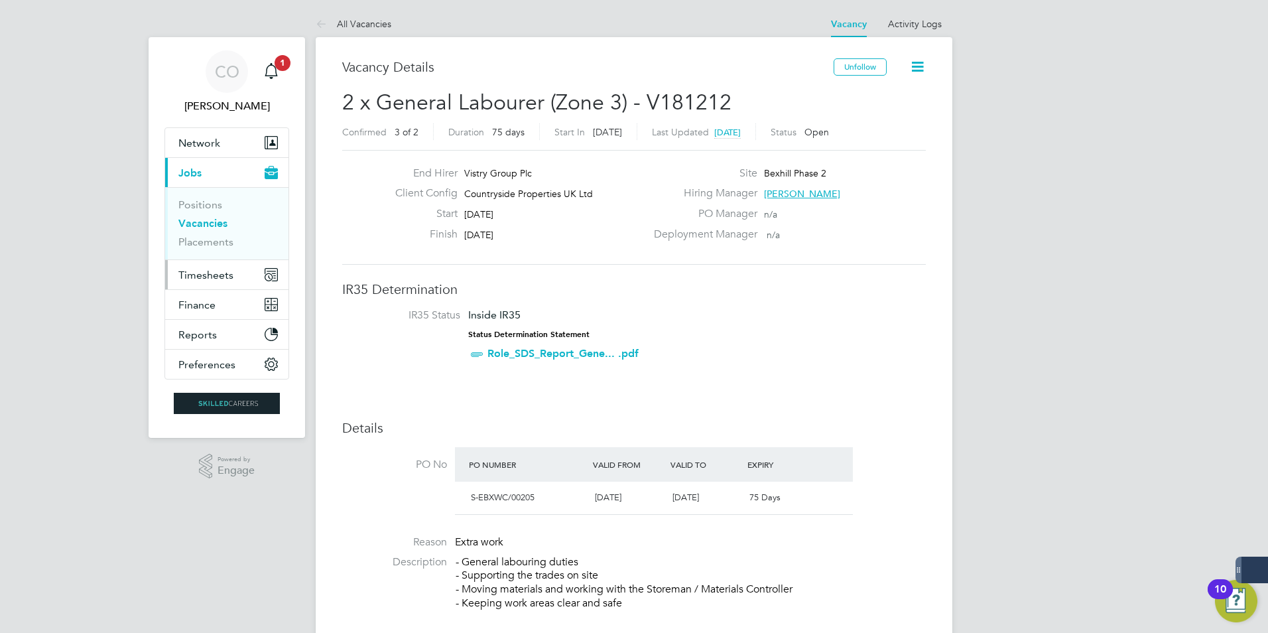
click at [225, 282] on button "Timesheets" at bounding box center [226, 274] width 123 height 29
click at [210, 273] on span "Timesheets" at bounding box center [205, 275] width 55 height 13
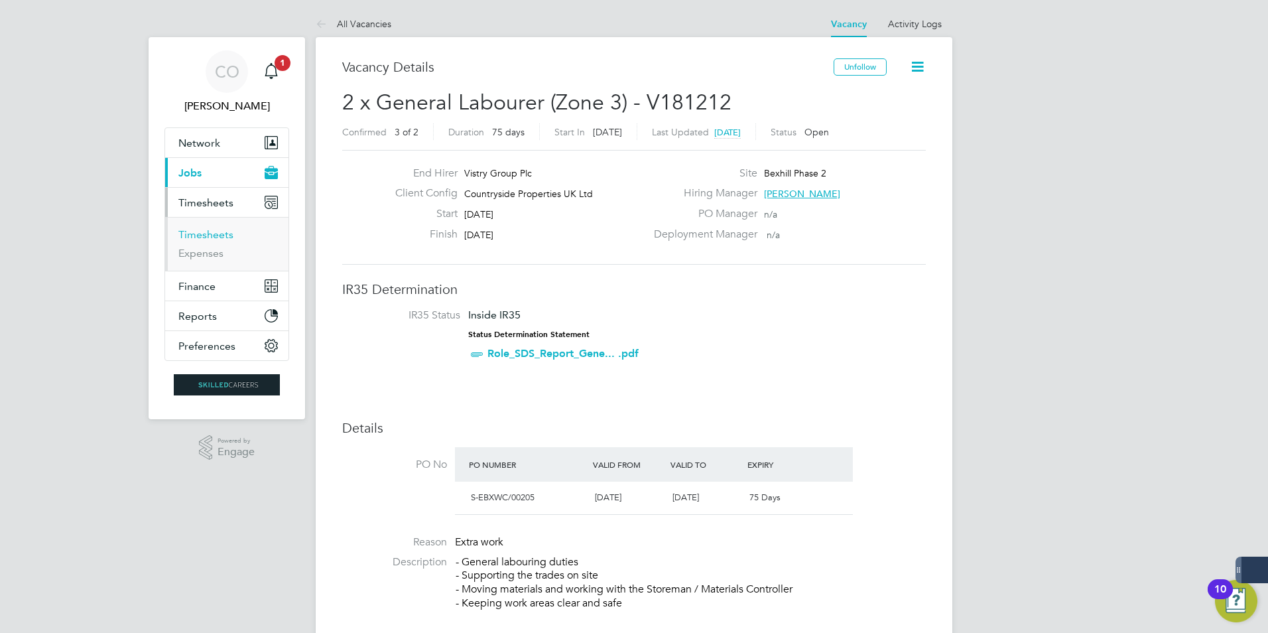
click at [195, 234] on link "Timesheets" at bounding box center [205, 234] width 55 height 13
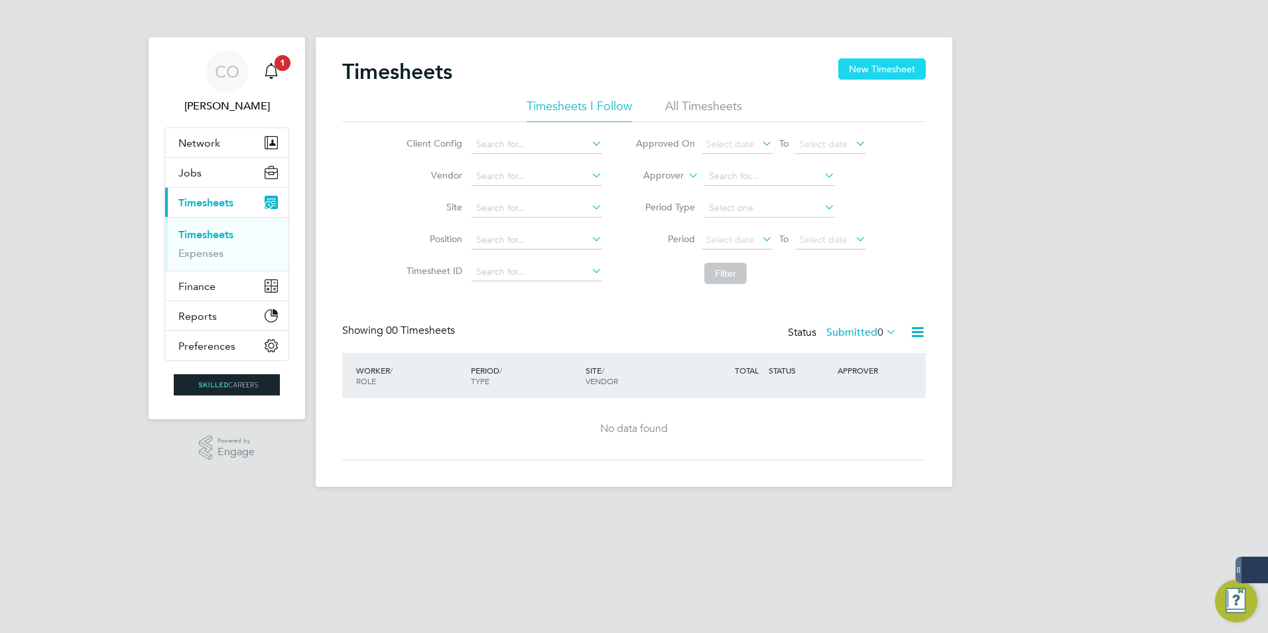
click at [873, 70] on button "New Timesheet" at bounding box center [882, 68] width 88 height 21
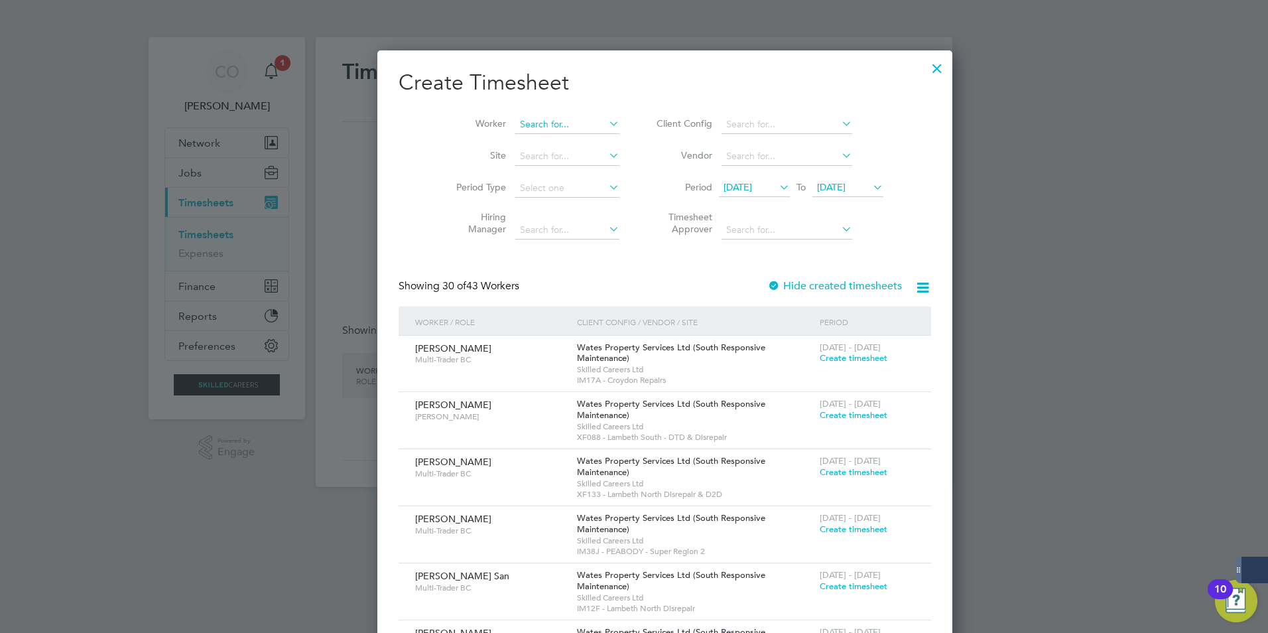
click at [534, 129] on input at bounding box center [567, 124] width 104 height 19
click at [539, 173] on li "[PERSON_NAME]" at bounding box center [565, 178] width 164 height 18
type input "[PERSON_NAME]"
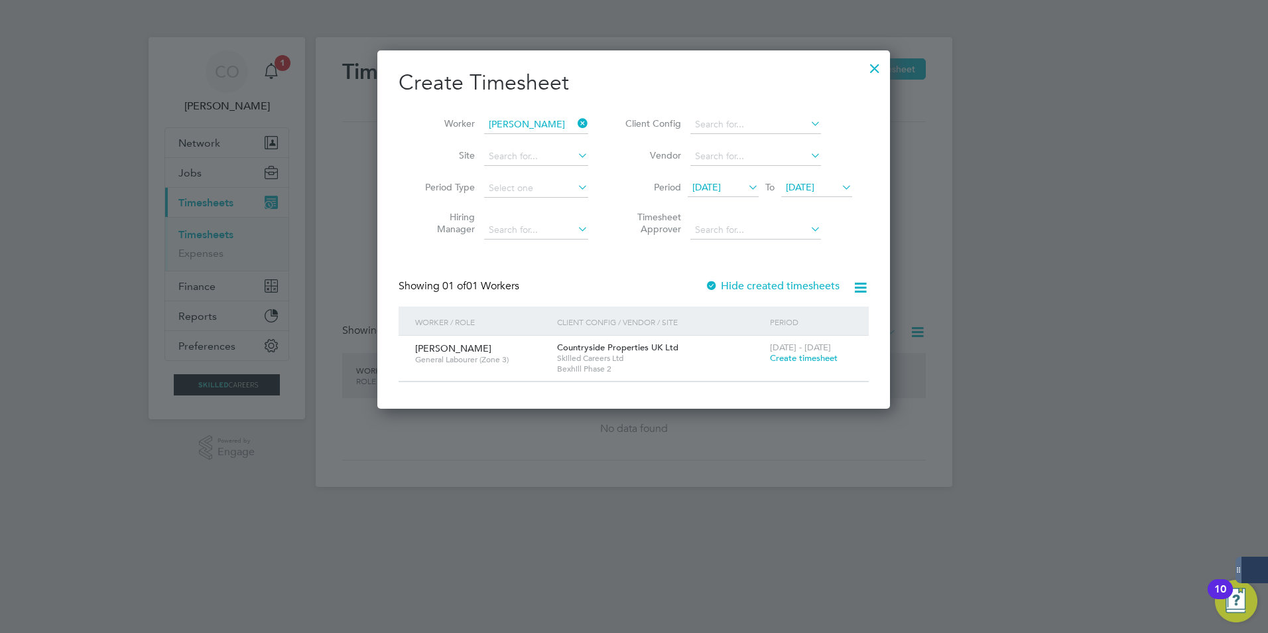
click at [818, 361] on span "Create timesheet" at bounding box center [804, 357] width 68 height 11
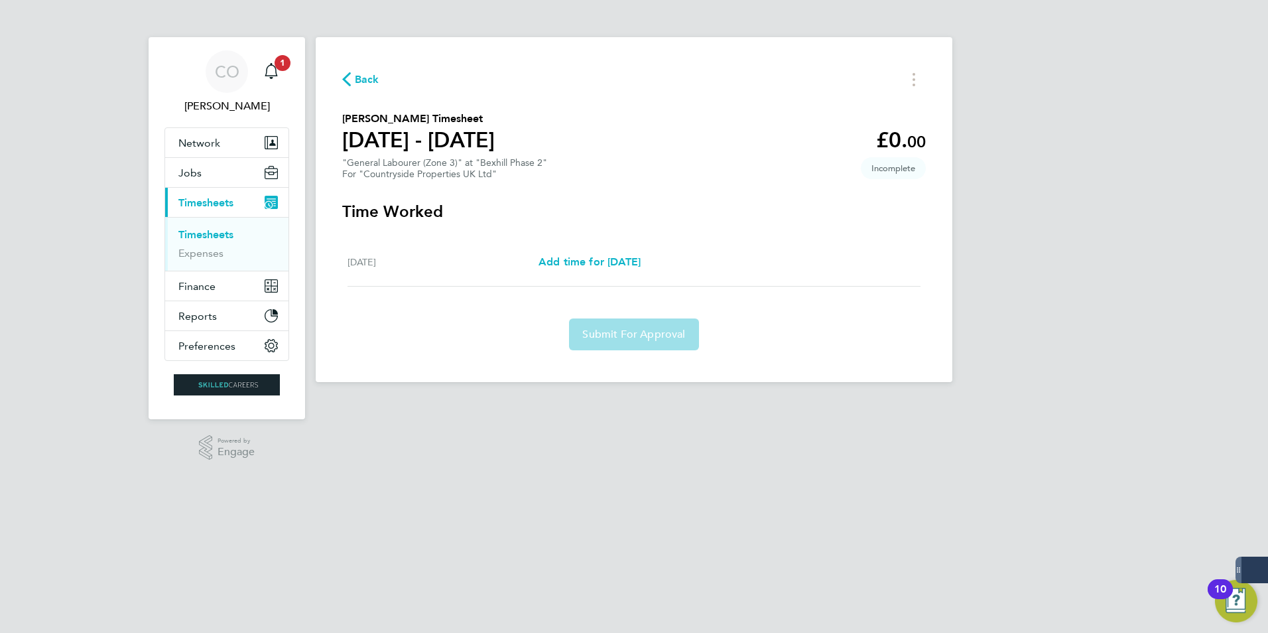
drag, startPoint x: 480, startPoint y: 173, endPoint x: 399, endPoint y: 130, distance: 92.3
click at [480, 173] on div "For "Countryside Properties UK Ltd"" at bounding box center [444, 173] width 205 height 11
click at [371, 84] on span "Back" at bounding box center [367, 80] width 25 height 16
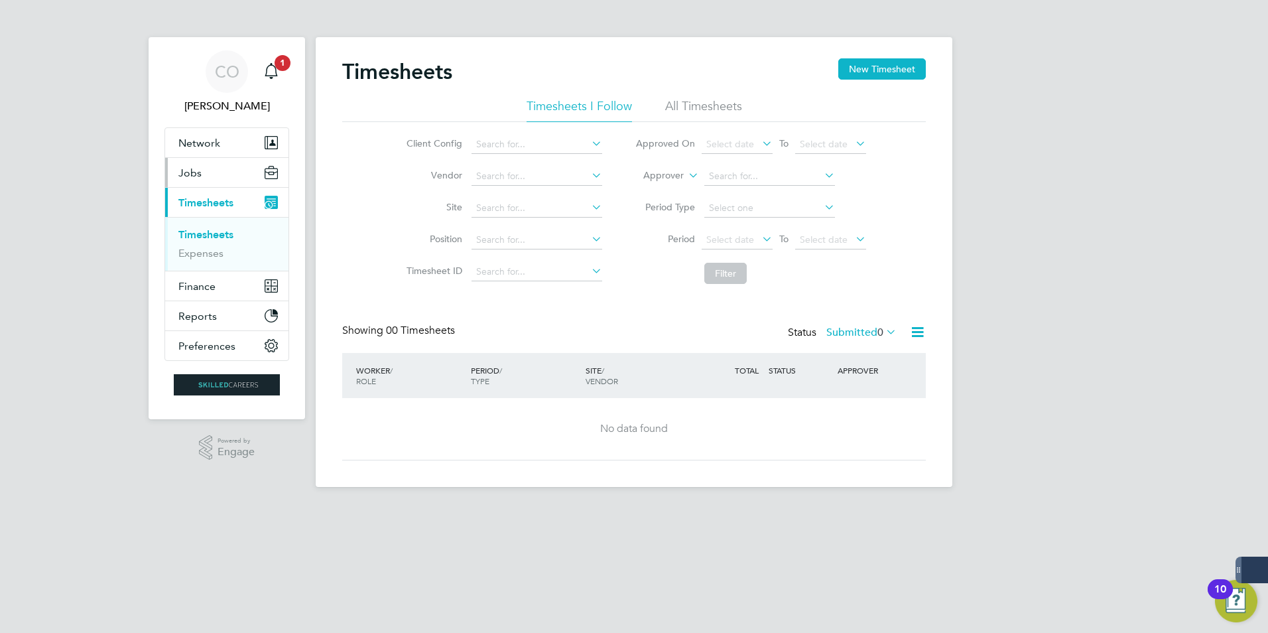
click at [198, 171] on span "Jobs" at bounding box center [189, 172] width 23 height 13
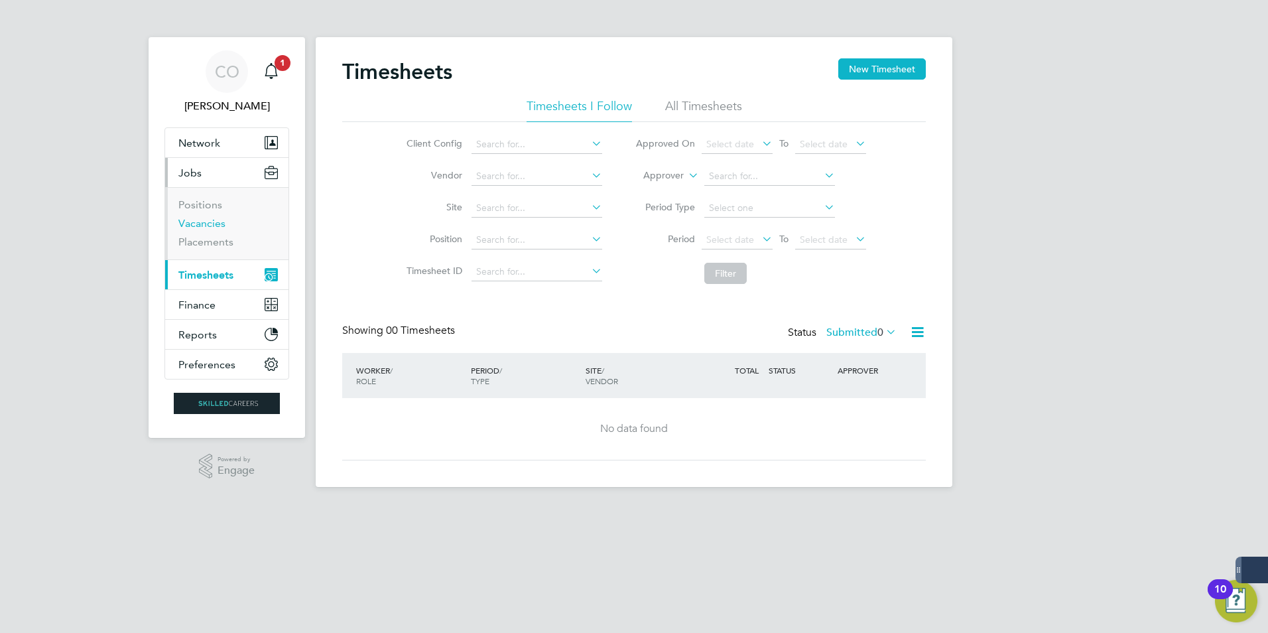
click at [198, 219] on link "Vacancies" at bounding box center [201, 223] width 47 height 13
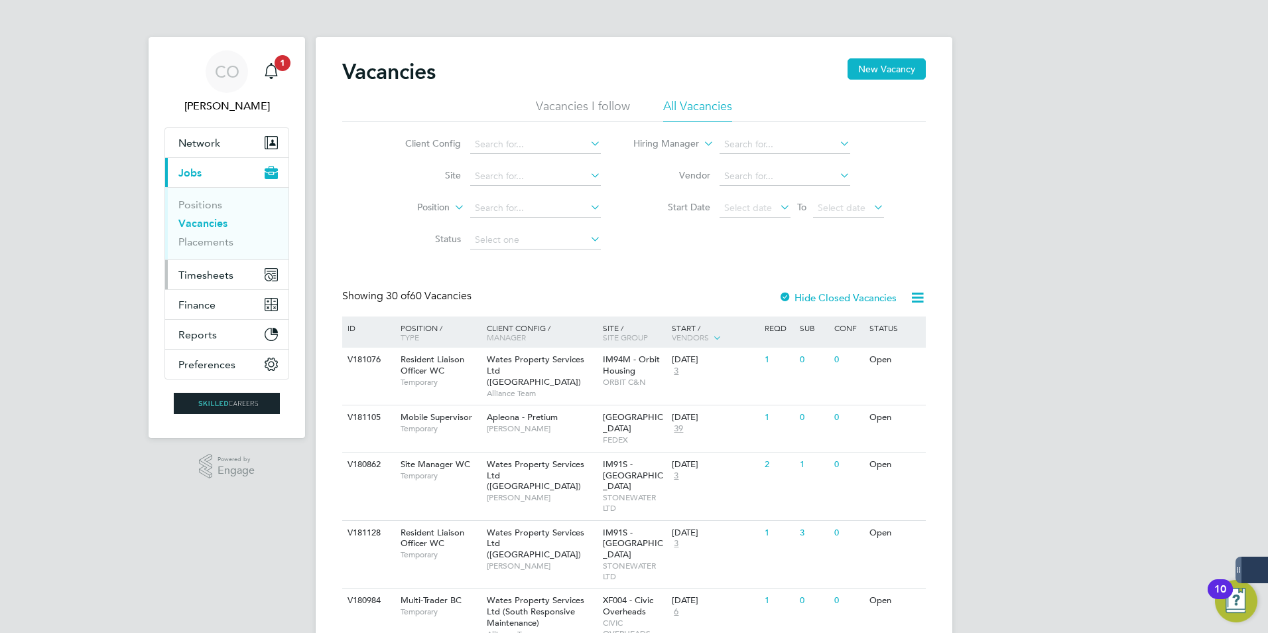
click at [189, 273] on span "Timesheets" at bounding box center [205, 275] width 55 height 13
click at [206, 273] on span "Timesheets" at bounding box center [205, 275] width 55 height 13
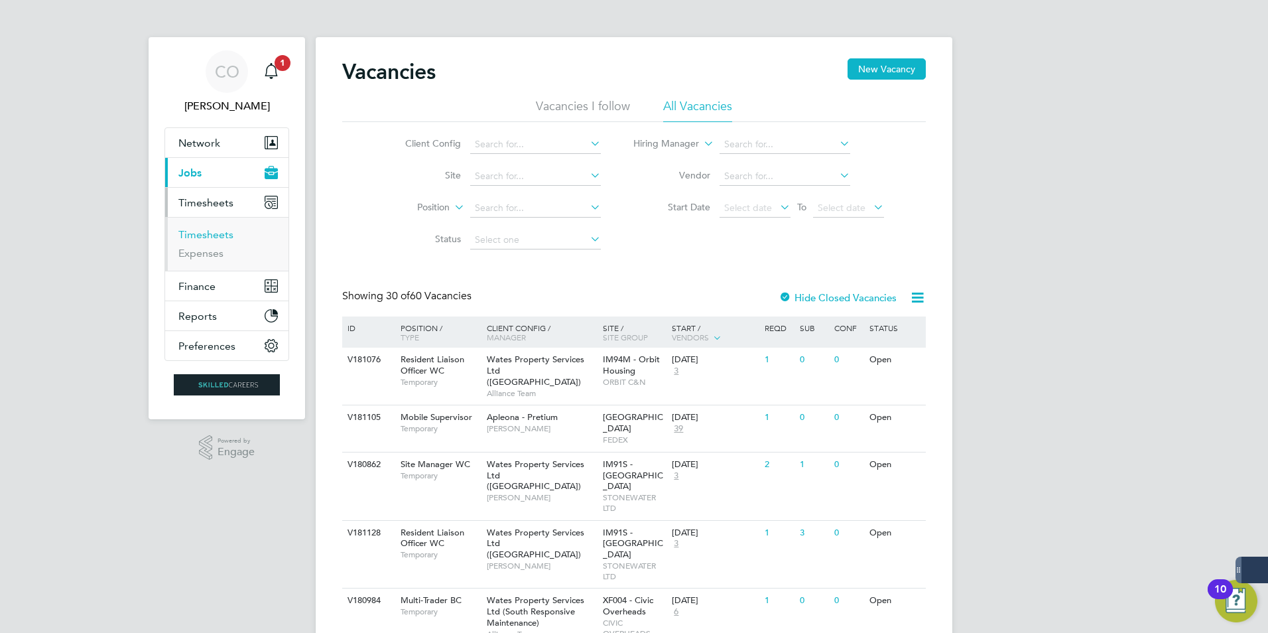
click at [203, 234] on link "Timesheets" at bounding box center [205, 234] width 55 height 13
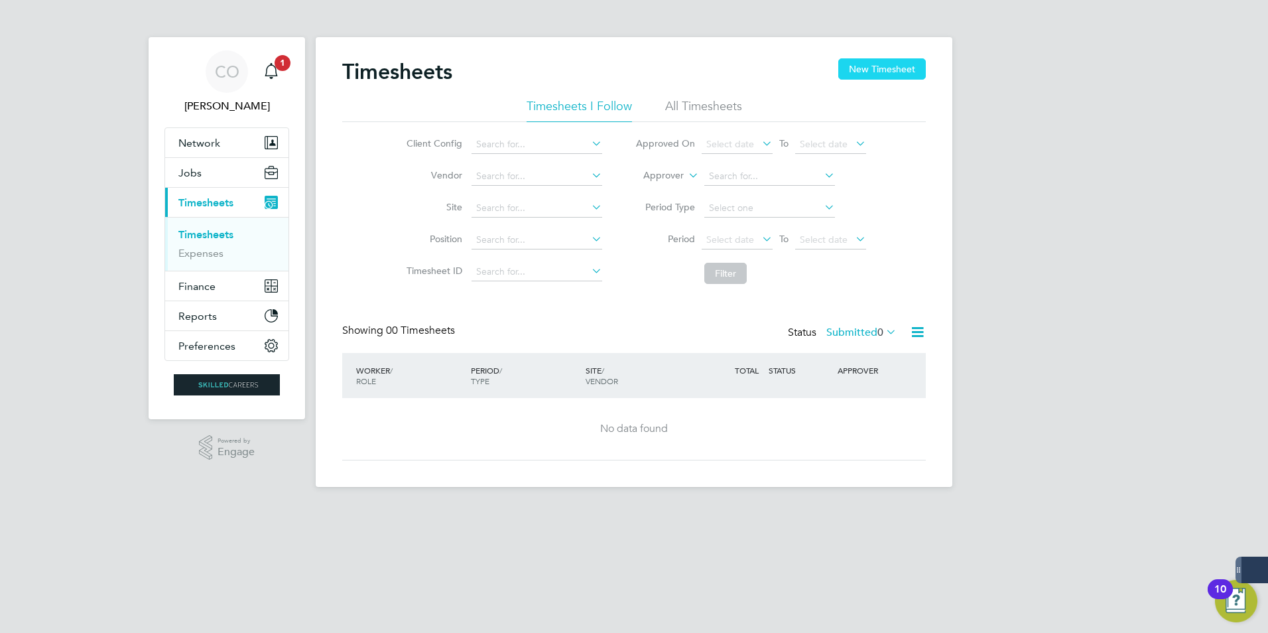
click at [876, 64] on button "New Timesheet" at bounding box center [882, 68] width 88 height 21
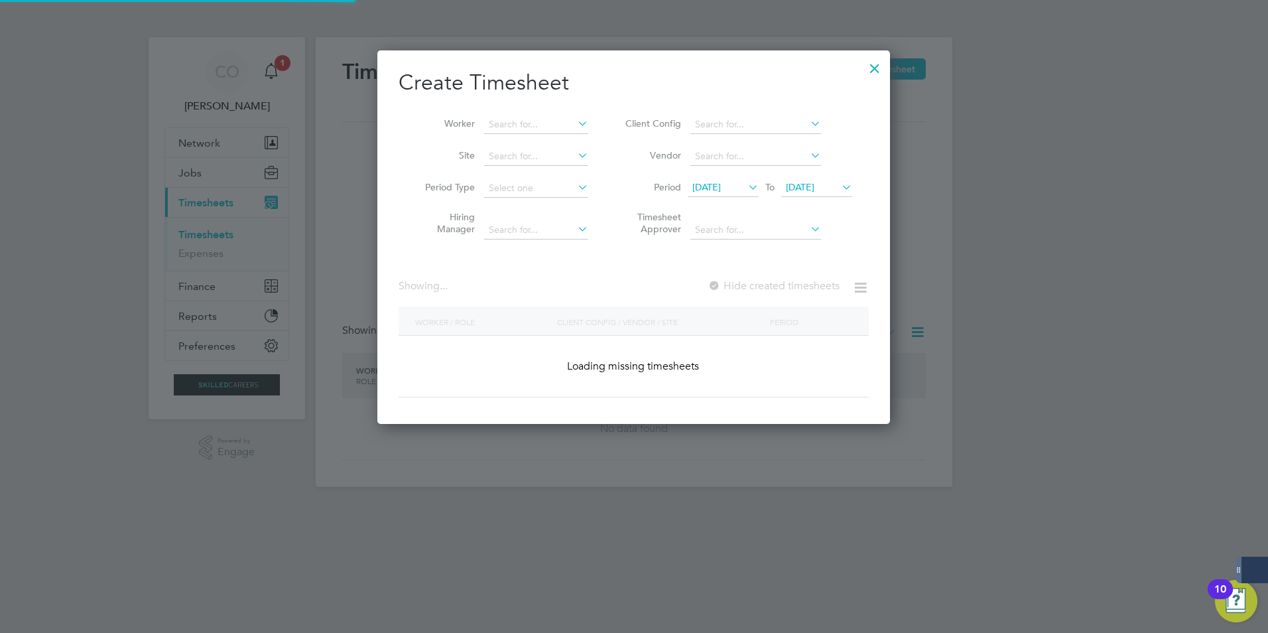
scroll to position [2266, 513]
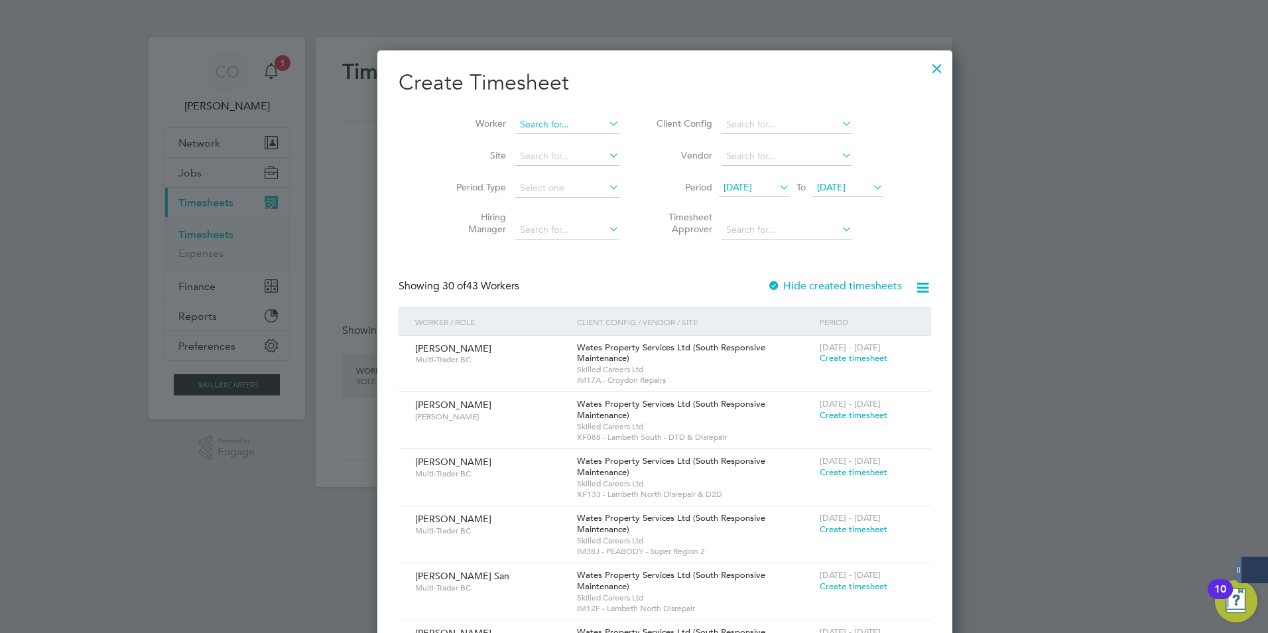
click at [518, 129] on input at bounding box center [567, 124] width 104 height 19
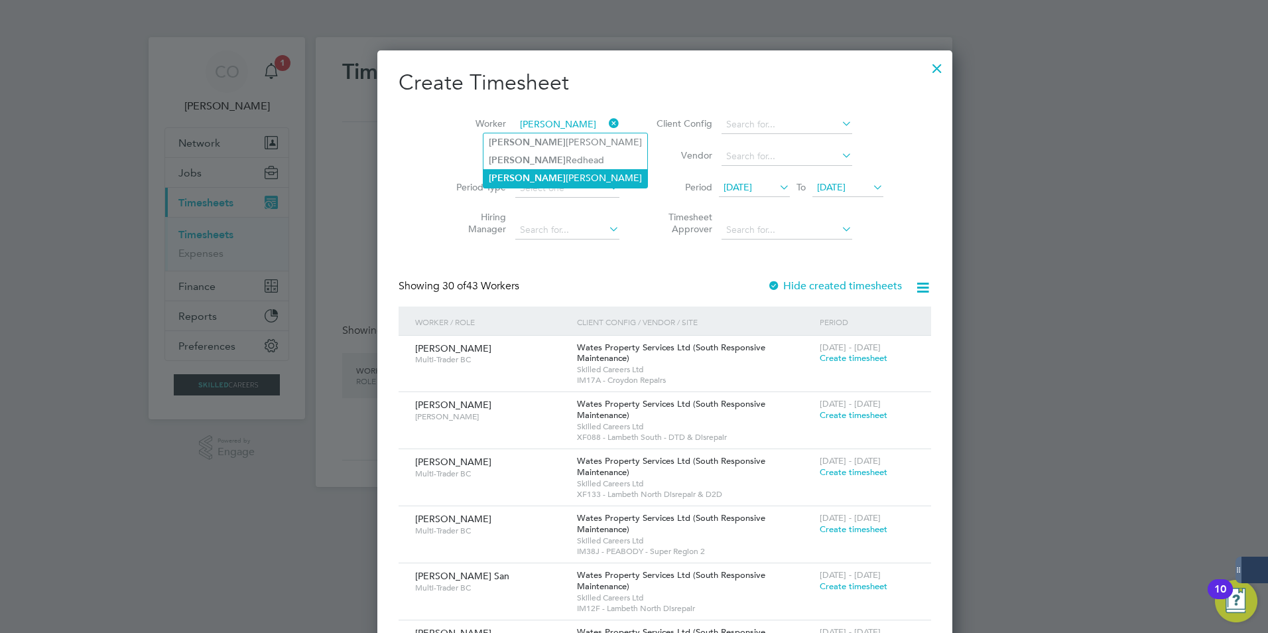
click at [547, 170] on li "[PERSON_NAME]" at bounding box center [565, 178] width 164 height 18
type input "[PERSON_NAME]"
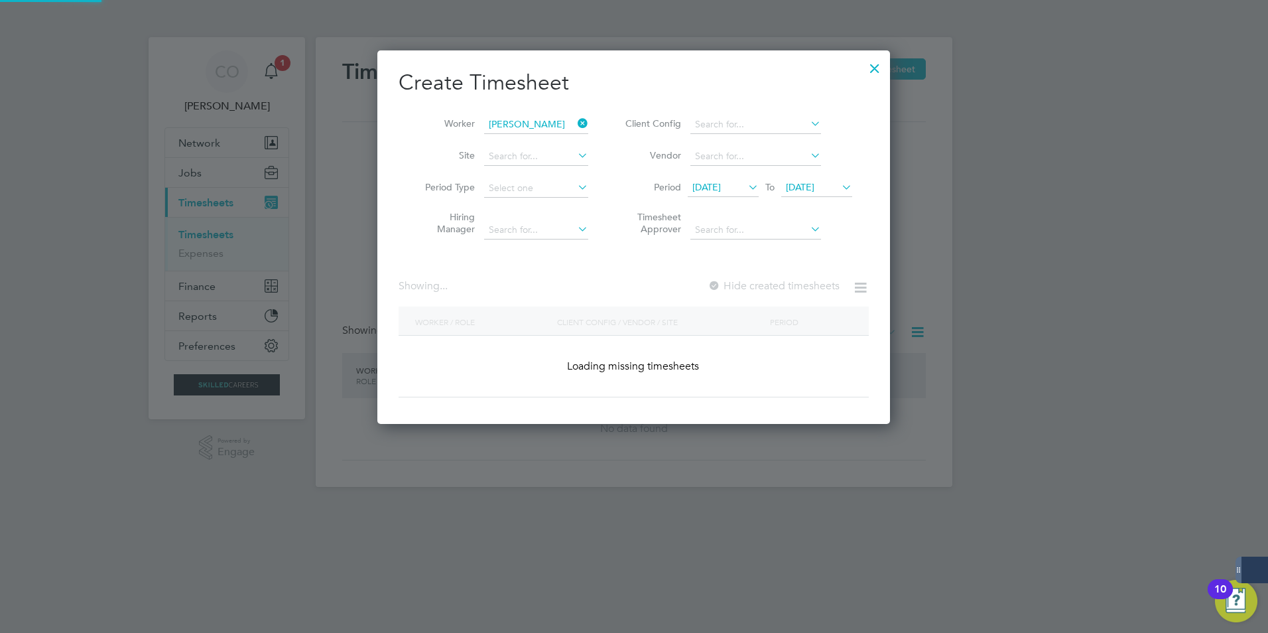
scroll to position [357, 513]
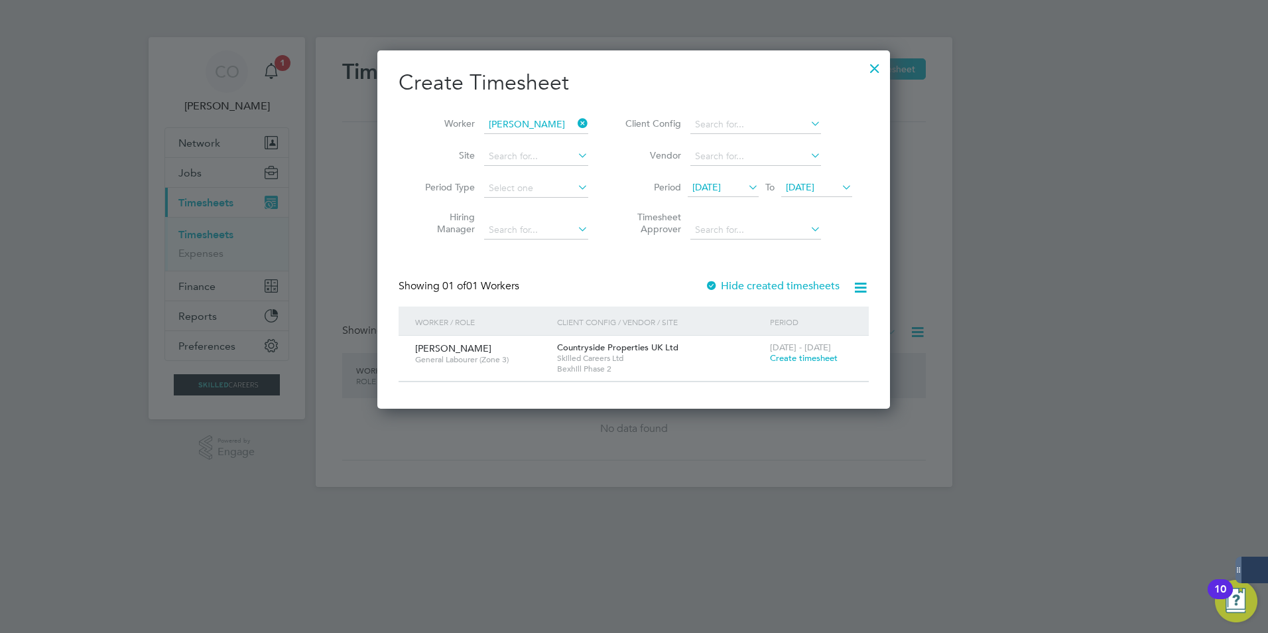
click at [795, 358] on span "Create timesheet" at bounding box center [804, 357] width 68 height 11
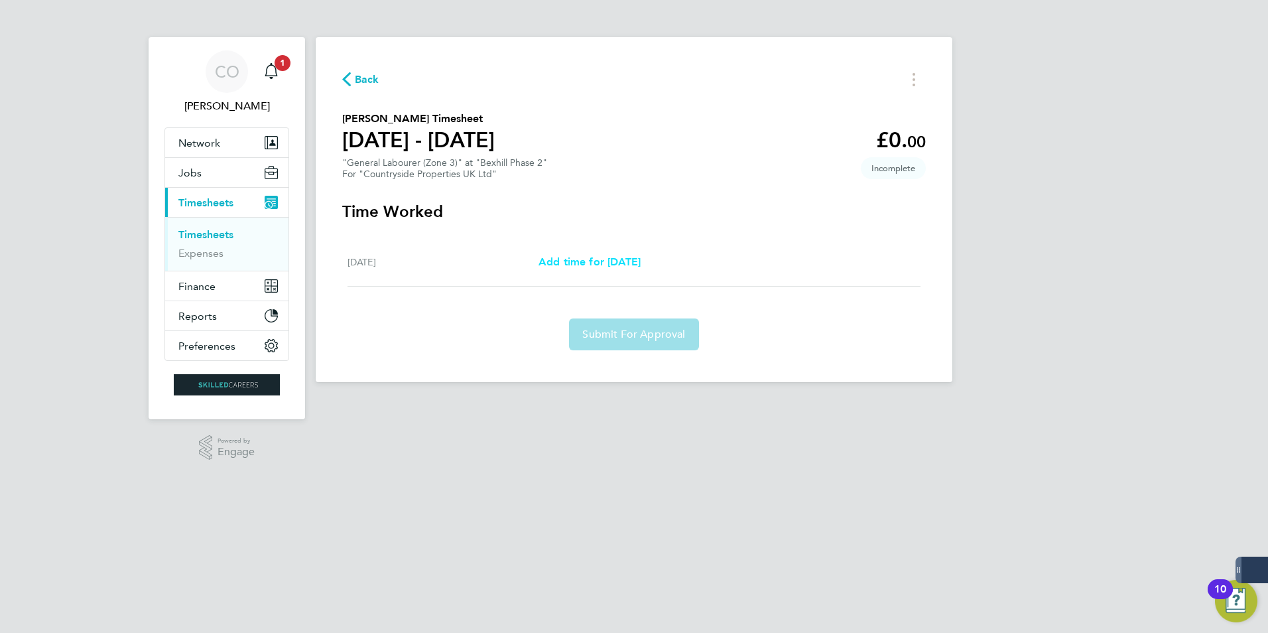
click at [574, 267] on span "Add time for [DATE]" at bounding box center [590, 261] width 102 height 13
select select "30"
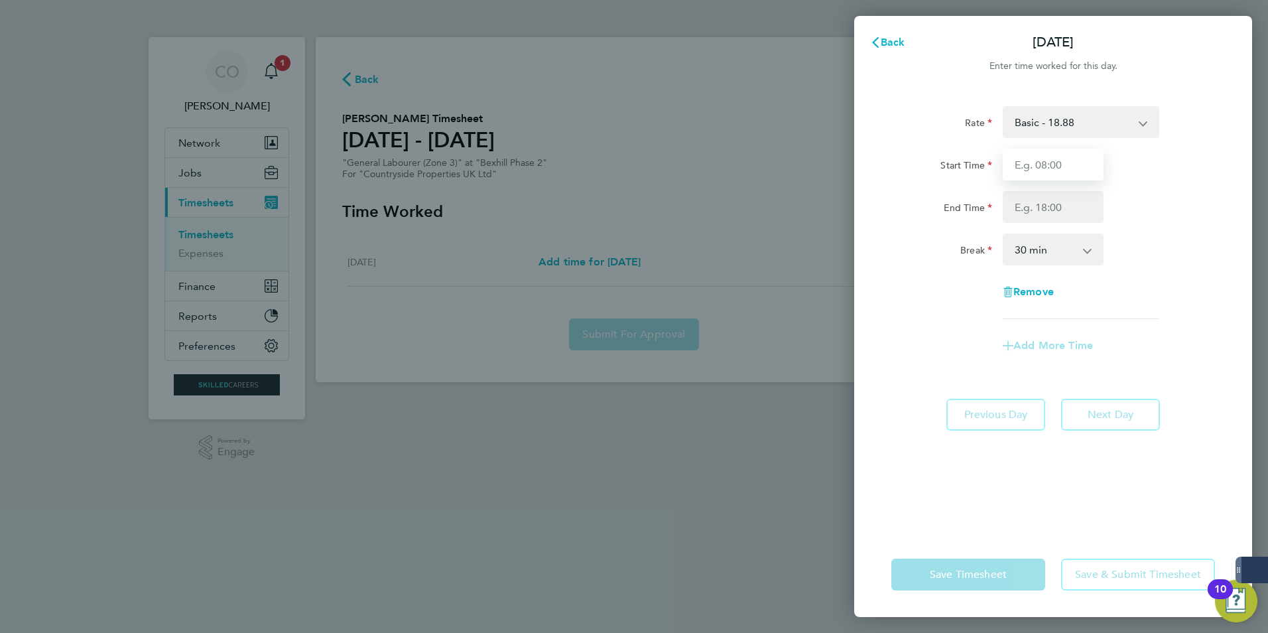
click at [1068, 174] on input "Start Time" at bounding box center [1053, 165] width 101 height 32
type input "07:30"
click at [1044, 217] on input "End Time" at bounding box center [1053, 207] width 101 height 32
type input "17:00"
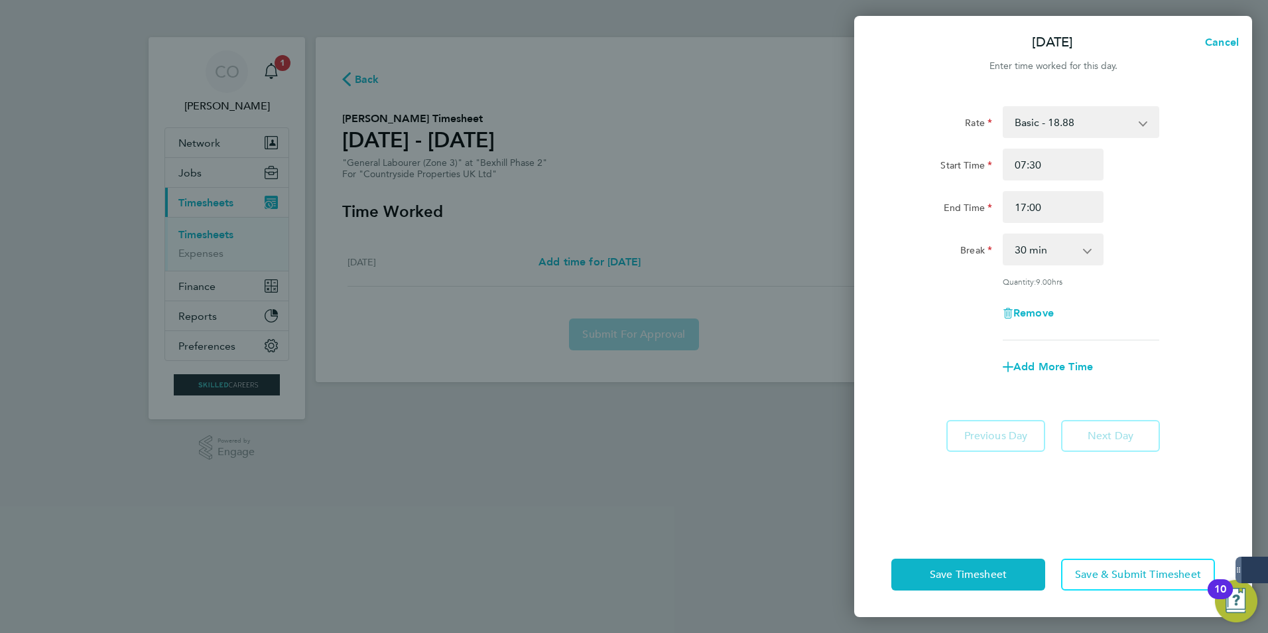
click at [1015, 525] on div "Rate Basic - 18.88 Start Time 07:30 End Time 17:00 Break 0 min 15 min 30 min 45…" at bounding box center [1053, 311] width 398 height 442
click at [940, 572] on span "Save Timesheet" at bounding box center [968, 574] width 77 height 13
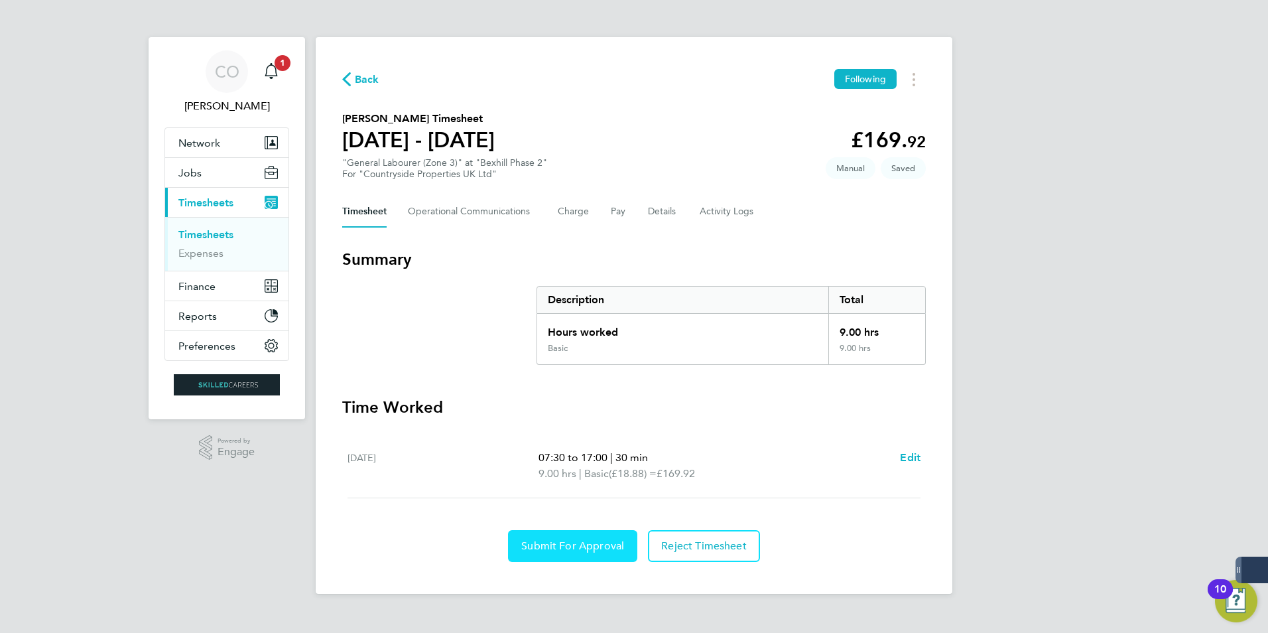
click at [596, 545] on span "Submit For Approval" at bounding box center [572, 545] width 103 height 13
click at [213, 239] on link "Timesheets" at bounding box center [205, 234] width 55 height 13
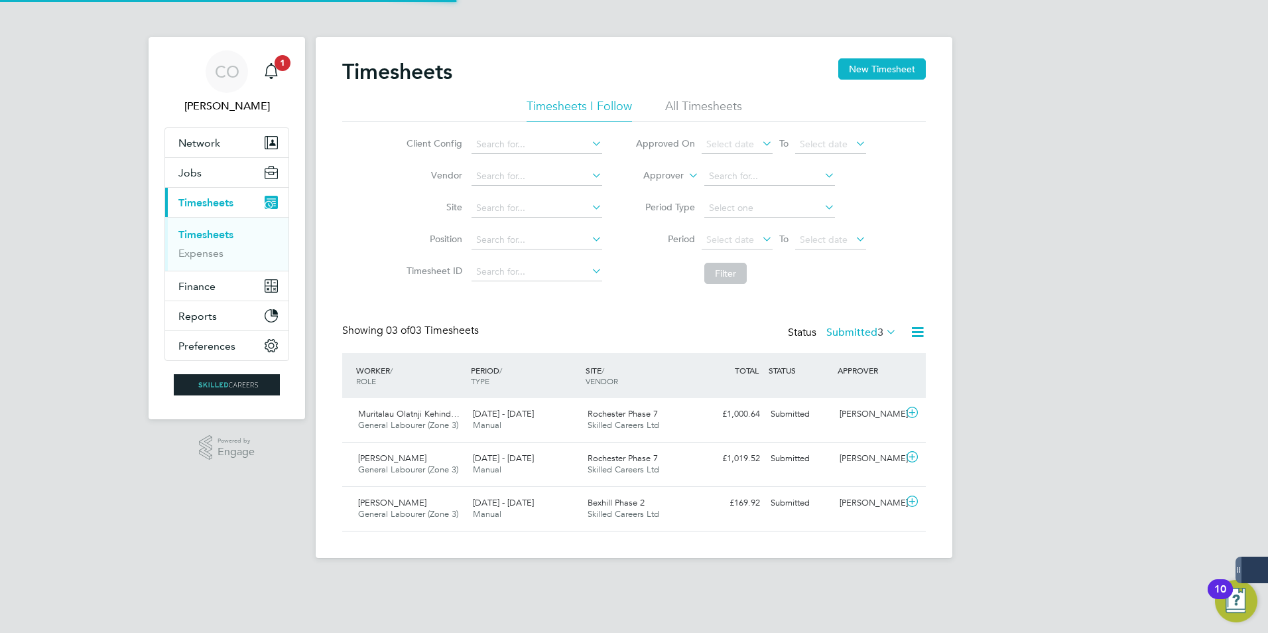
scroll to position [34, 115]
click at [399, 504] on span "[PERSON_NAME]" at bounding box center [392, 502] width 68 height 11
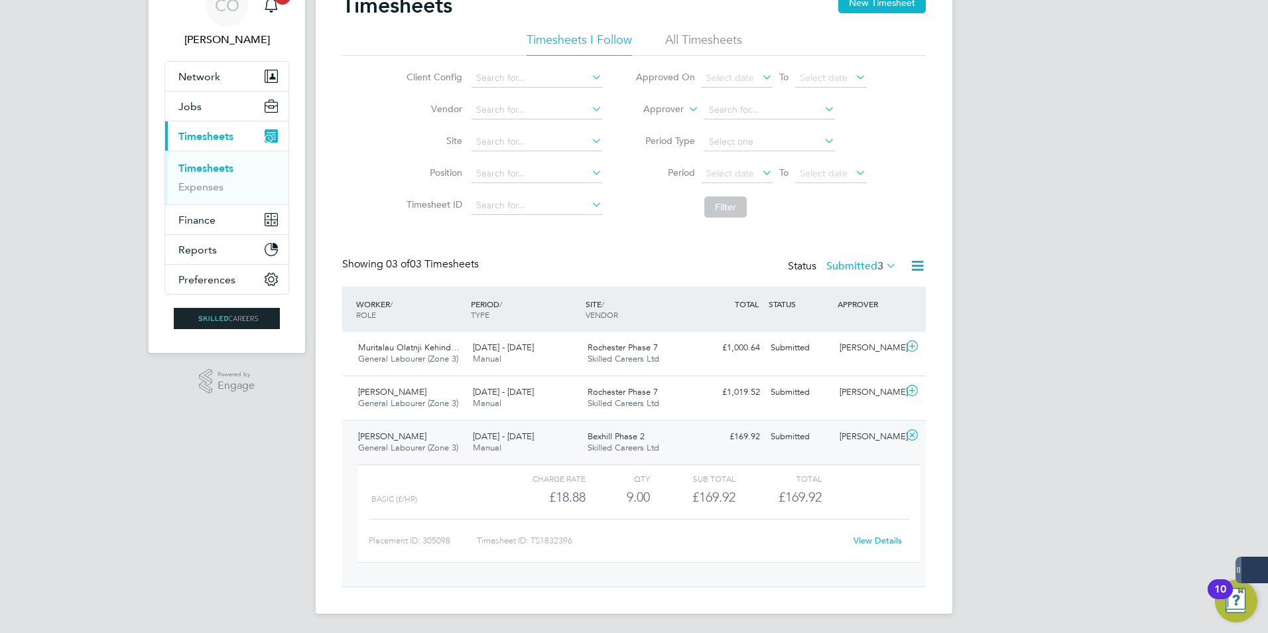
scroll to position [68, 0]
click at [880, 543] on link "View Details" at bounding box center [878, 538] width 48 height 11
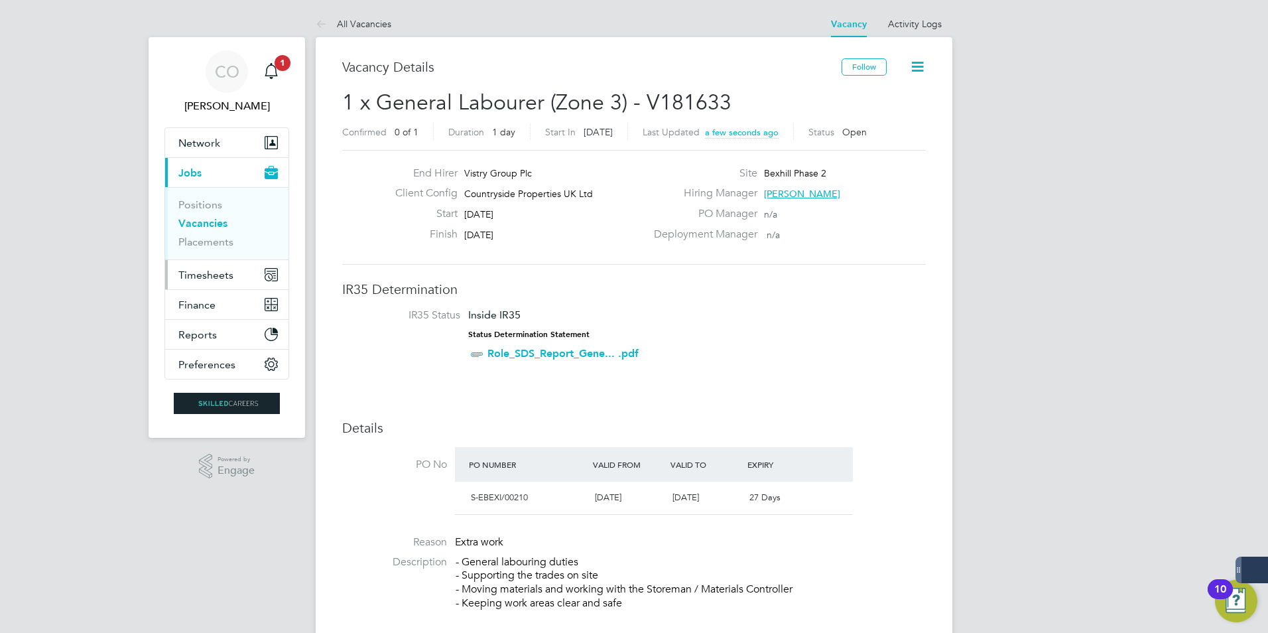
drag, startPoint x: 220, startPoint y: 273, endPoint x: 231, endPoint y: 276, distance: 11.1
click at [220, 273] on span "Timesheets" at bounding box center [205, 275] width 55 height 13
click at [272, 276] on icon "Main navigation" at bounding box center [269, 277] width 8 height 8
click at [220, 264] on button "Timesheets" at bounding box center [226, 274] width 123 height 29
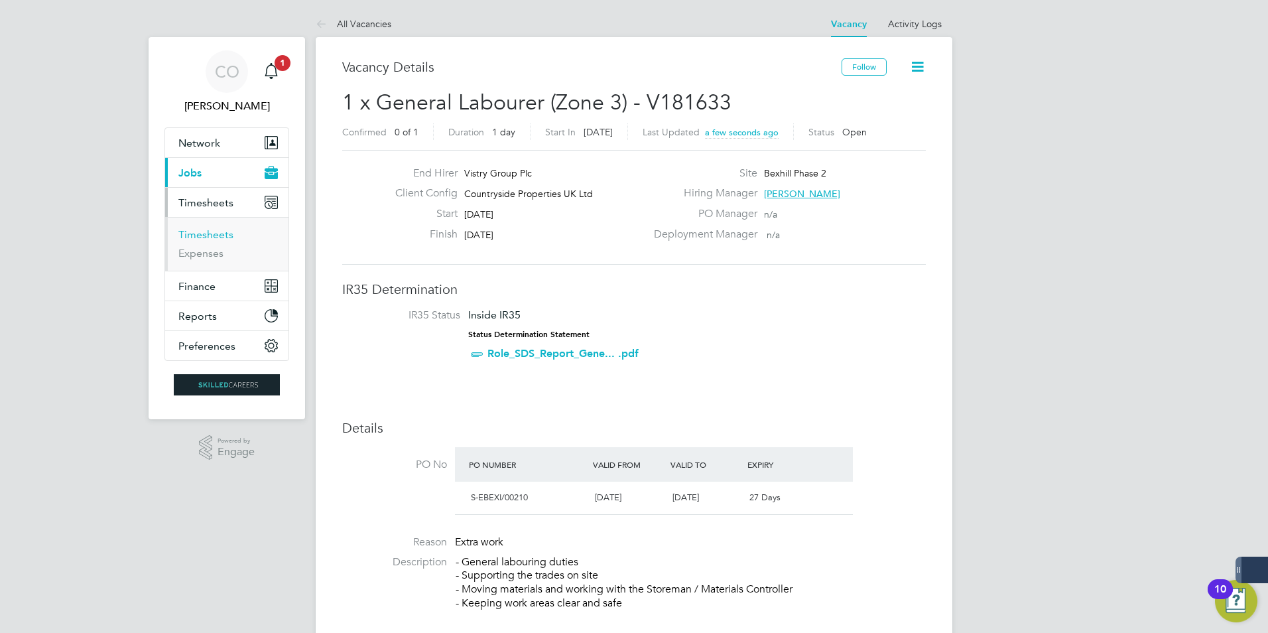
click at [202, 235] on link "Timesheets" at bounding box center [205, 234] width 55 height 13
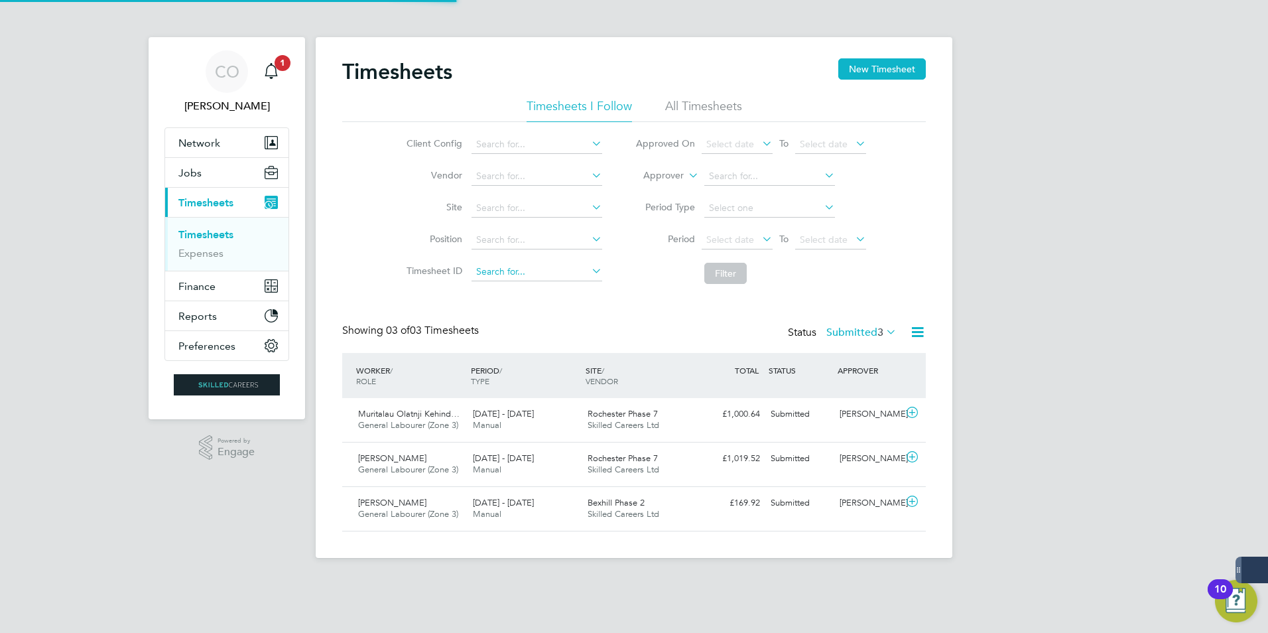
scroll to position [34, 115]
click at [409, 504] on div "Ezra Thomas General Labourer (Zone 3) 22 - 28 Sep 2025" at bounding box center [410, 508] width 115 height 33
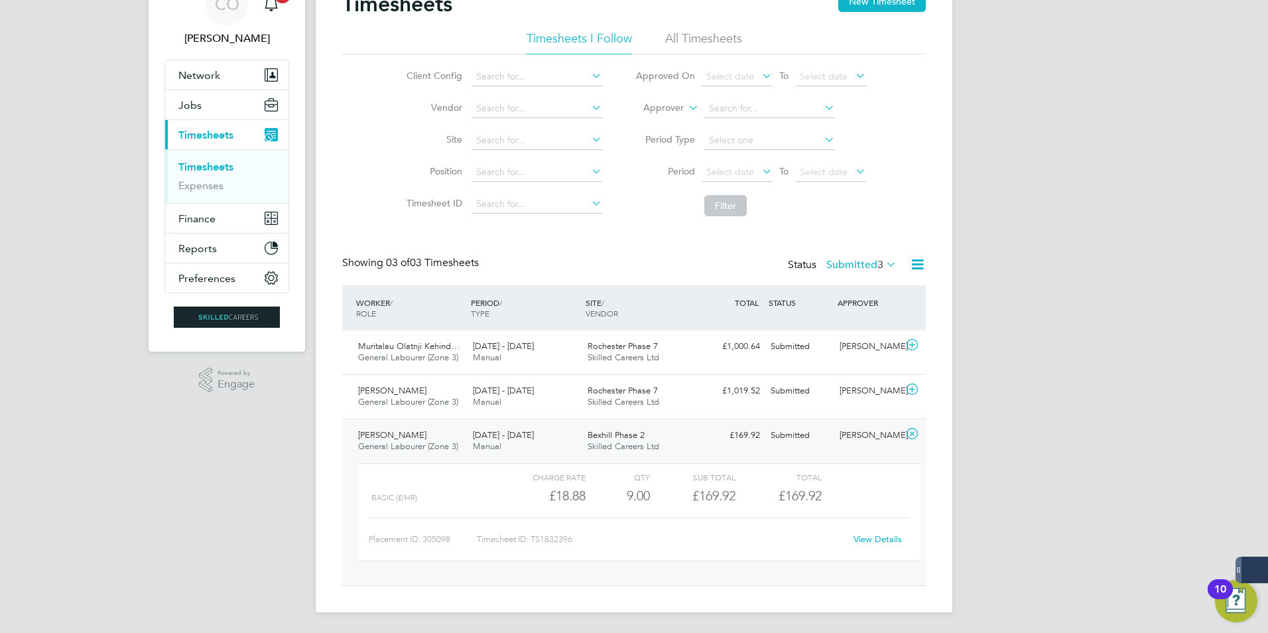
scroll to position [68, 0]
click at [879, 533] on link "View Details" at bounding box center [878, 538] width 48 height 11
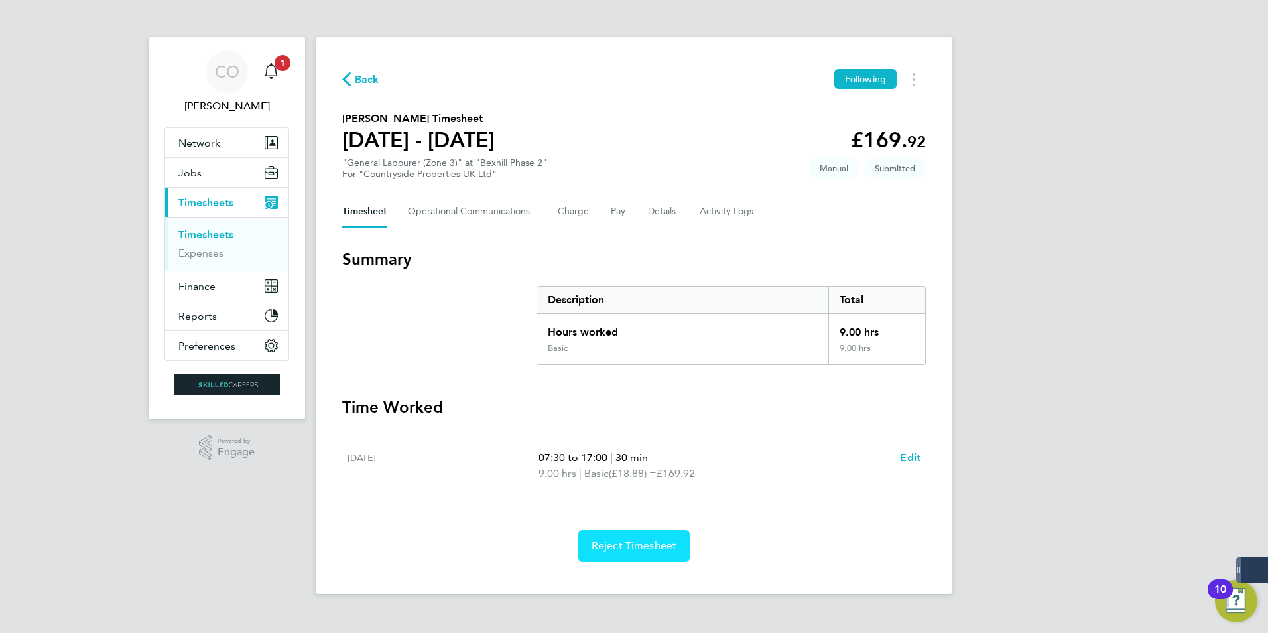
click at [630, 553] on button "Reject Timesheet" at bounding box center [634, 546] width 112 height 32
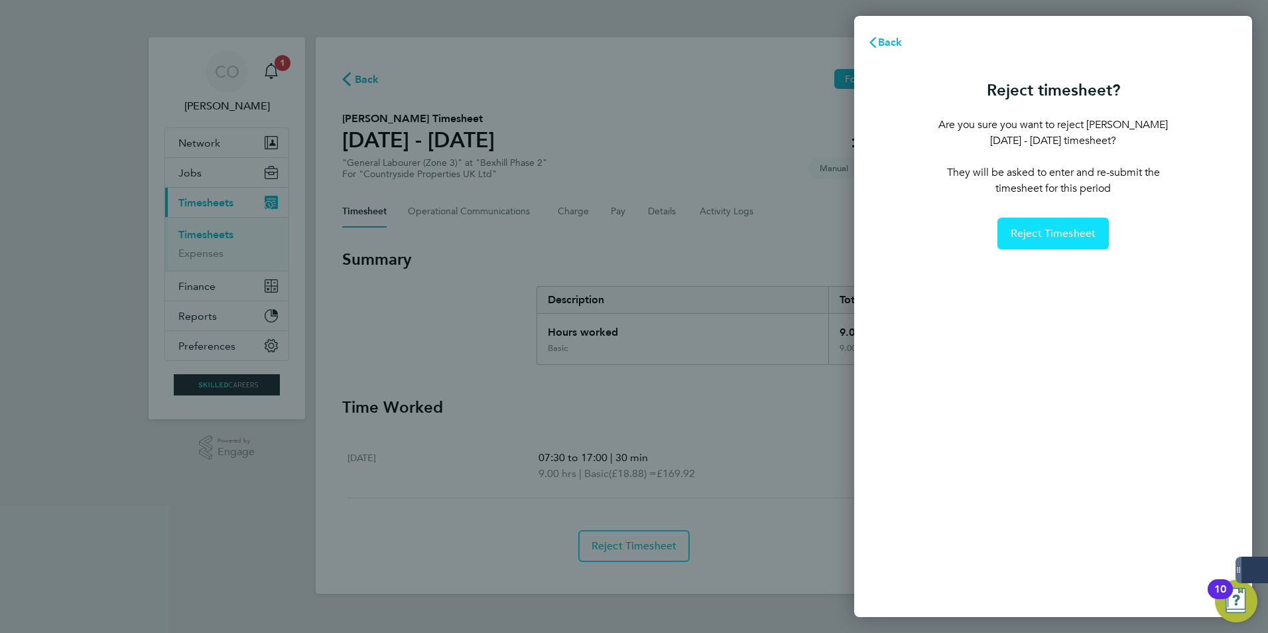
click at [1041, 237] on span "Reject Timesheet" at bounding box center [1054, 233] width 86 height 13
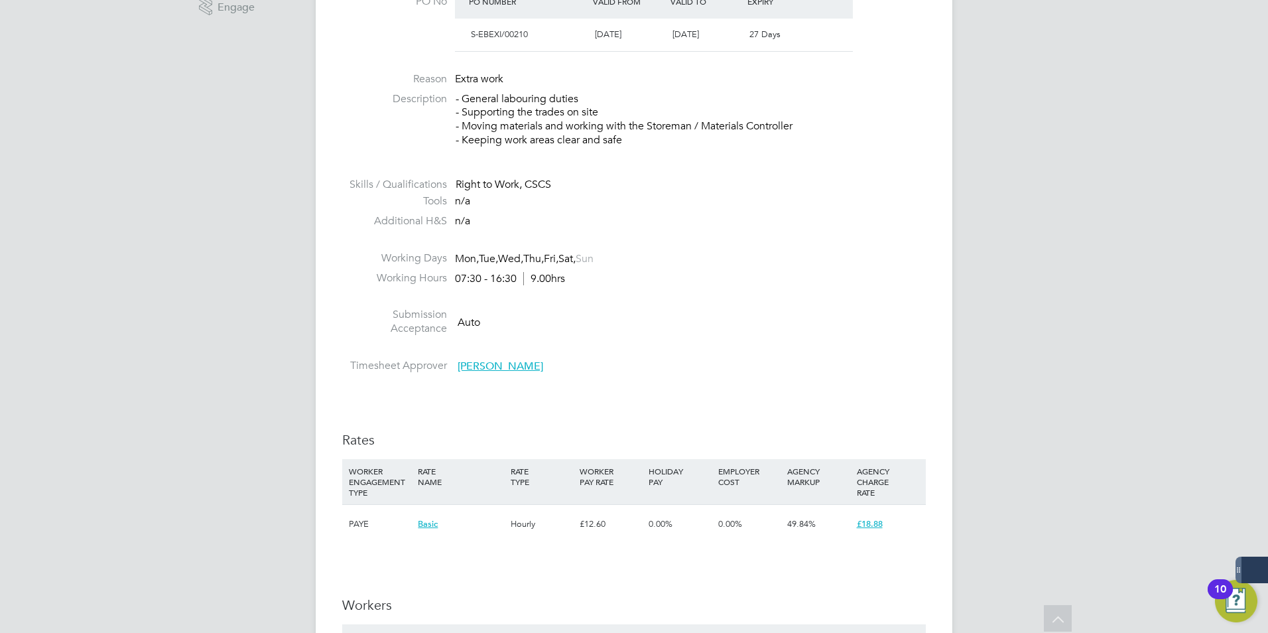
scroll to position [663, 0]
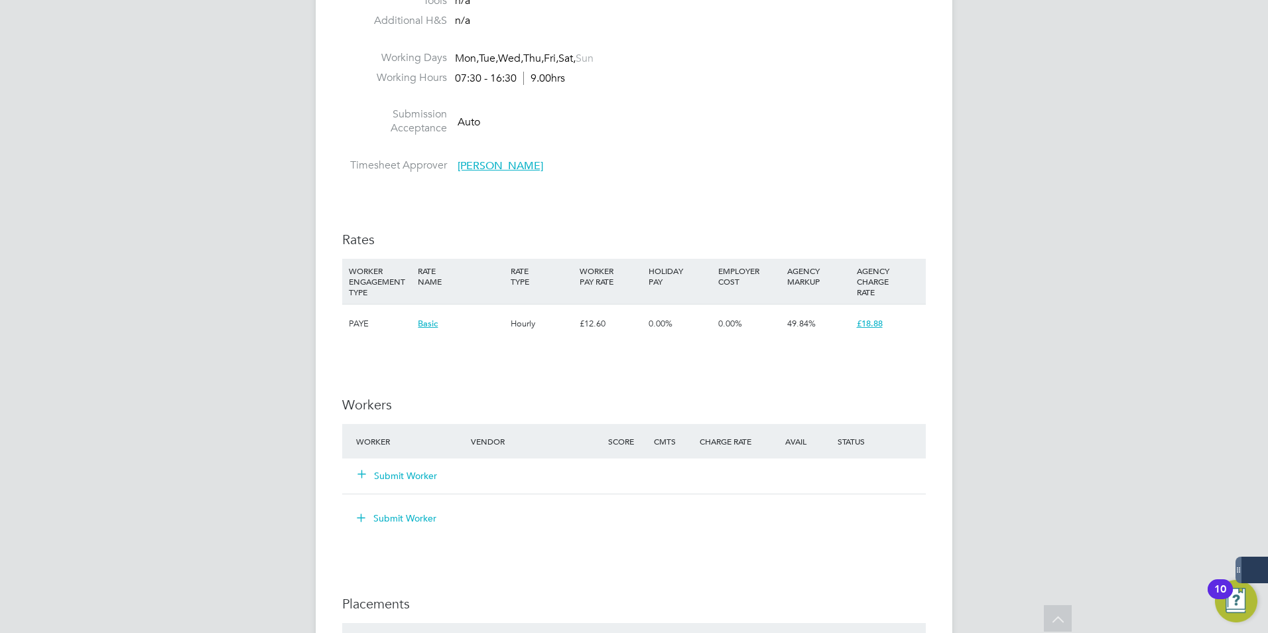
drag, startPoint x: 387, startPoint y: 473, endPoint x: 393, endPoint y: 467, distance: 8.4
click at [387, 473] on button "Submit Worker" at bounding box center [398, 475] width 80 height 13
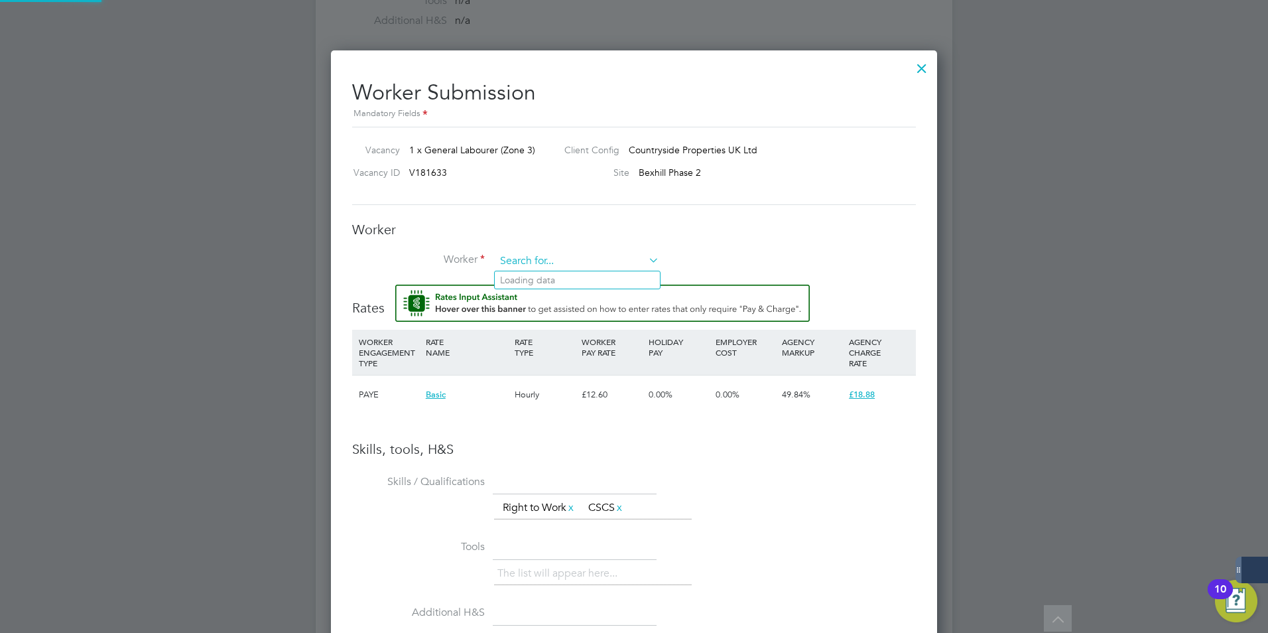
click at [542, 252] on input at bounding box center [577, 261] width 164 height 20
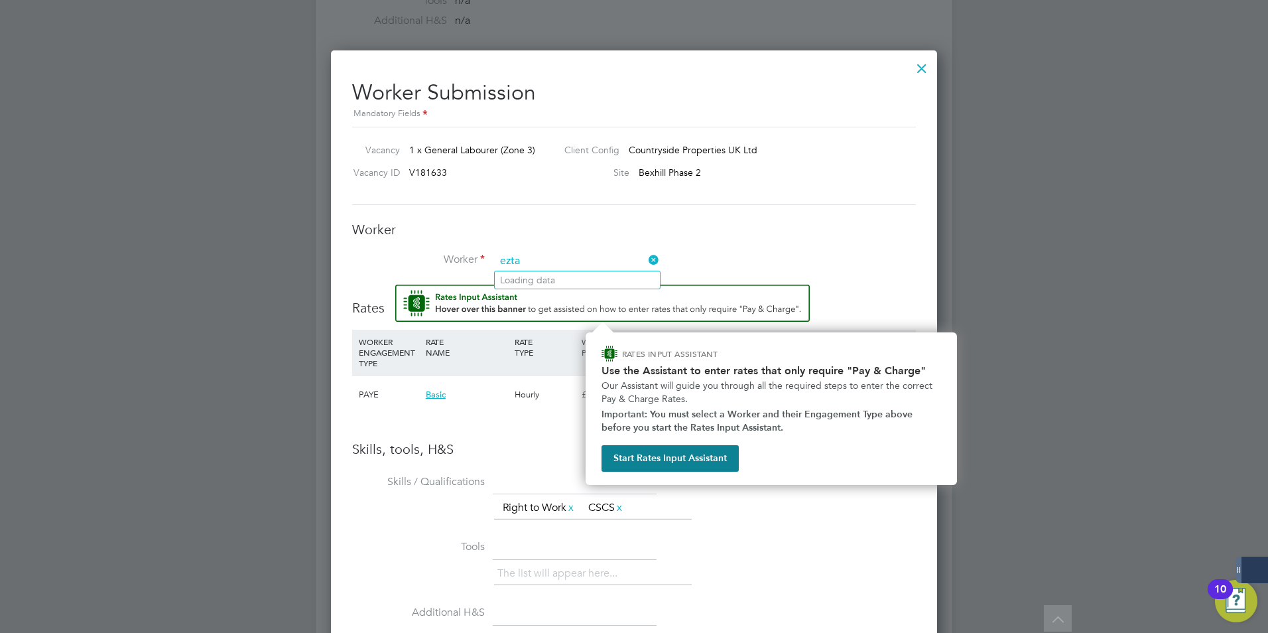
type input "ezta"
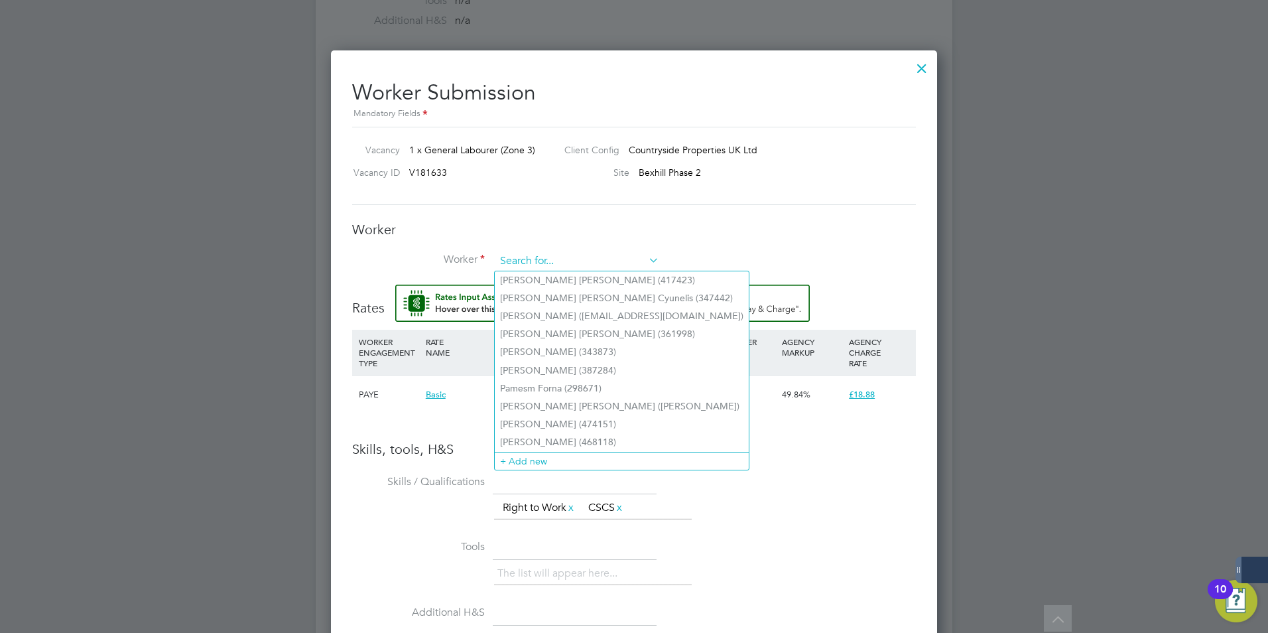
click at [535, 253] on input at bounding box center [577, 261] width 164 height 20
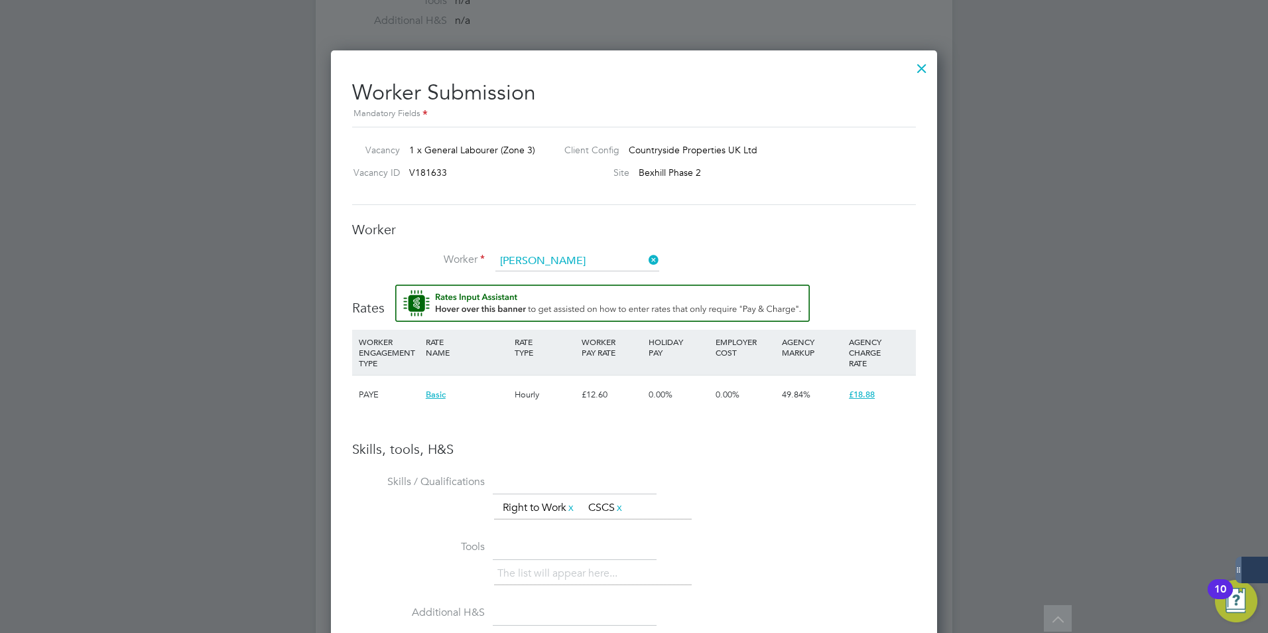
click at [541, 307] on li "Ezra Thomas (504564)" at bounding box center [597, 316] width 204 height 18
type input "Ezra Thomas (504564)"
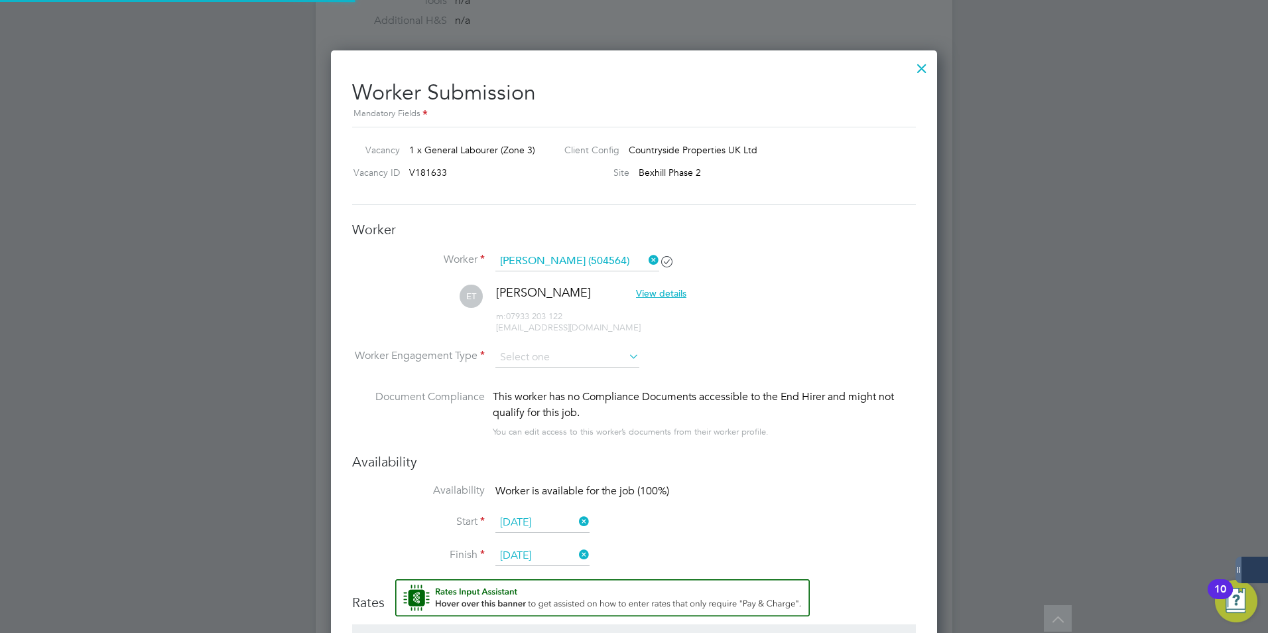
scroll to position [1148, 607]
click at [536, 359] on input at bounding box center [567, 358] width 144 height 20
click at [527, 390] on li "PAYE" at bounding box center [567, 393] width 145 height 17
type input "PAYE"
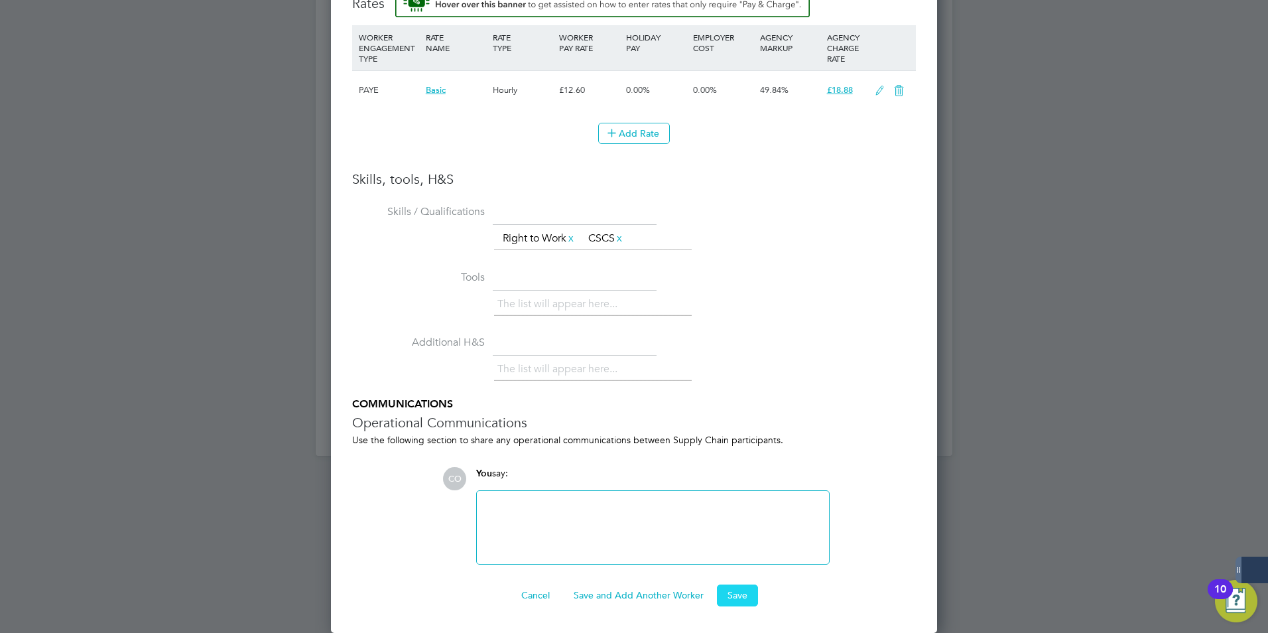
click at [740, 597] on button "Save" at bounding box center [737, 594] width 41 height 21
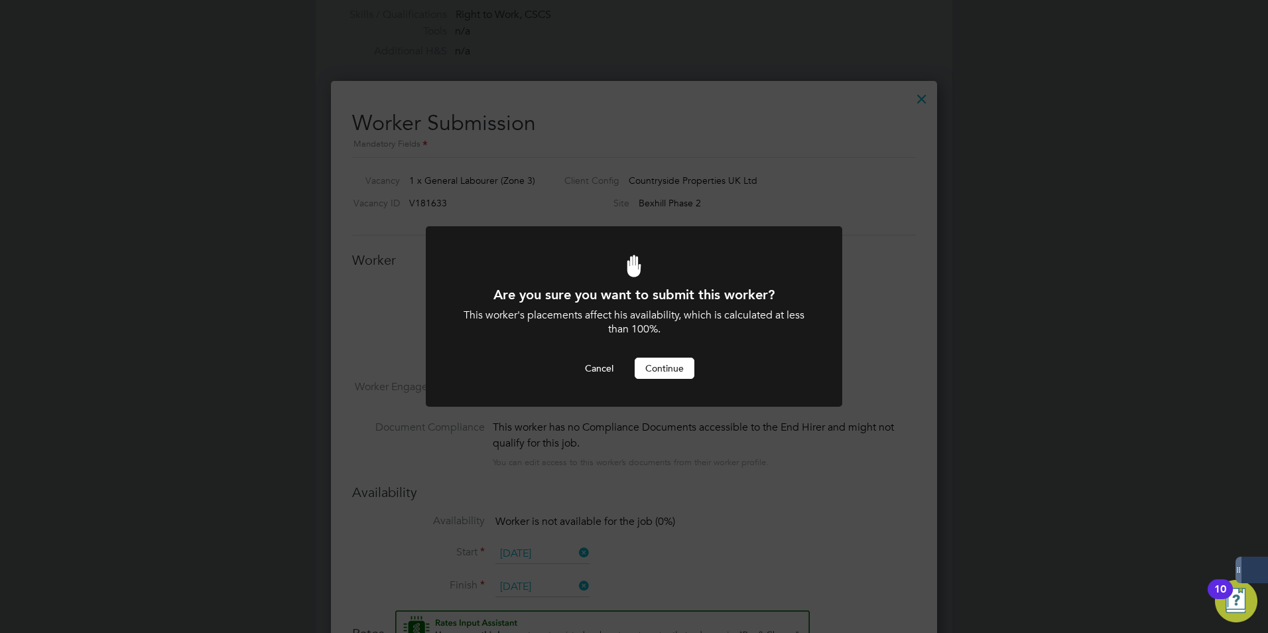
click at [670, 367] on button "Continue" at bounding box center [665, 367] width 60 height 21
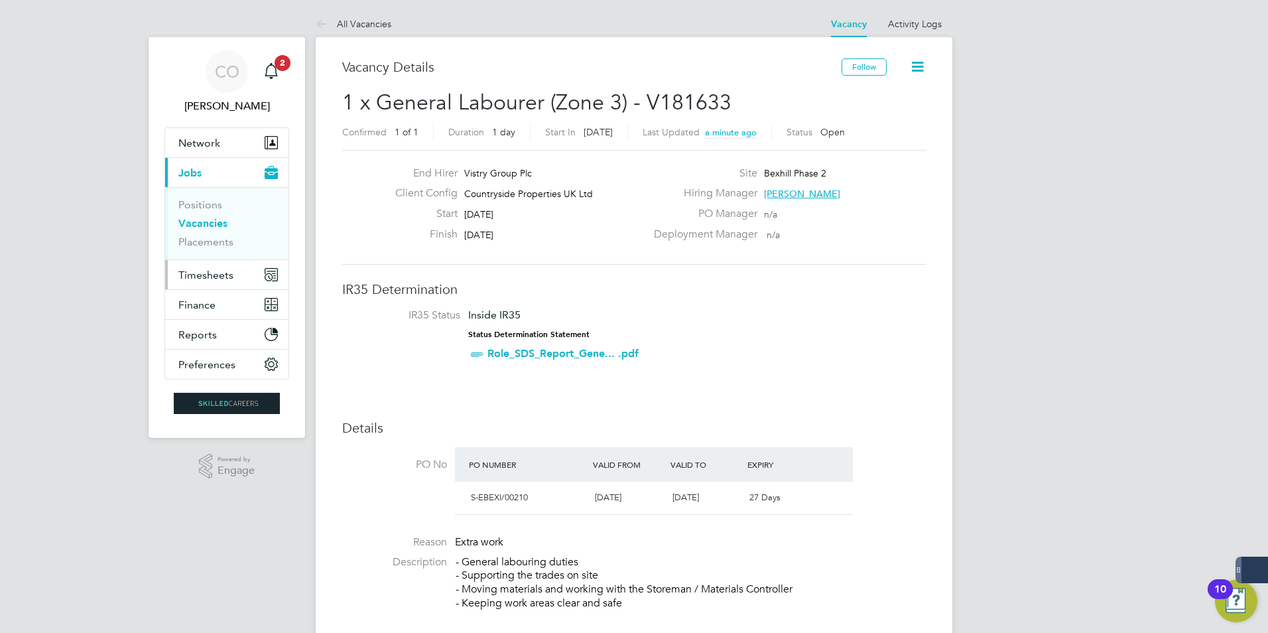
click at [200, 274] on span "Timesheets" at bounding box center [205, 275] width 55 height 13
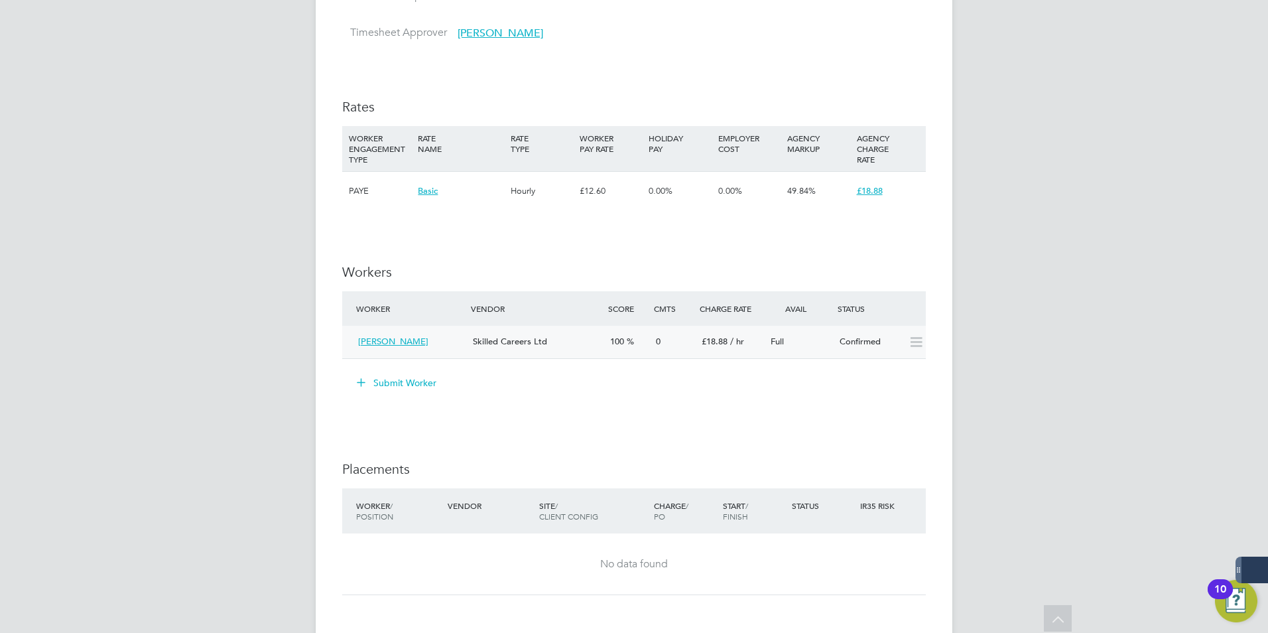
click at [921, 345] on icon at bounding box center [916, 342] width 17 height 11
click at [828, 415] on div "IR35 Determination IR35 Status Inside IR35 Status Determination Statement Role_…" at bounding box center [634, 189] width 584 height 1409
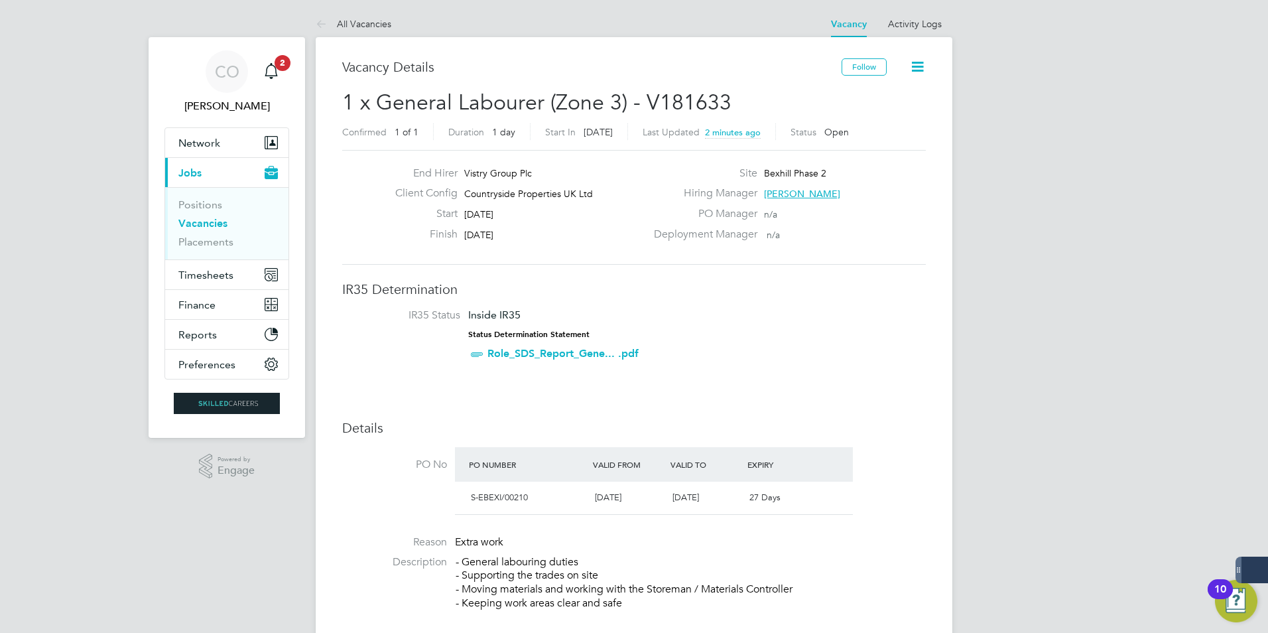
click at [913, 66] on icon at bounding box center [917, 66] width 17 height 17
click at [791, 75] on h3 "Vacancy Details" at bounding box center [591, 66] width 499 height 17
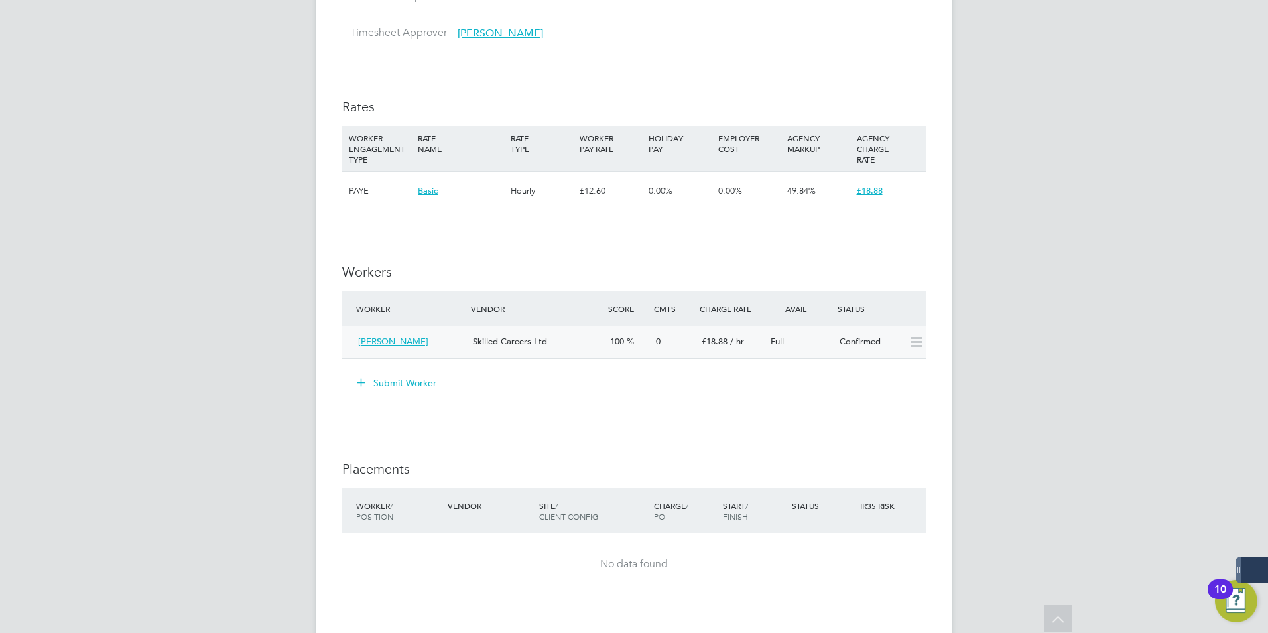
click at [393, 337] on span "[PERSON_NAME]" at bounding box center [393, 341] width 70 height 11
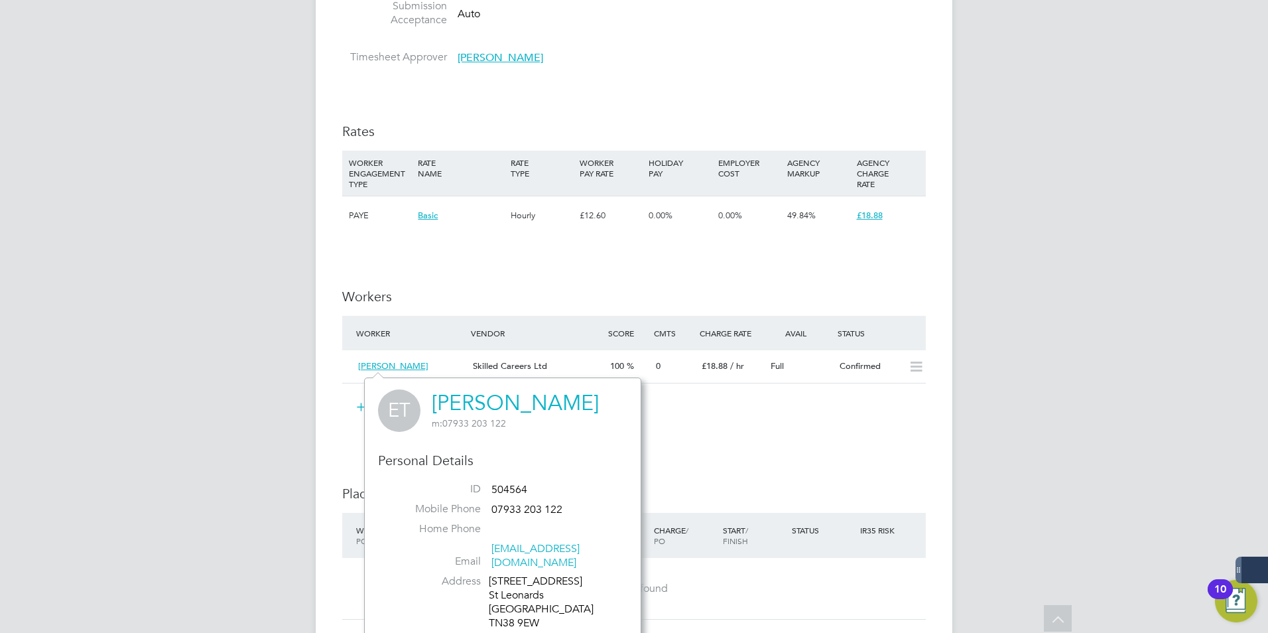
click at [733, 424] on li "Submit Worker" at bounding box center [634, 414] width 584 height 34
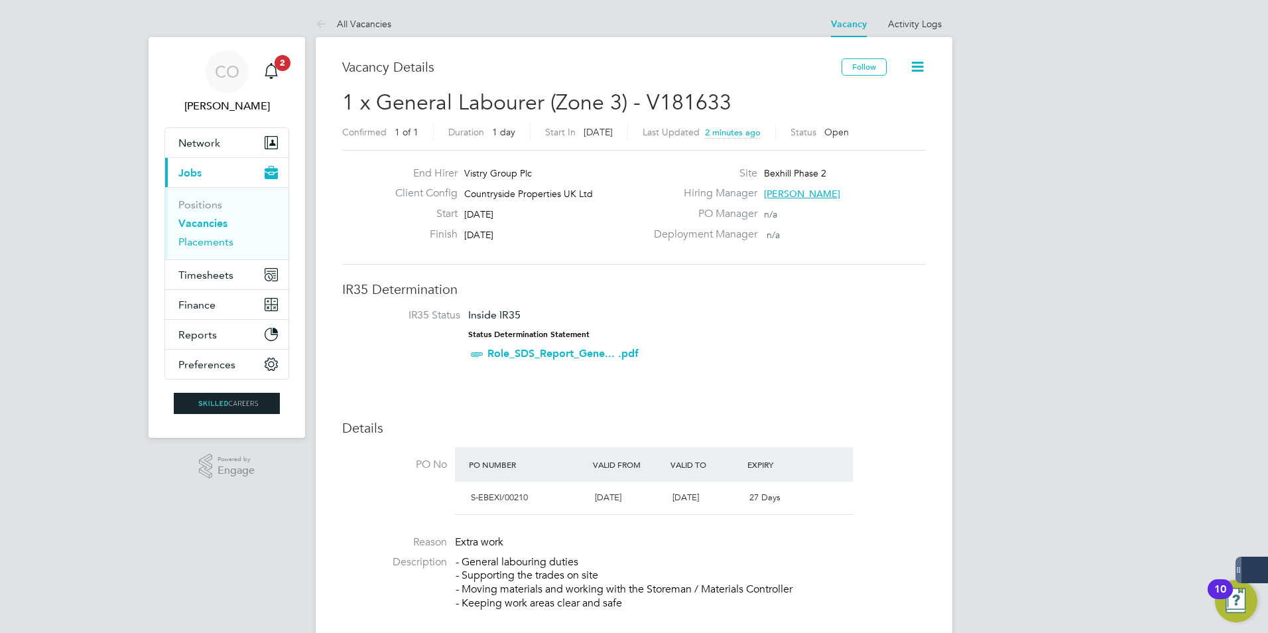
click at [200, 241] on link "Placements" at bounding box center [205, 241] width 55 height 13
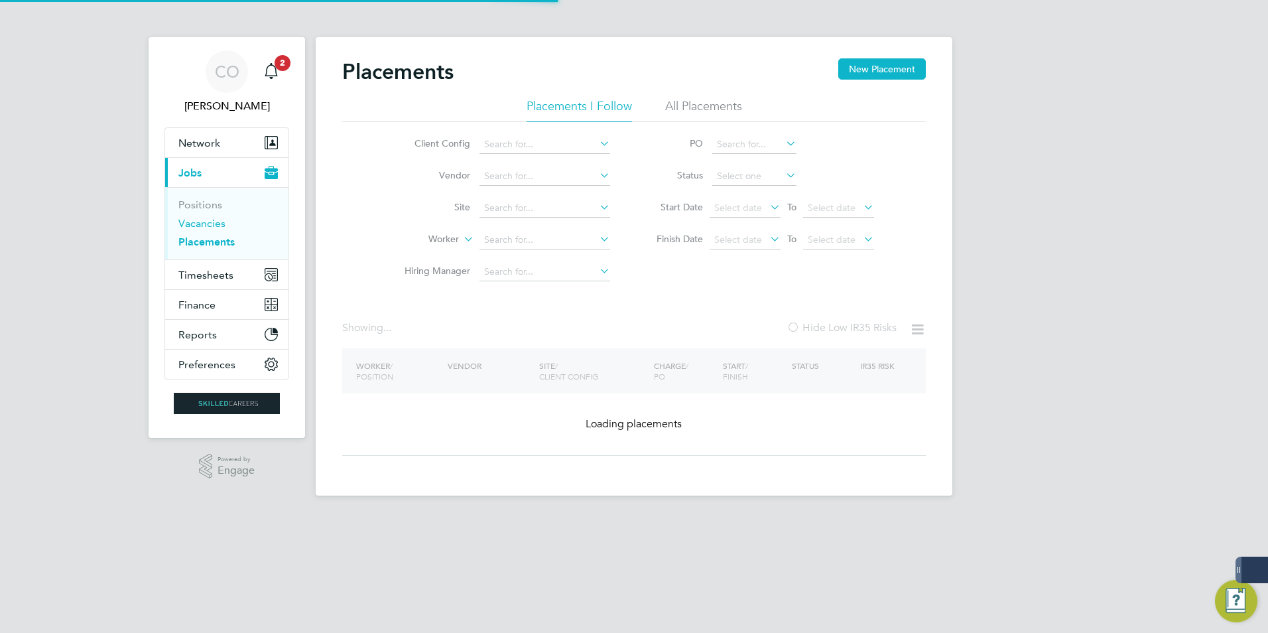
click at [212, 225] on link "Vacancies" at bounding box center [201, 223] width 47 height 13
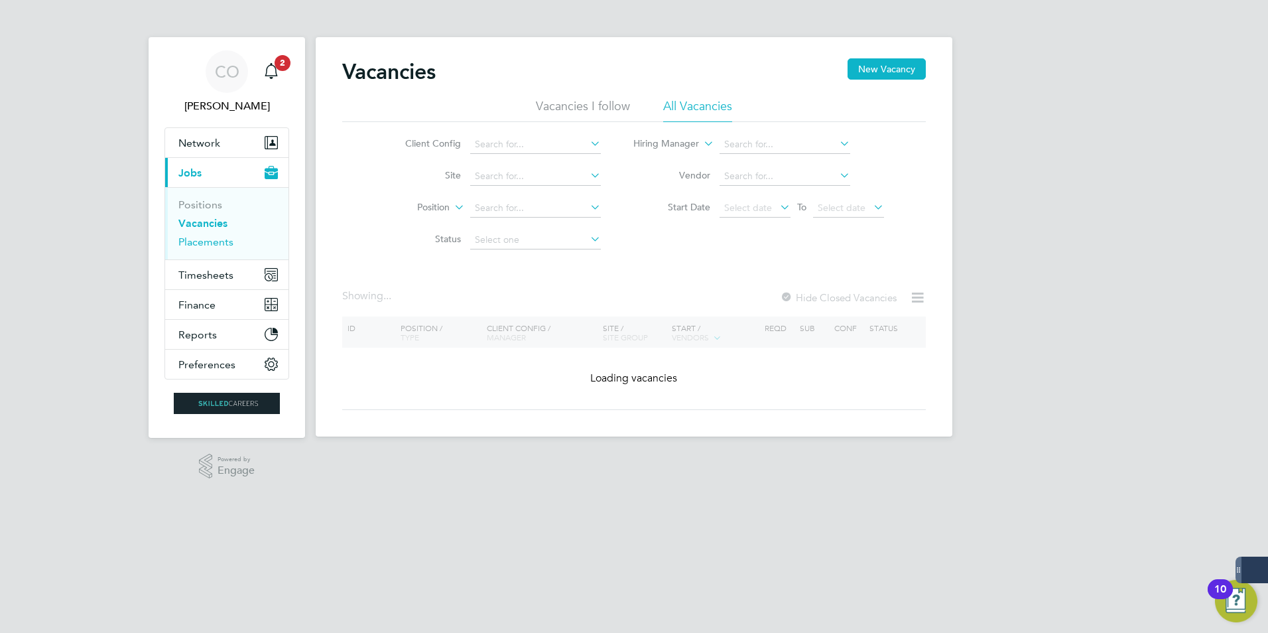
drag, startPoint x: 192, startPoint y: 247, endPoint x: 221, endPoint y: 224, distance: 36.4
click at [193, 246] on link "Placements" at bounding box center [205, 241] width 55 height 13
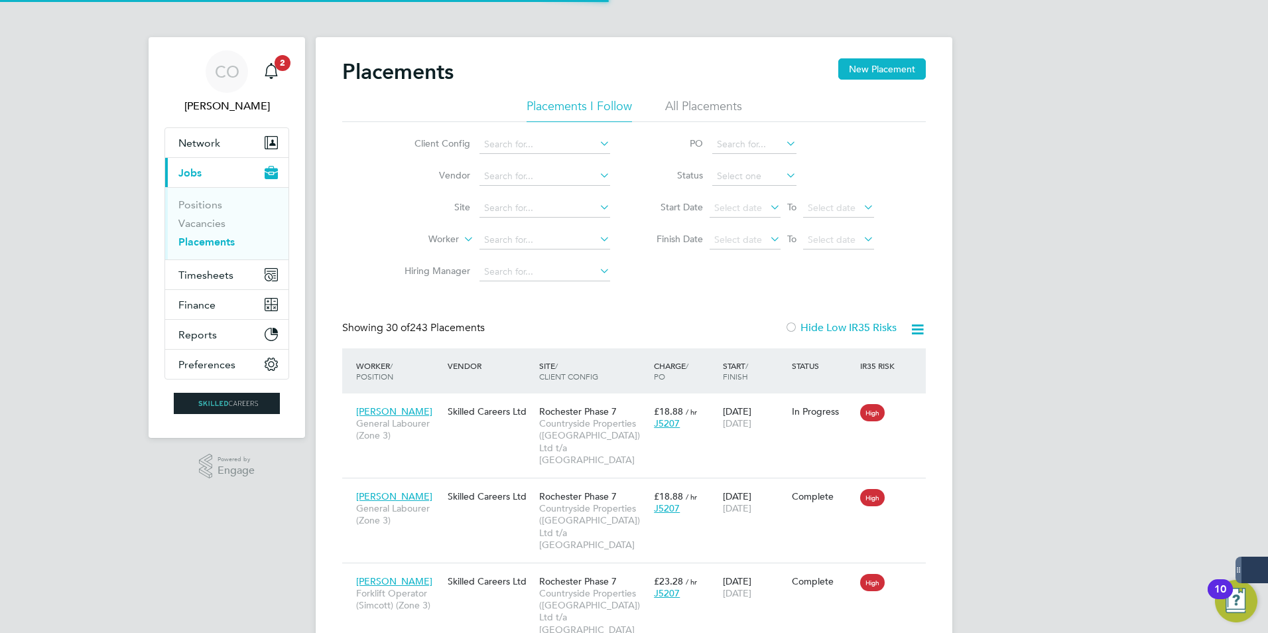
scroll to position [50, 92]
click at [218, 228] on link "Vacancies" at bounding box center [201, 223] width 47 height 13
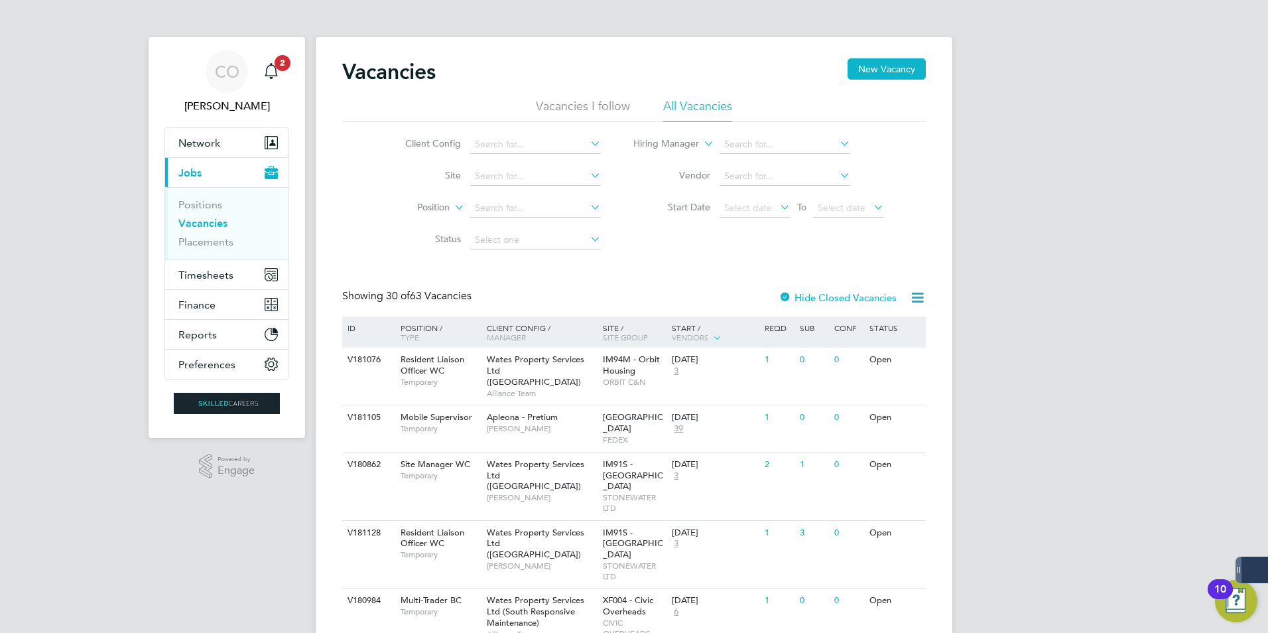
click at [822, 298] on label "Hide Closed Vacancies" at bounding box center [838, 297] width 118 height 13
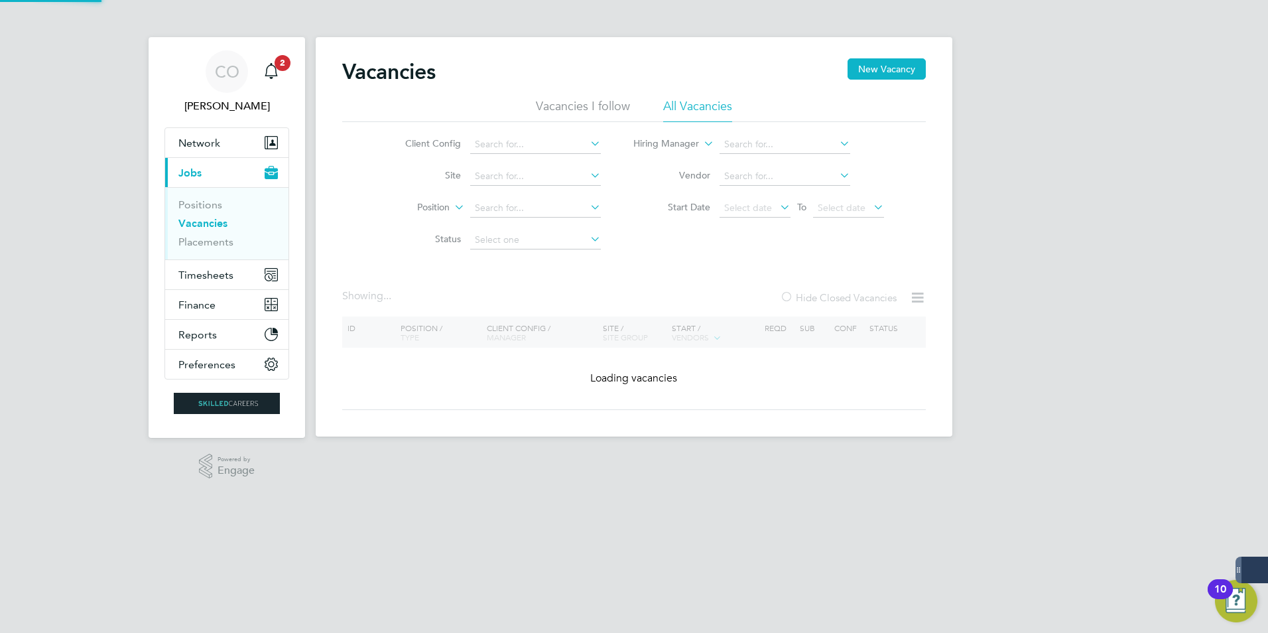
click at [854, 297] on label "Hide Closed Vacancies" at bounding box center [838, 297] width 117 height 13
click at [501, 178] on input at bounding box center [535, 176] width 131 height 19
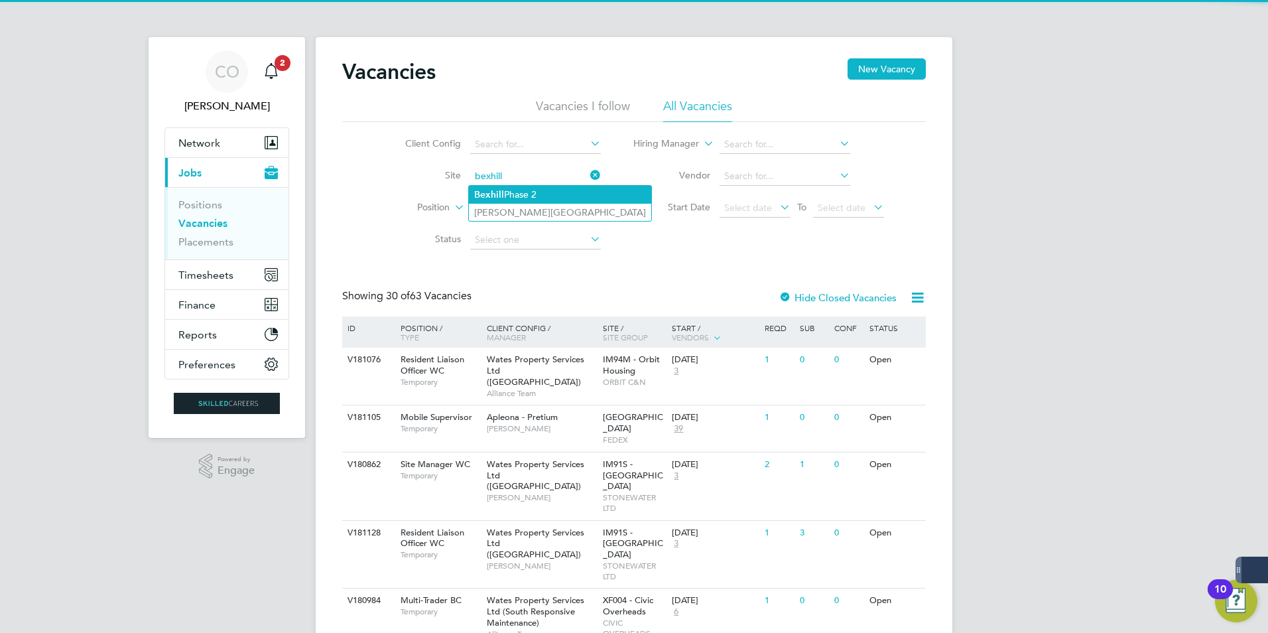
click at [490, 192] on b "Bexhill" at bounding box center [489, 194] width 30 height 11
type input "Bexhill Phase 2"
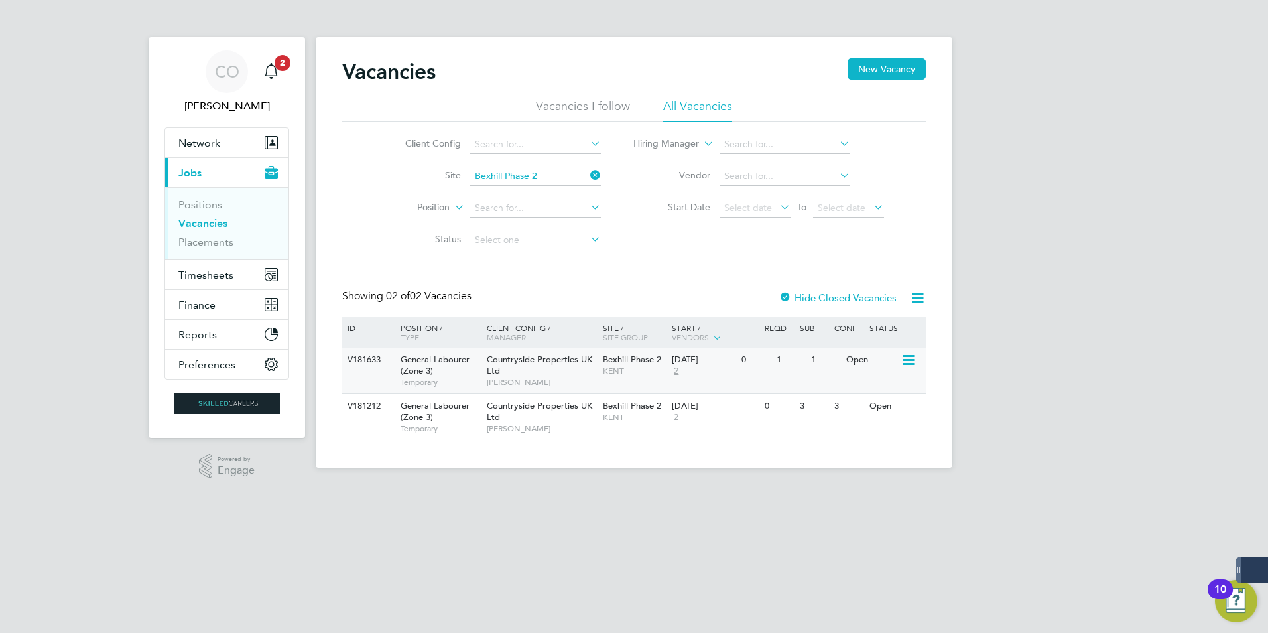
click at [470, 368] on div "General Labourer (Zone 3) Temporary" at bounding box center [437, 371] width 93 height 46
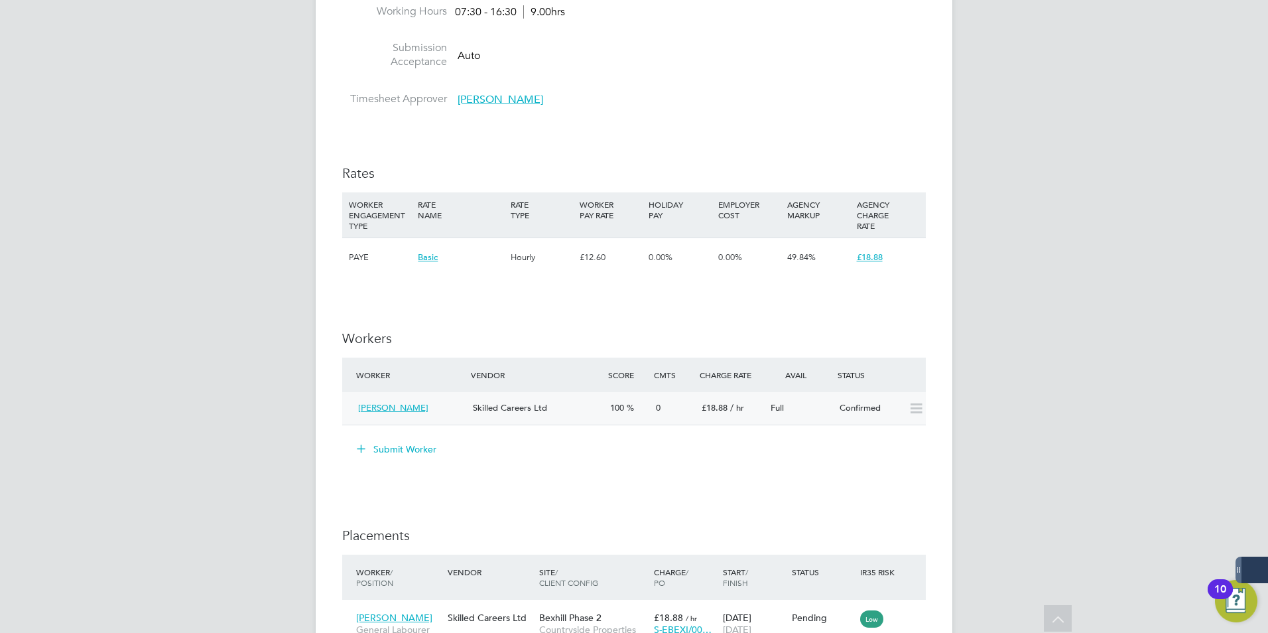
click at [909, 405] on icon at bounding box center [916, 408] width 17 height 11
click at [919, 414] on icon at bounding box center [916, 408] width 17 height 11
click at [775, 409] on span "Full" at bounding box center [777, 407] width 13 height 11
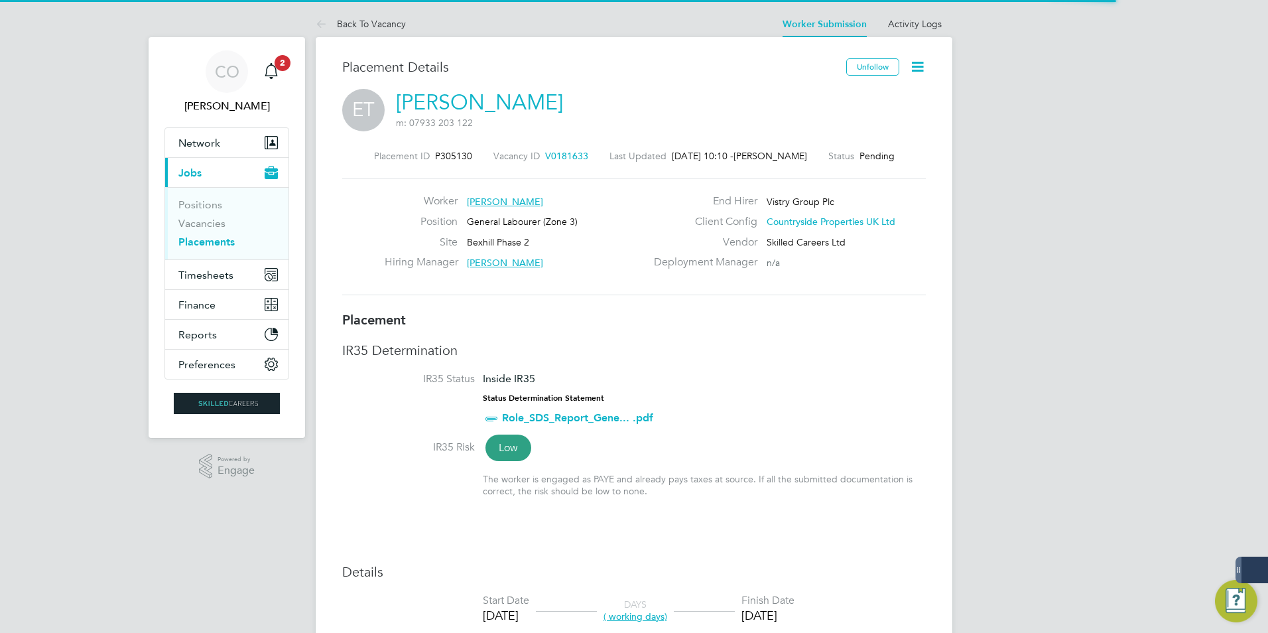
scroll to position [7, 7]
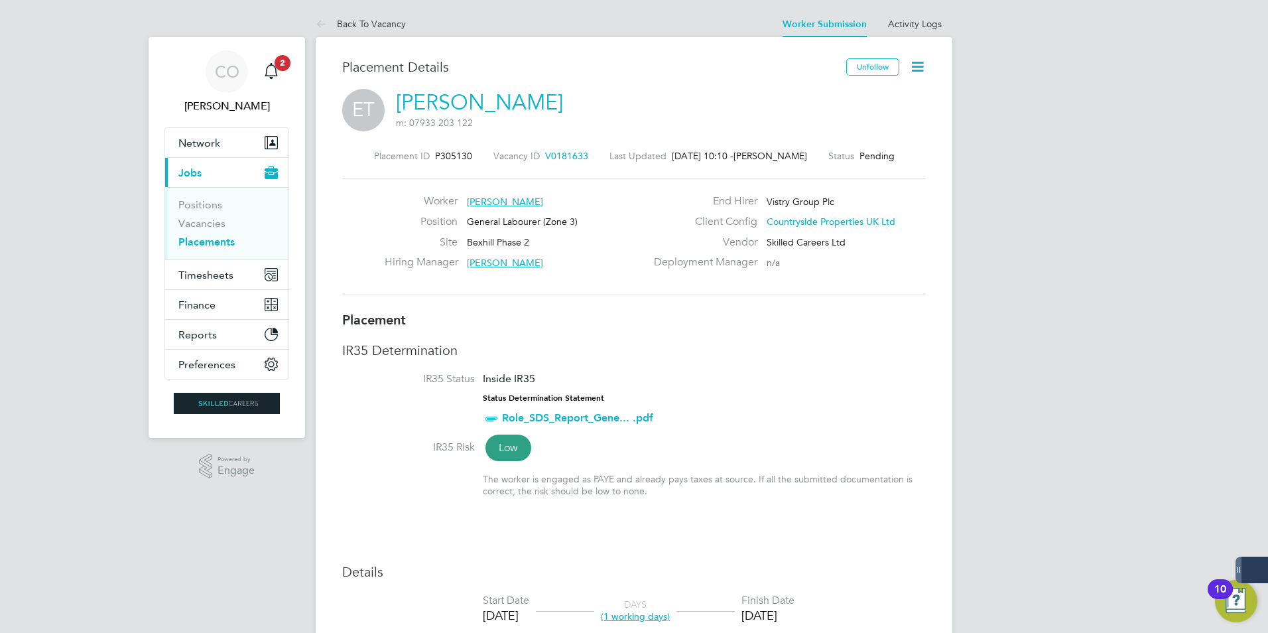
click at [919, 66] on icon at bounding box center [917, 66] width 17 height 17
click at [854, 143] on li "Start" at bounding box center [874, 142] width 97 height 19
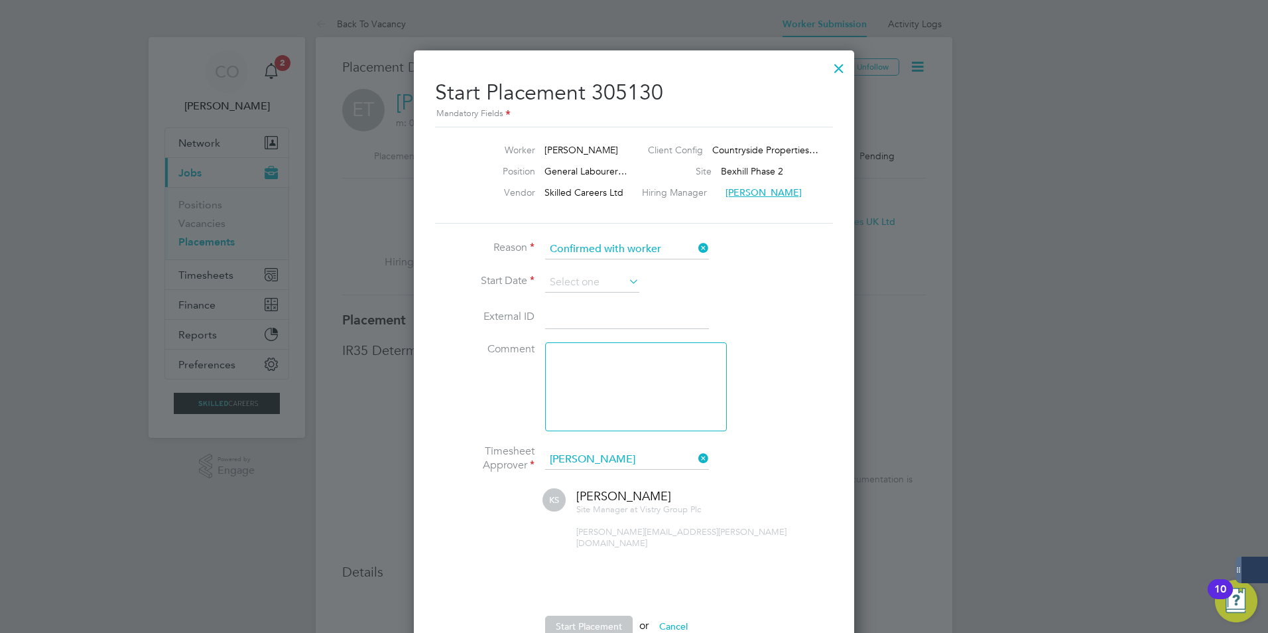
click at [574, 271] on li "Reason Confirmed with worker" at bounding box center [634, 255] width 398 height 33
click at [573, 277] on input at bounding box center [592, 283] width 94 height 20
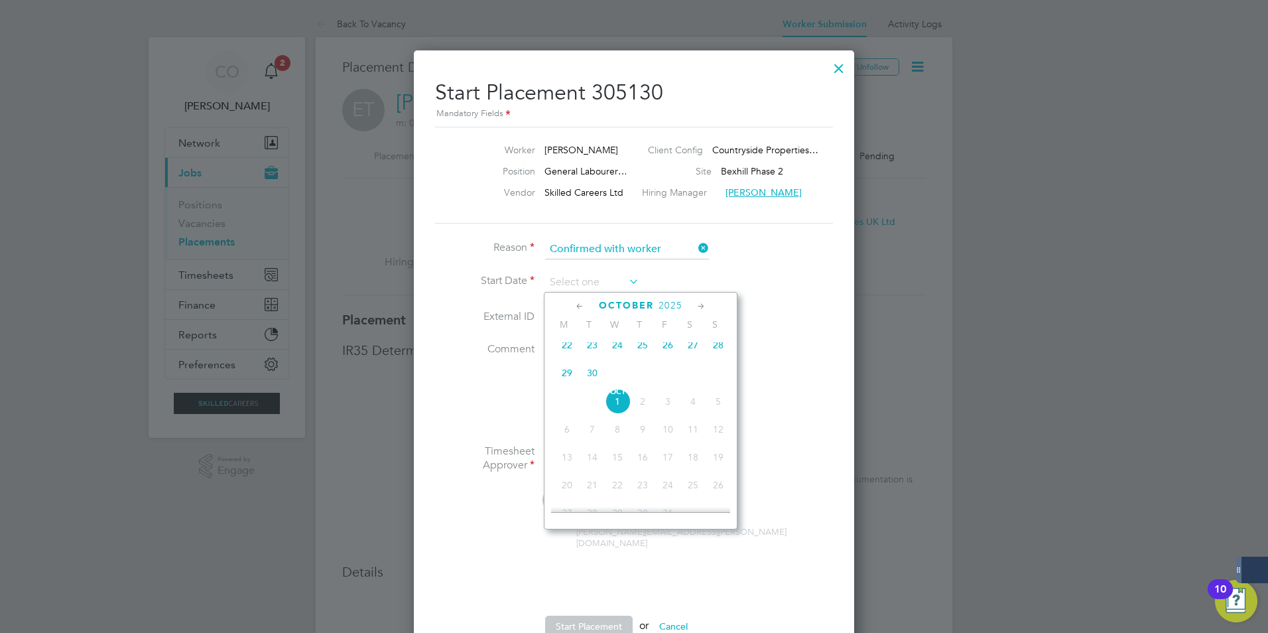
click at [564, 356] on span "22" at bounding box center [566, 344] width 25 height 25
type input "[DATE]"
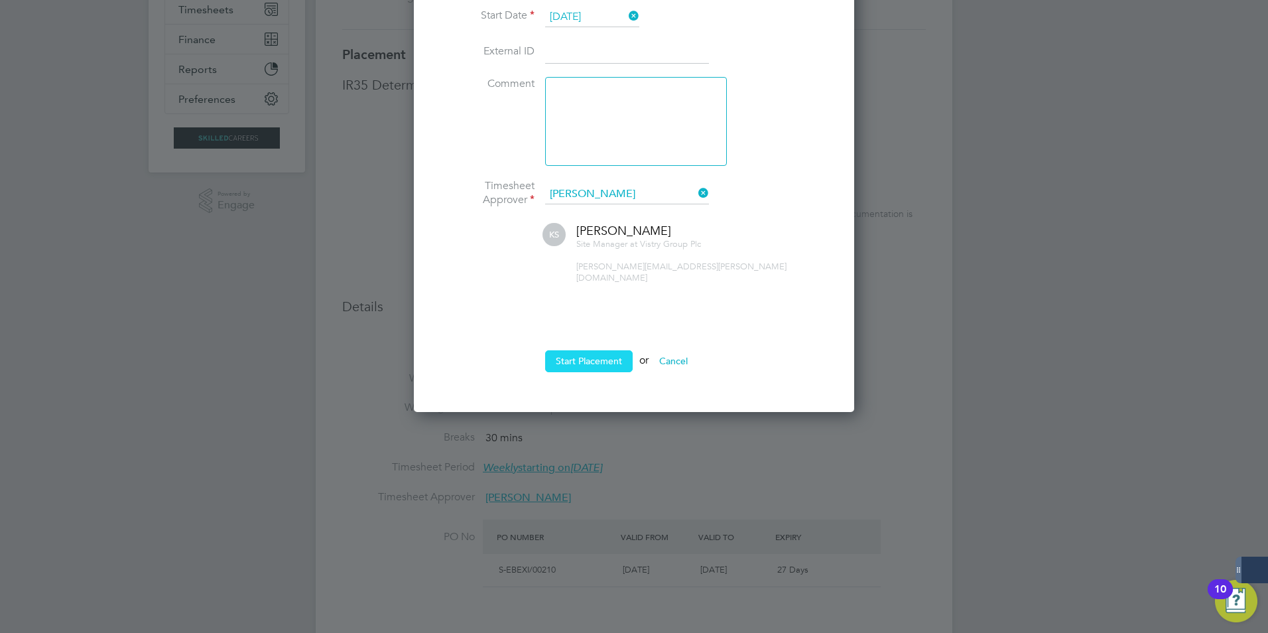
click at [600, 350] on button "Start Placement" at bounding box center [589, 360] width 88 height 21
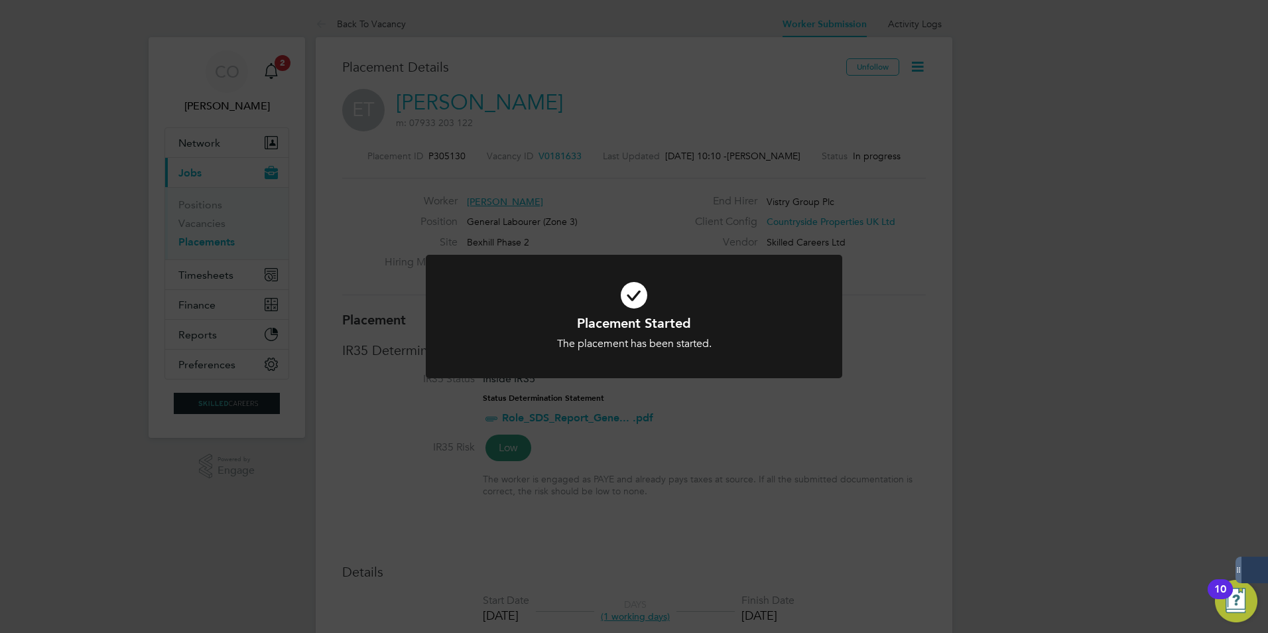
click at [801, 461] on div "Placement Started The placement has been started. Cancel Okay" at bounding box center [634, 316] width 1268 height 633
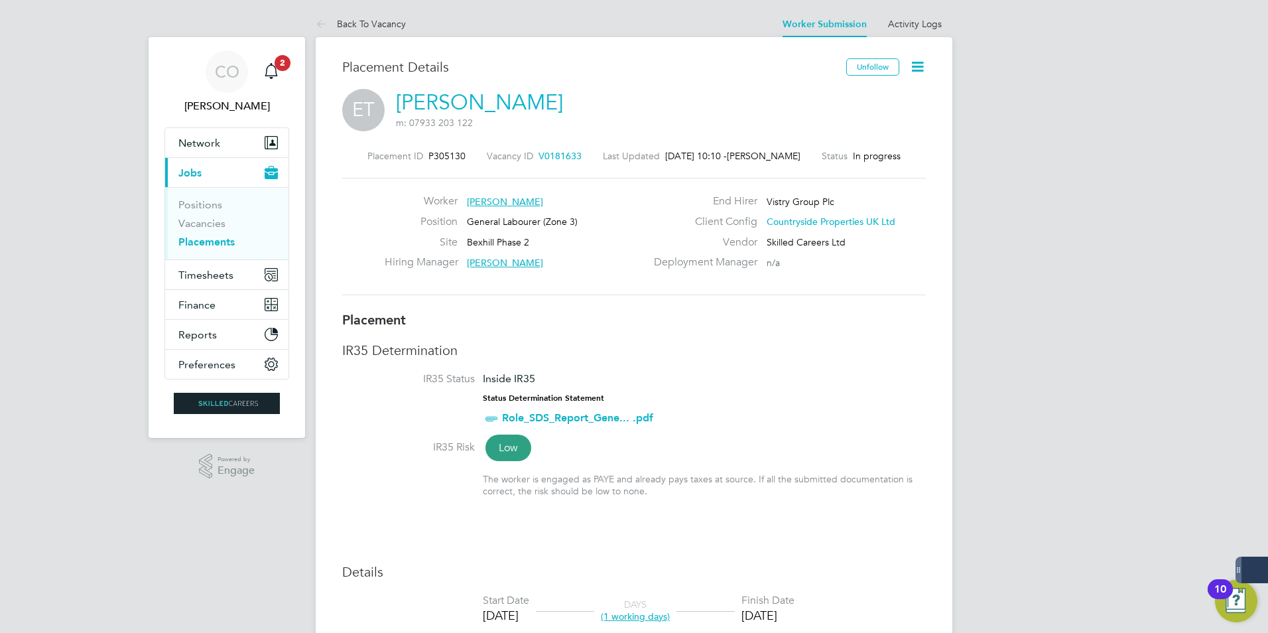
click at [910, 72] on icon at bounding box center [917, 66] width 17 height 17
click at [743, 111] on div "ET [PERSON_NAME] m: 07933 203 122" at bounding box center [634, 111] width 584 height 45
click at [186, 274] on span "Timesheets" at bounding box center [205, 275] width 55 height 13
click at [200, 276] on span "Timesheets" at bounding box center [205, 275] width 55 height 13
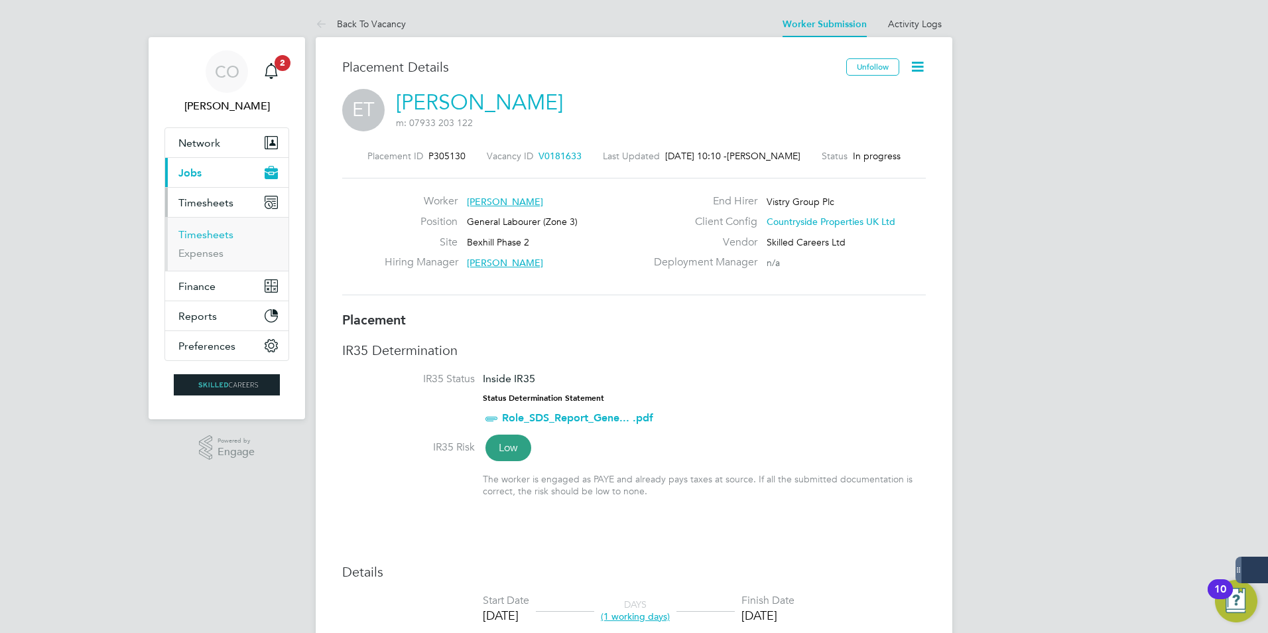
click at [208, 235] on link "Timesheets" at bounding box center [205, 234] width 55 height 13
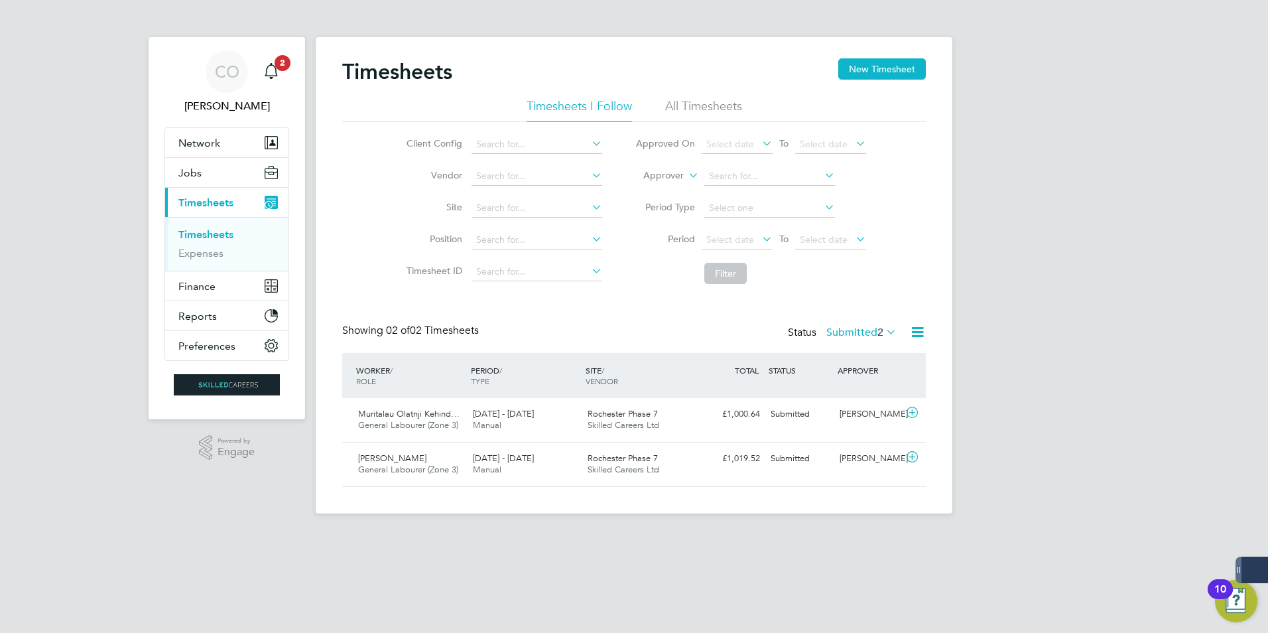
click at [710, 117] on li "All Timesheets" at bounding box center [703, 110] width 77 height 24
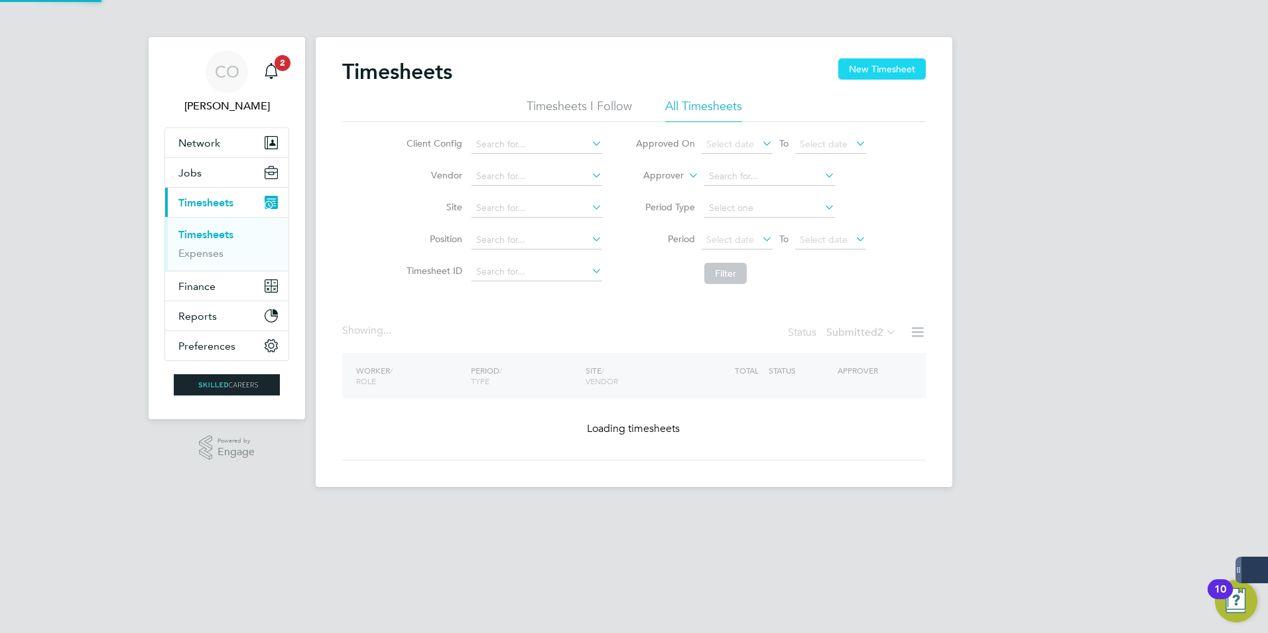
click at [862, 71] on button "New Timesheet" at bounding box center [882, 68] width 88 height 21
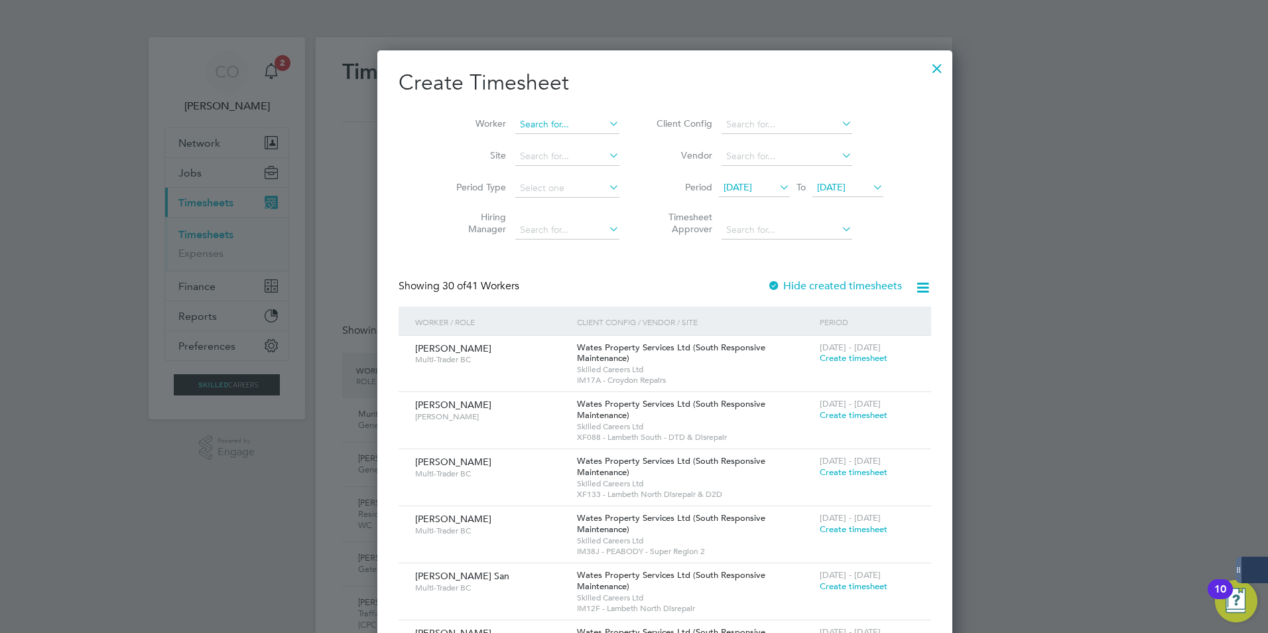
click at [517, 126] on input at bounding box center [567, 124] width 104 height 19
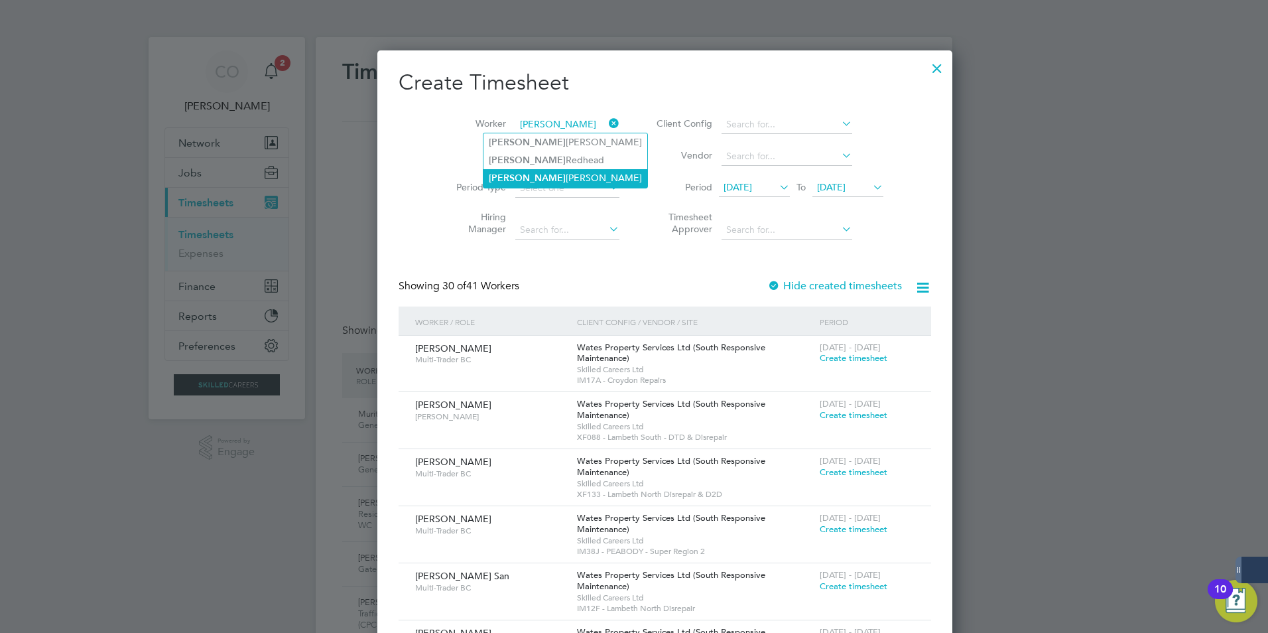
click at [539, 172] on li "[PERSON_NAME]" at bounding box center [565, 178] width 164 height 18
type input "[PERSON_NAME]"
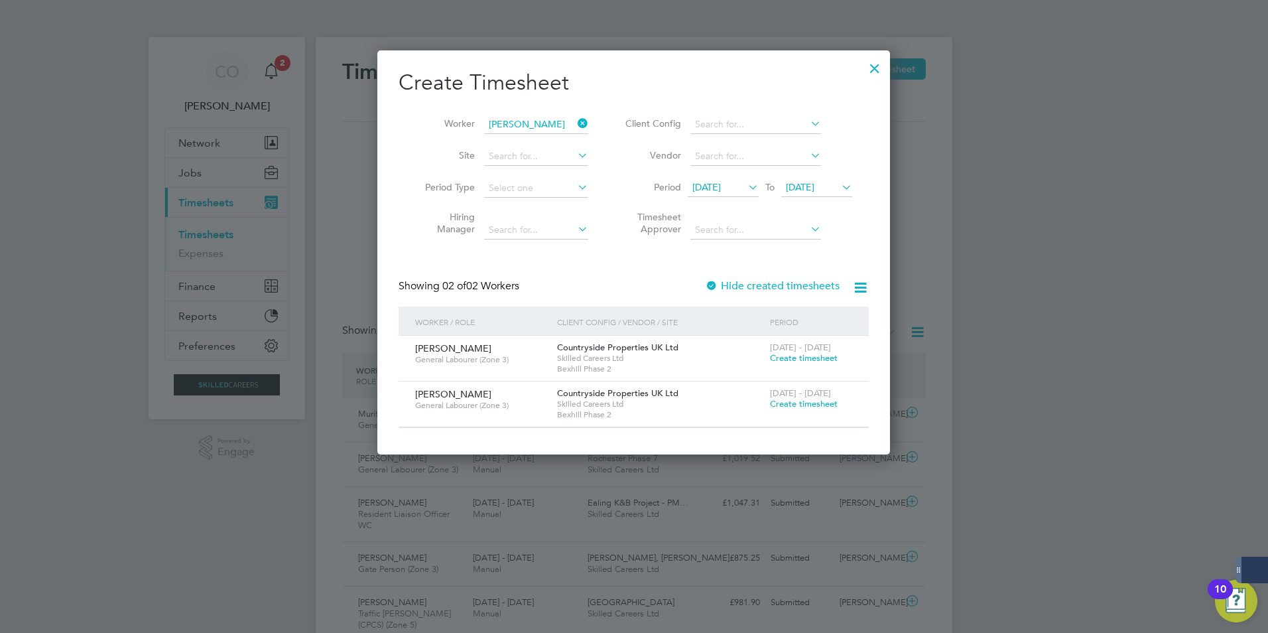
click at [816, 405] on span "Create timesheet" at bounding box center [804, 403] width 68 height 11
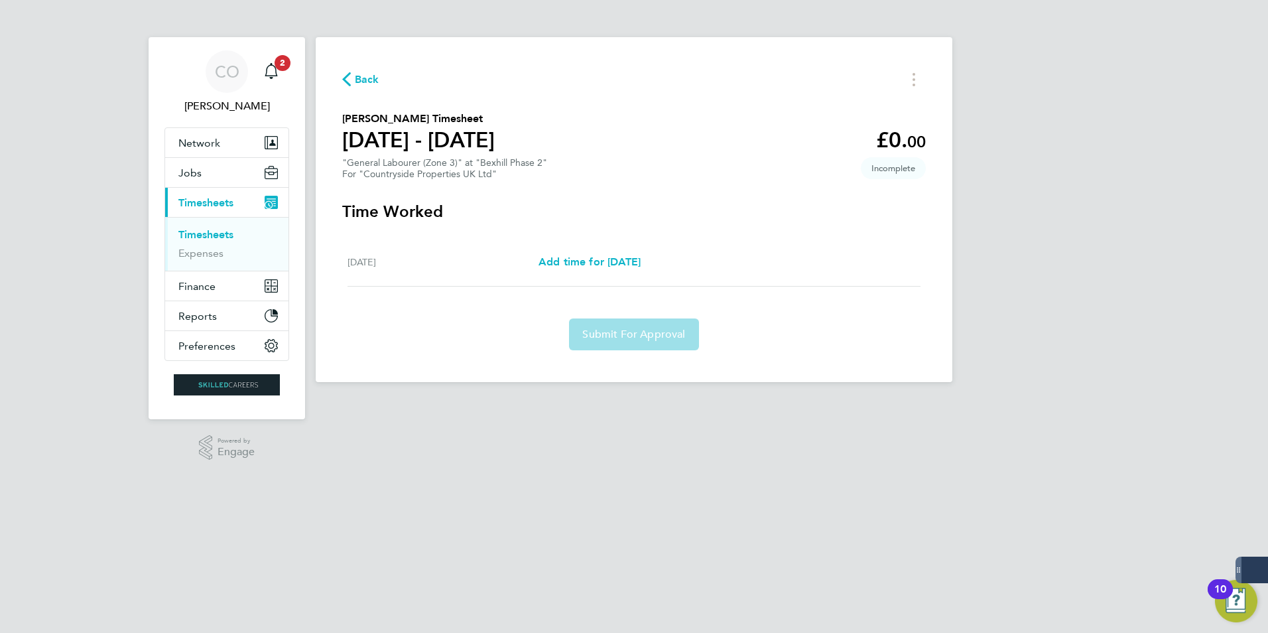
click at [355, 78] on span "Back" at bounding box center [367, 80] width 25 height 16
